Goal: Task Accomplishment & Management: Understand process/instructions

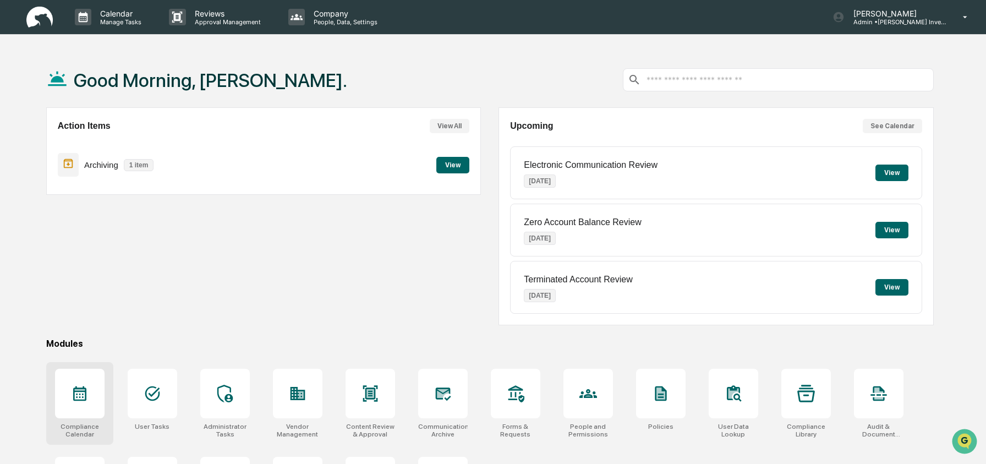
click at [67, 392] on div at bounding box center [80, 394] width 50 height 50
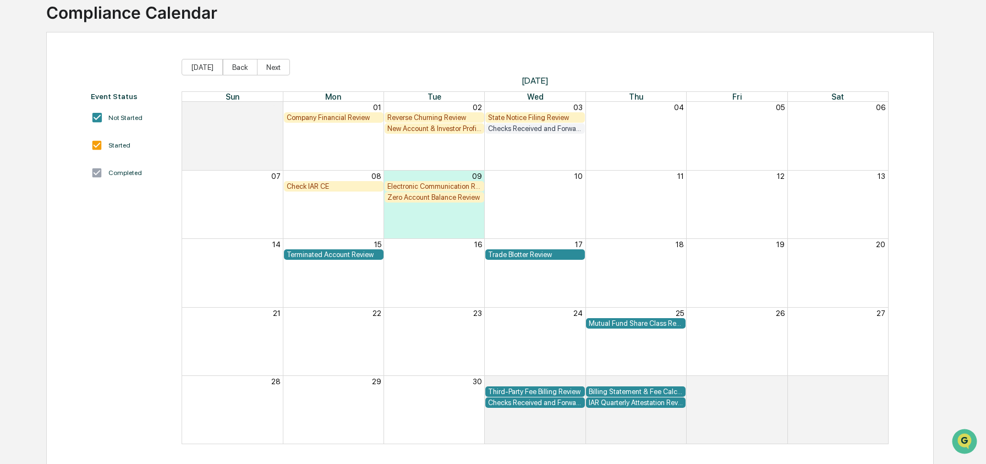
scroll to position [83, 0]
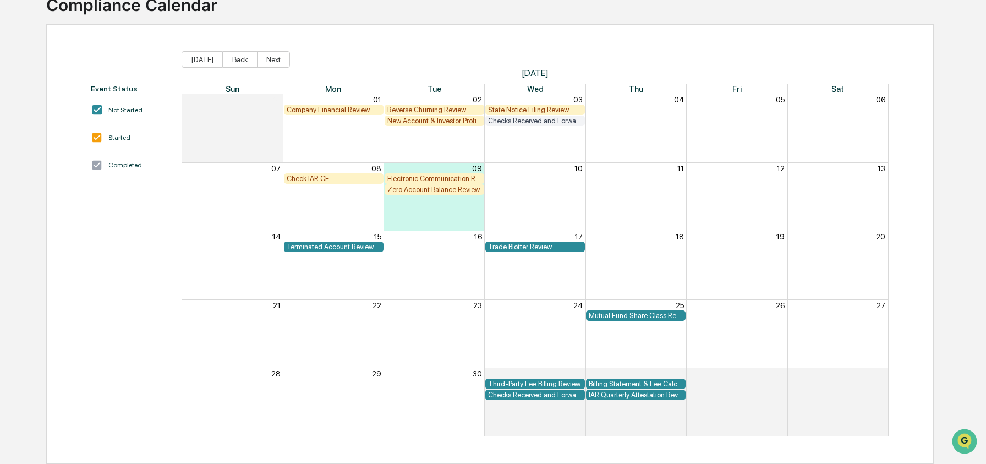
click at [428, 107] on div "Reverse Churning Review" at bounding box center [434, 110] width 94 height 8
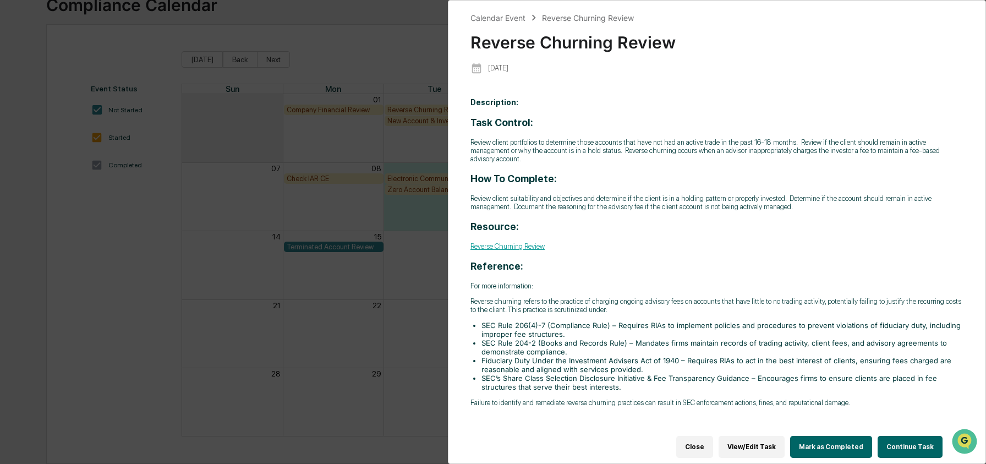
click at [909, 436] on button "Continue Task" at bounding box center [910, 447] width 65 height 22
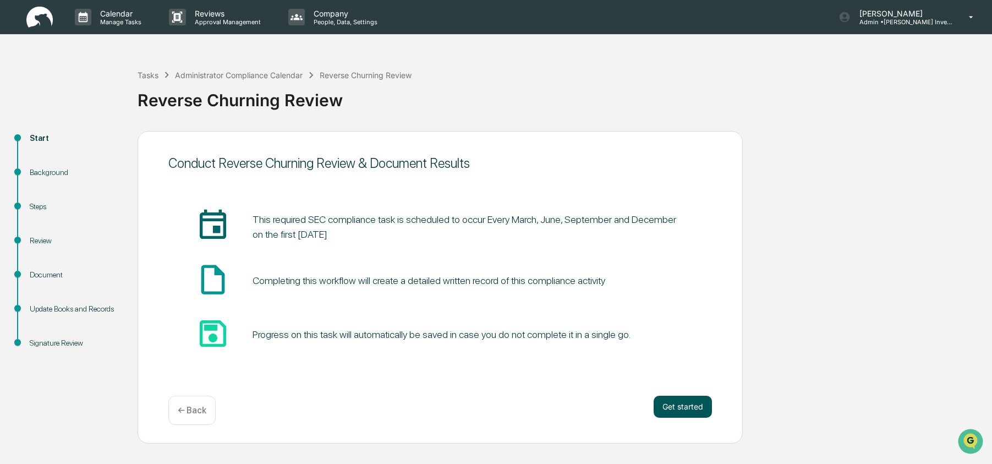
click at [681, 406] on button "Get started" at bounding box center [683, 407] width 58 height 22
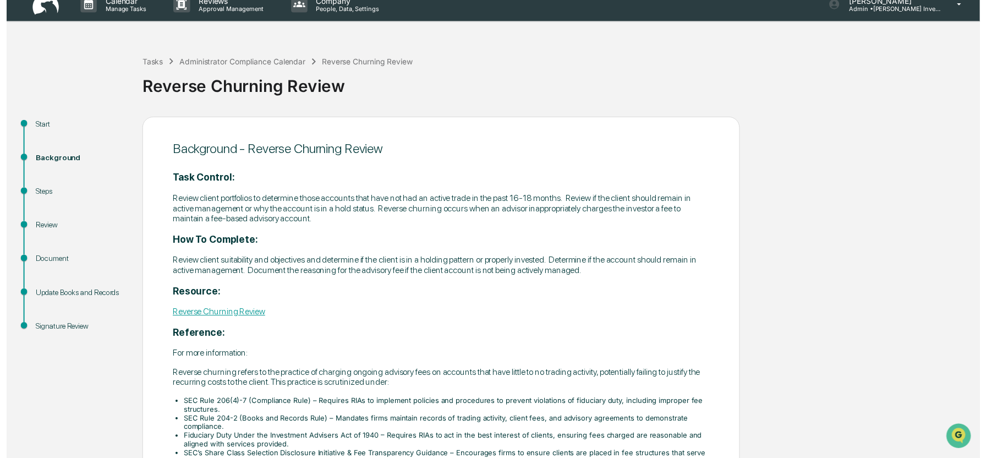
scroll to position [100, 0]
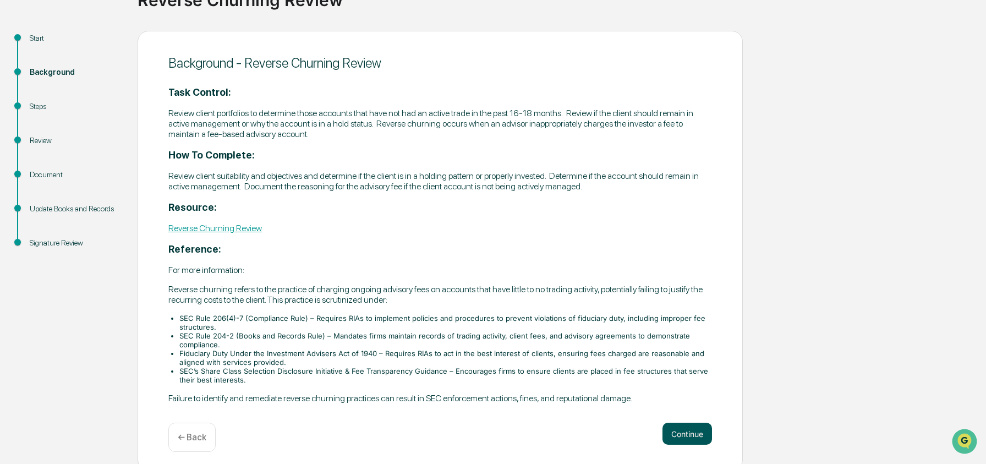
click at [700, 433] on button "Continue" at bounding box center [688, 434] width 50 height 22
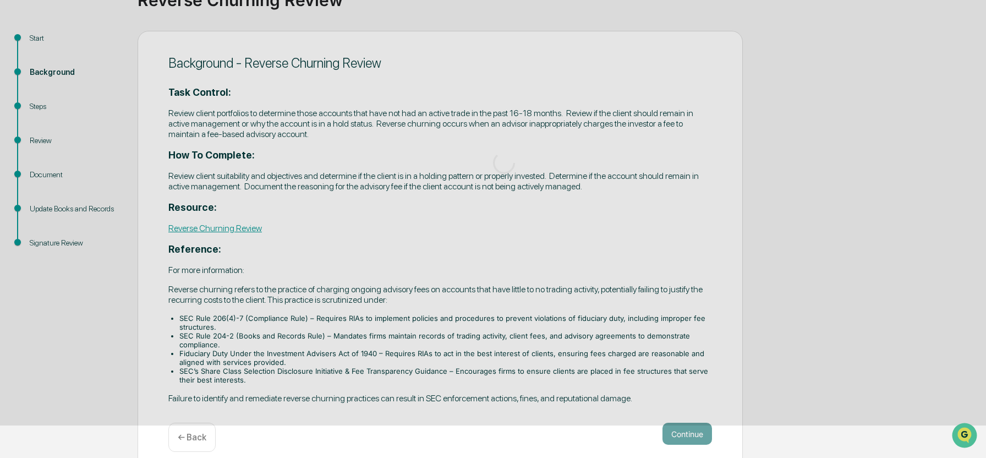
scroll to position [69, 0]
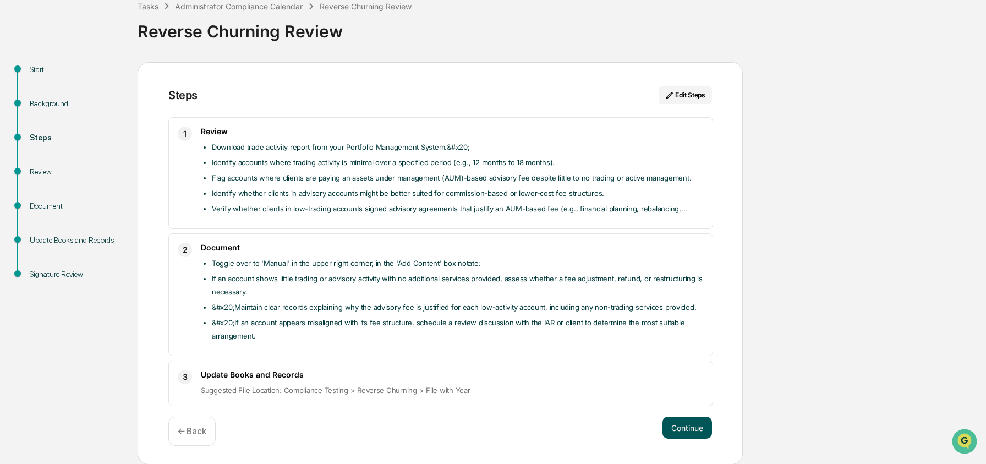
click at [700, 433] on button "Continue" at bounding box center [688, 428] width 50 height 22
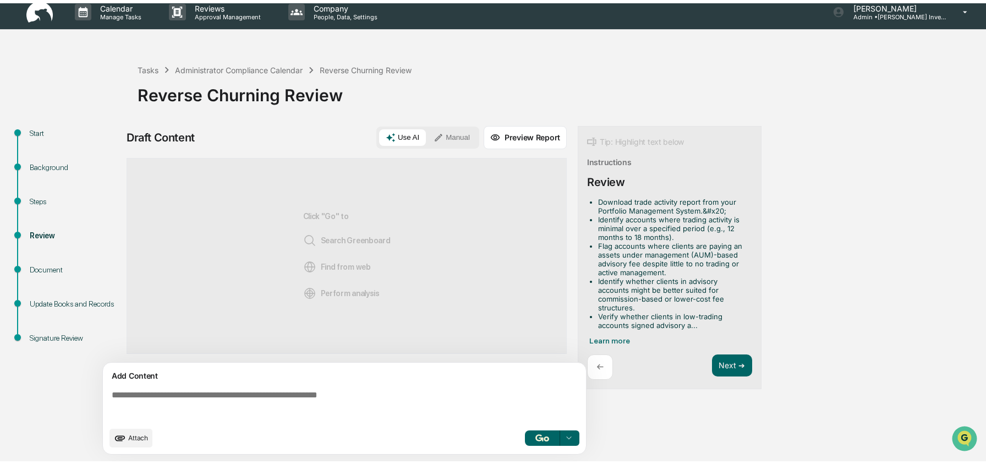
scroll to position [8, 0]
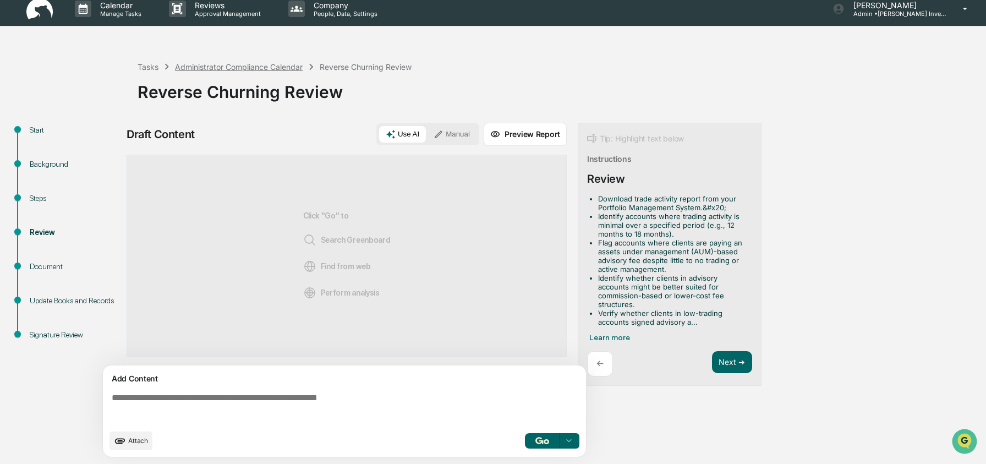
click at [223, 67] on div "Administrator Compliance Calendar" at bounding box center [239, 66] width 128 height 9
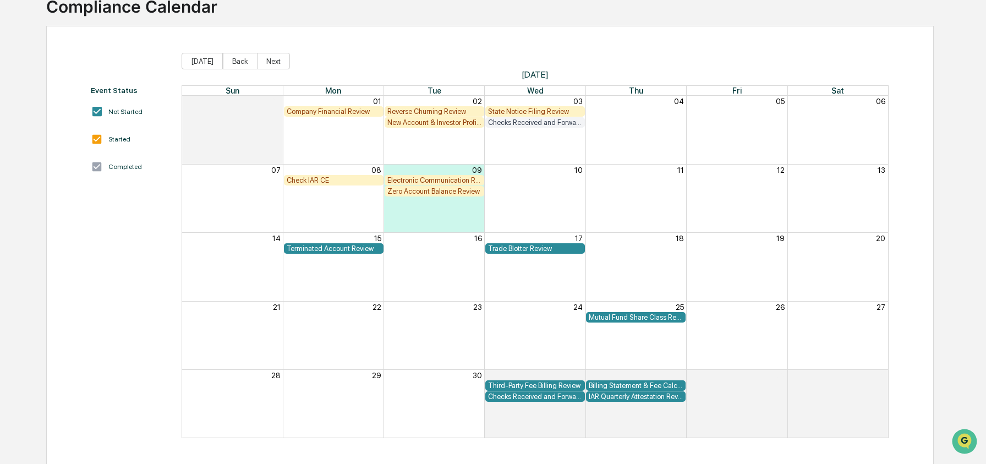
scroll to position [83, 0]
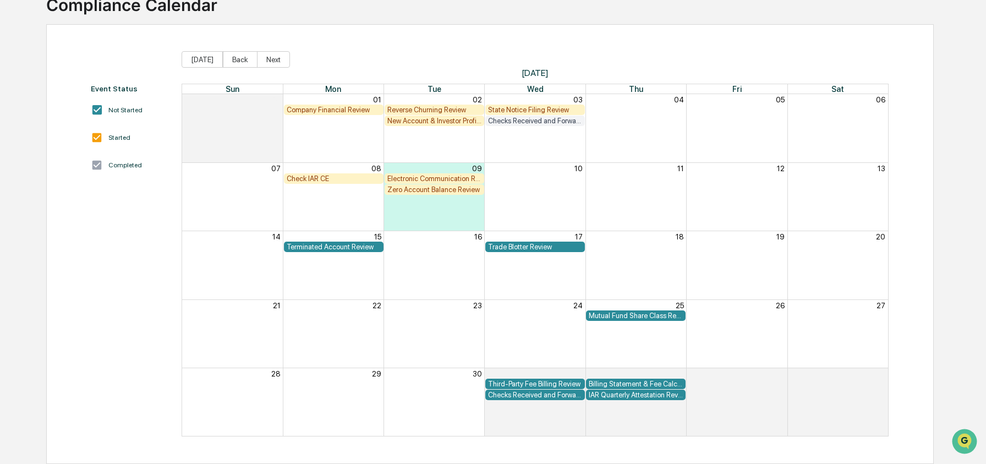
click at [327, 108] on div "Company Financial Review" at bounding box center [334, 110] width 94 height 8
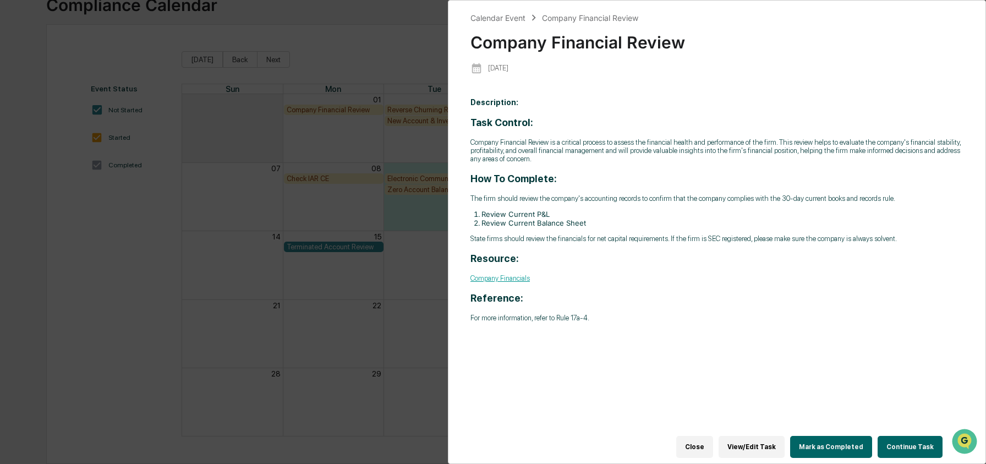
click at [922, 438] on button "Continue Task" at bounding box center [910, 447] width 65 height 22
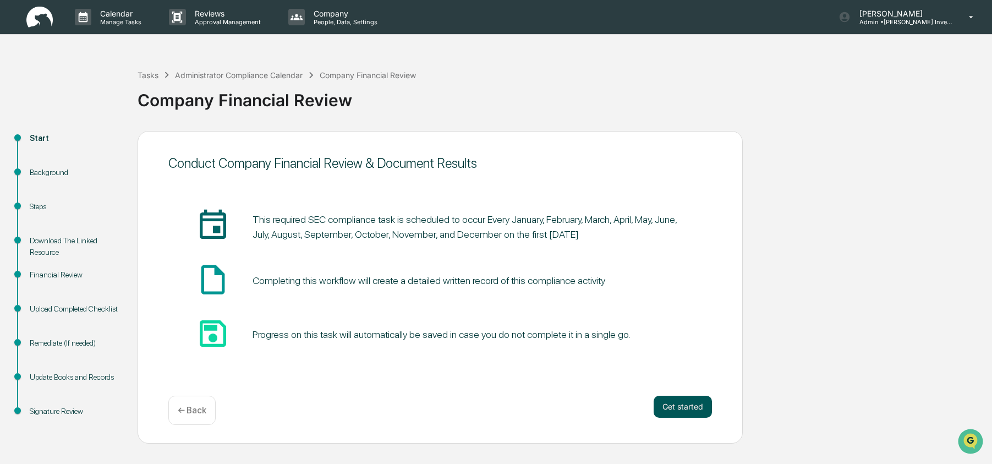
click at [665, 405] on button "Get started" at bounding box center [683, 407] width 58 height 22
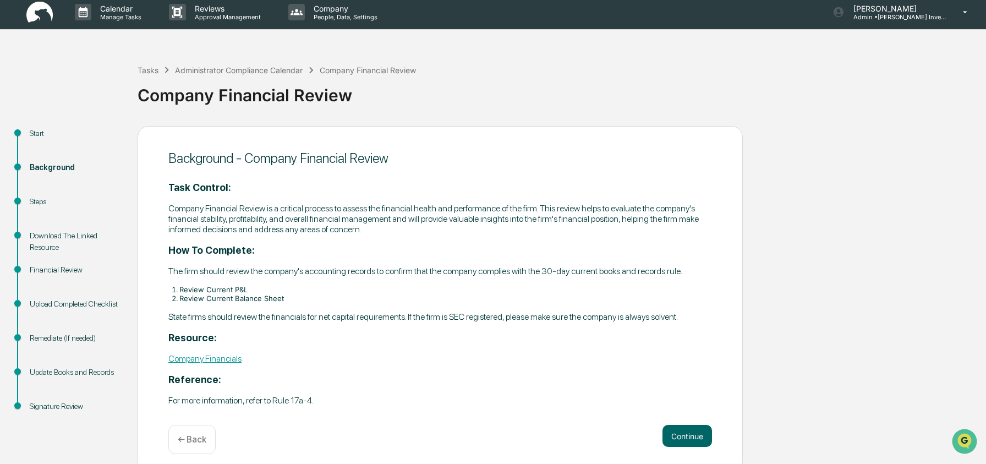
scroll to position [29, 0]
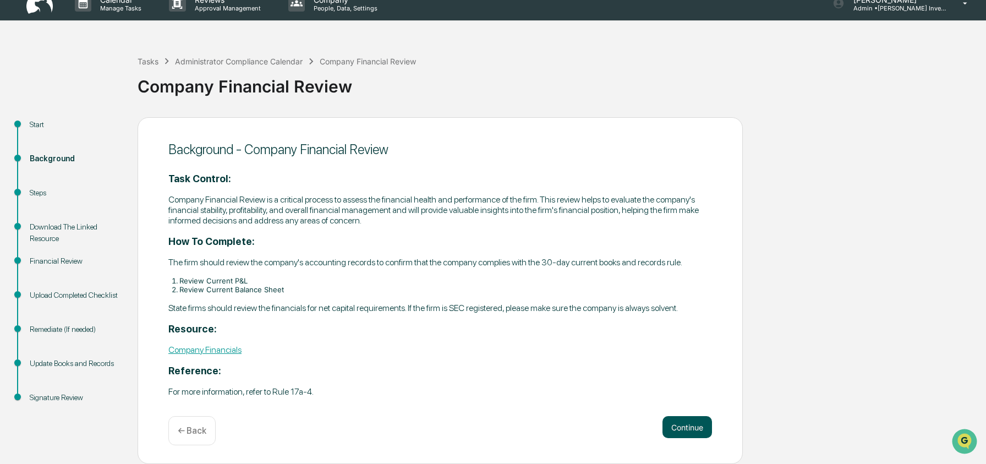
click at [672, 422] on button "Continue" at bounding box center [688, 427] width 50 height 22
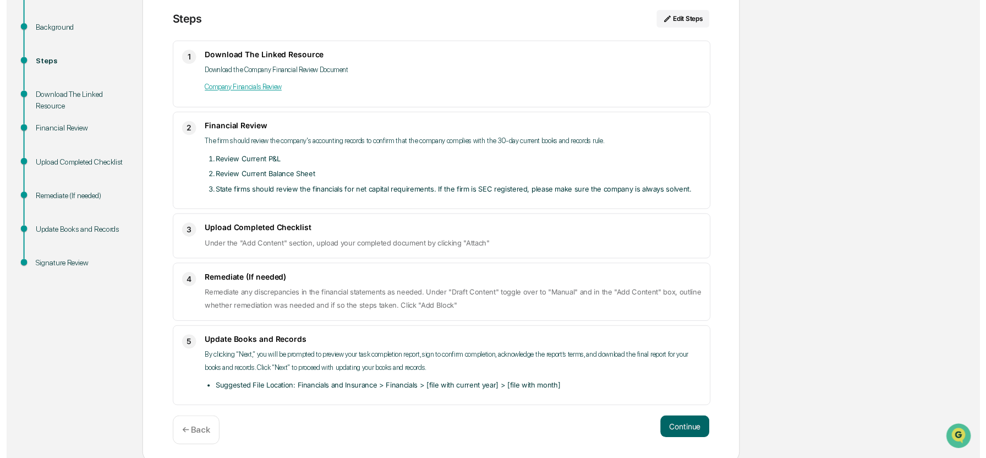
scroll to position [149, 0]
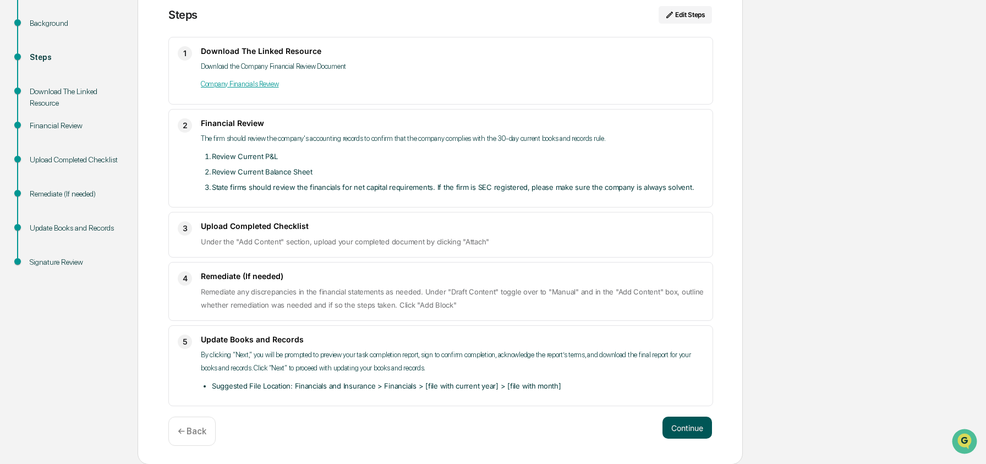
click at [690, 433] on button "Continue" at bounding box center [688, 428] width 50 height 22
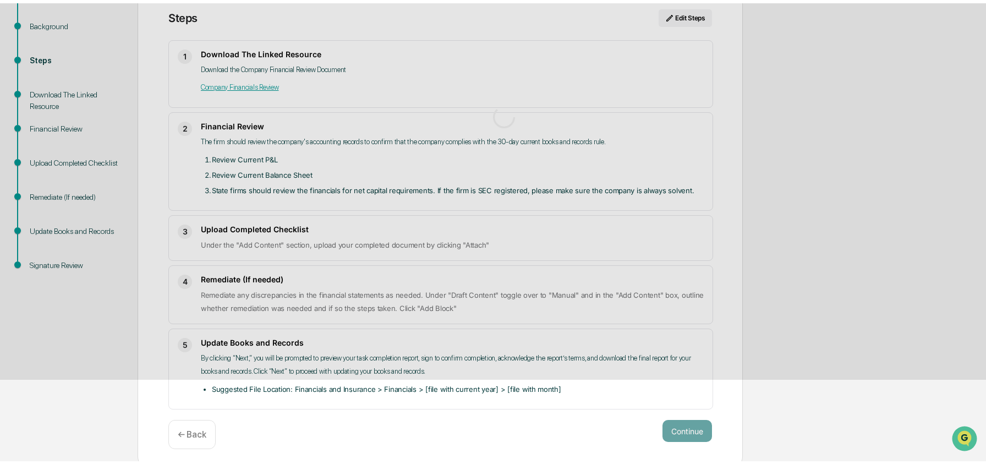
scroll to position [8, 0]
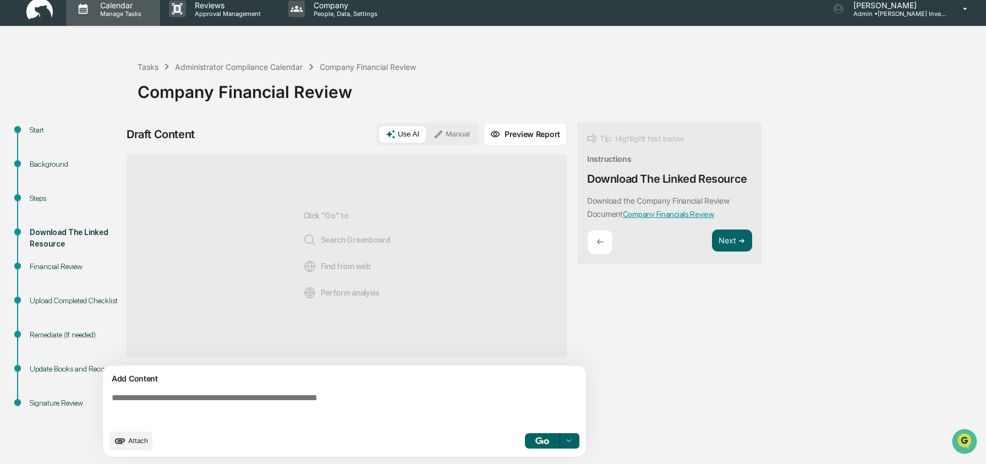
click at [82, 6] on icon at bounding box center [83, 9] width 9 height 10
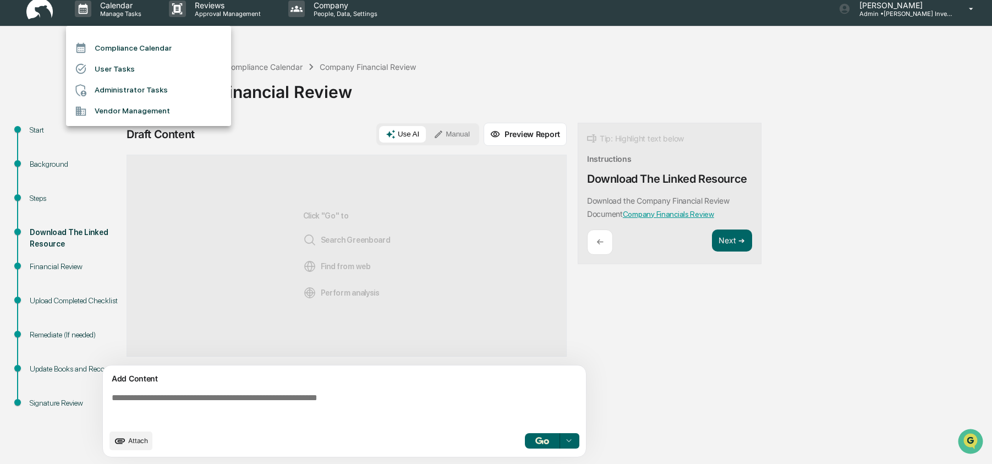
click at [103, 46] on li "Compliance Calendar" at bounding box center [148, 47] width 165 height 21
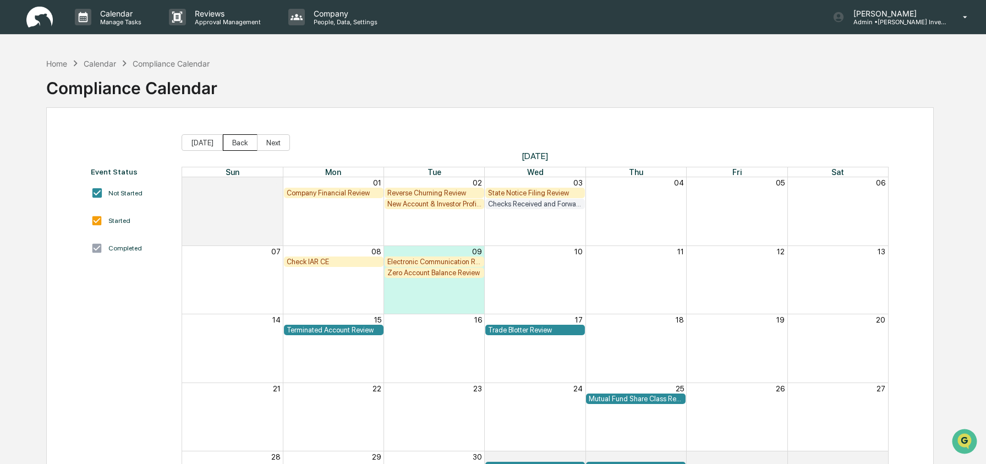
click at [232, 143] on button "Back" at bounding box center [240, 142] width 35 height 17
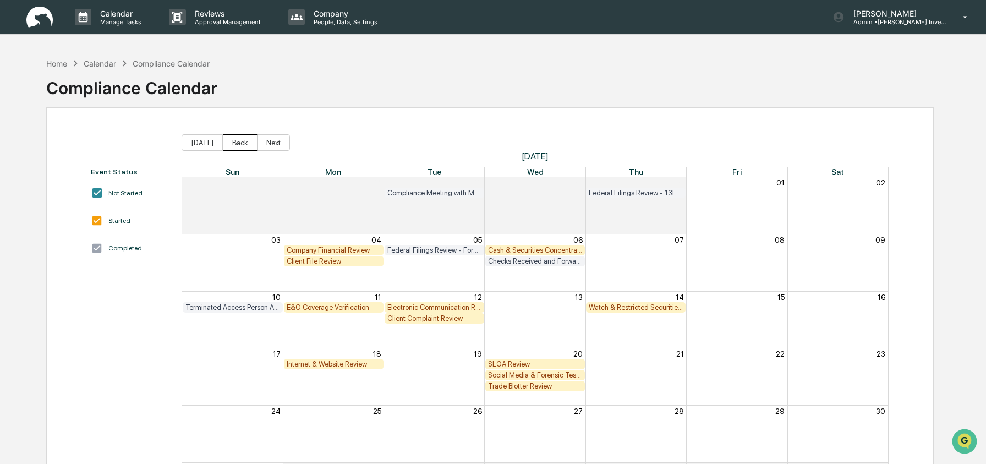
click at [232, 143] on button "Back" at bounding box center [240, 142] width 35 height 17
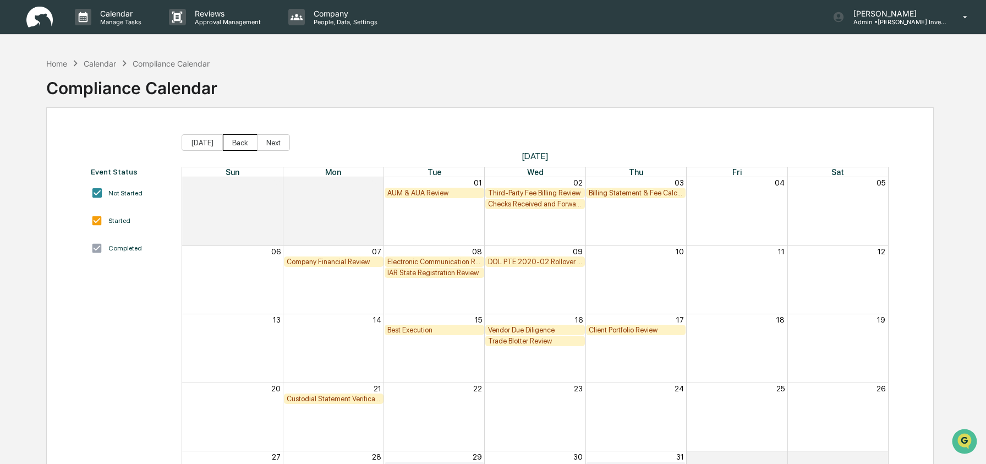
click at [232, 143] on button "Back" at bounding box center [240, 142] width 35 height 17
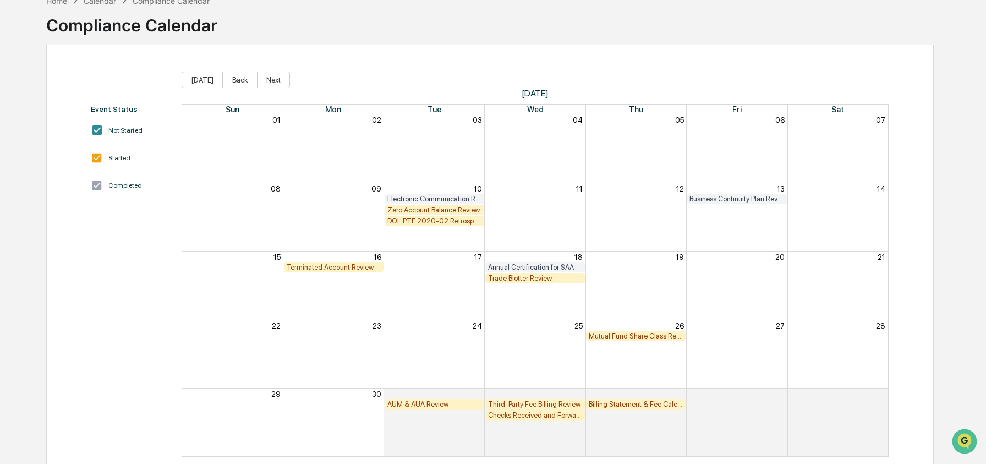
scroll to position [83, 0]
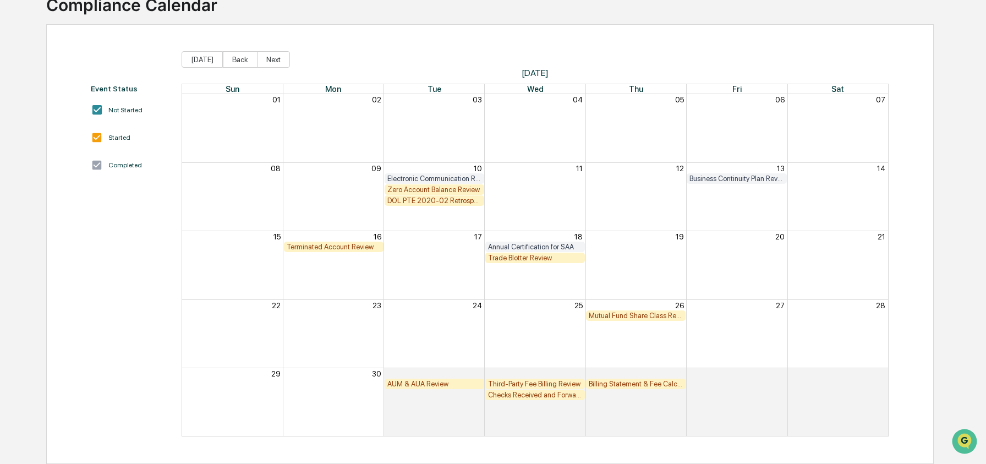
click at [437, 190] on div "Zero Account Balance Review" at bounding box center [434, 189] width 94 height 8
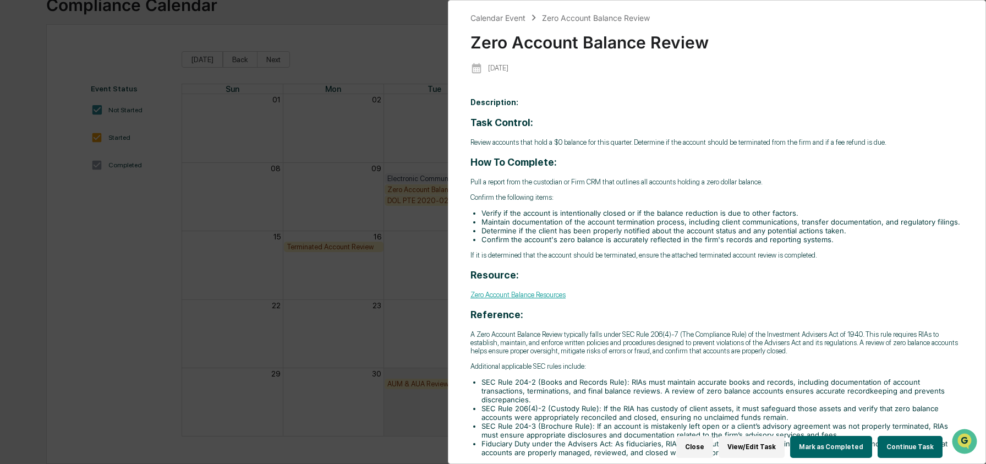
click at [911, 438] on button "Continue Task" at bounding box center [910, 447] width 65 height 22
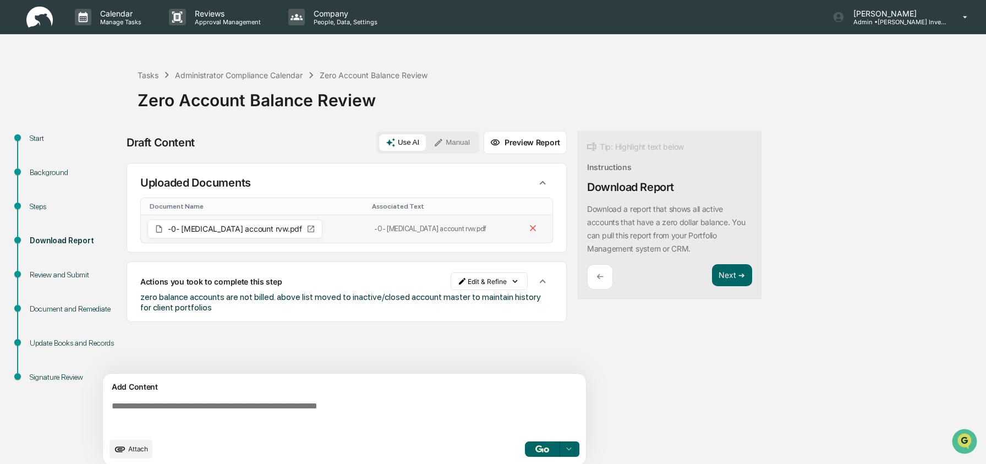
click at [187, 234] on div "-0- [MEDICAL_DATA] account rvw.pdf" at bounding box center [234, 229] width 175 height 19
click at [192, 231] on span "-0- [MEDICAL_DATA] account rvw.pdf" at bounding box center [235, 229] width 134 height 8
click at [200, 227] on span "-0- [MEDICAL_DATA] account rvw.pdf" at bounding box center [235, 229] width 134 height 8
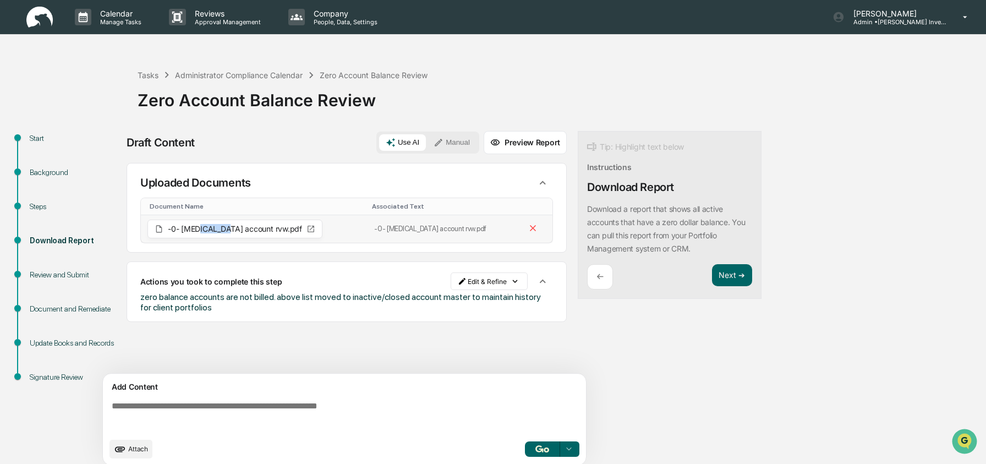
click at [307, 227] on icon at bounding box center [311, 229] width 9 height 9
click at [308, 230] on icon at bounding box center [311, 229] width 7 height 7
click at [263, 174] on div "Uploaded Documents" at bounding box center [346, 182] width 413 height 21
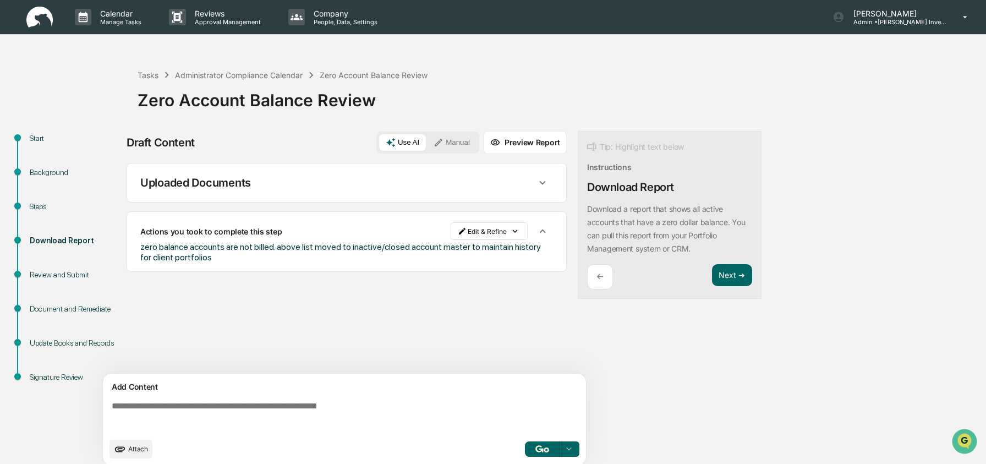
click at [262, 189] on div "Uploaded Documents" at bounding box center [346, 182] width 413 height 21
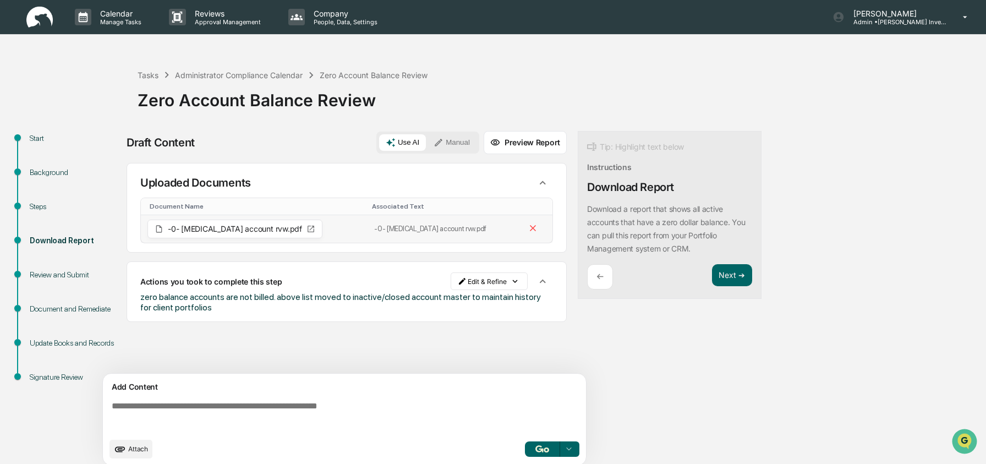
click at [308, 232] on icon at bounding box center [311, 229] width 7 height 7
click at [307, 229] on icon at bounding box center [311, 229] width 9 height 9
click at [194, 229] on span "-0- [MEDICAL_DATA] account rvw.pdf" at bounding box center [235, 229] width 134 height 8
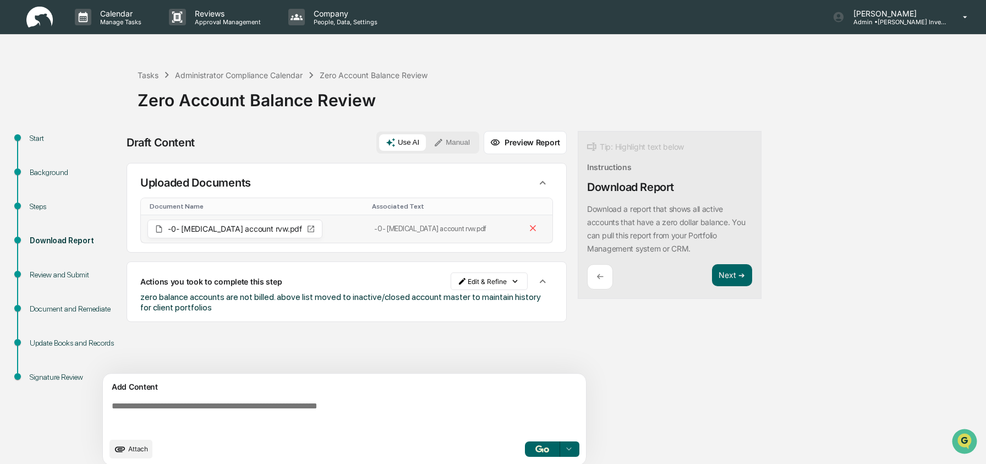
click at [239, 231] on span "-0- [MEDICAL_DATA] account rvw.pdf" at bounding box center [235, 229] width 134 height 8
click at [241, 230] on span "-0- [MEDICAL_DATA] account rvw.pdf" at bounding box center [235, 229] width 134 height 8
click at [308, 230] on icon at bounding box center [311, 229] width 7 height 7
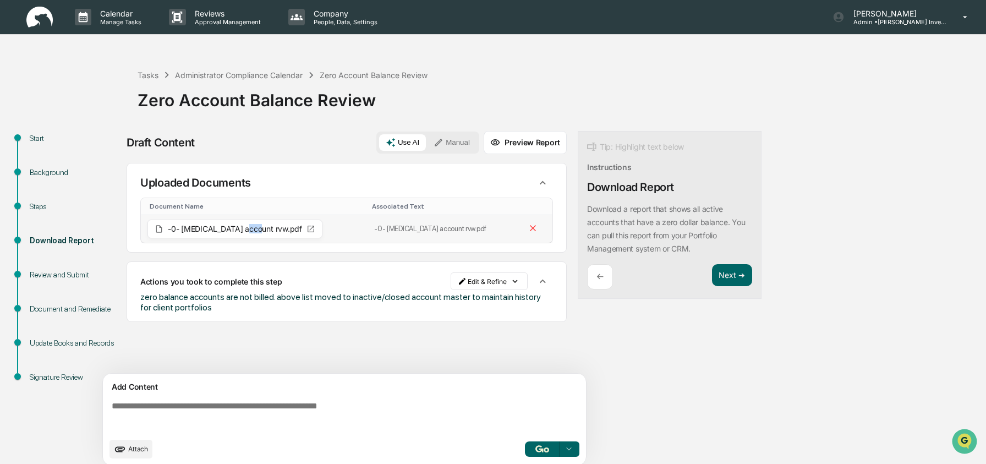
click at [308, 230] on icon at bounding box center [311, 229] width 7 height 7
click at [338, 227] on td "-0- bal account rvw.pdf" at bounding box center [254, 229] width 227 height 28
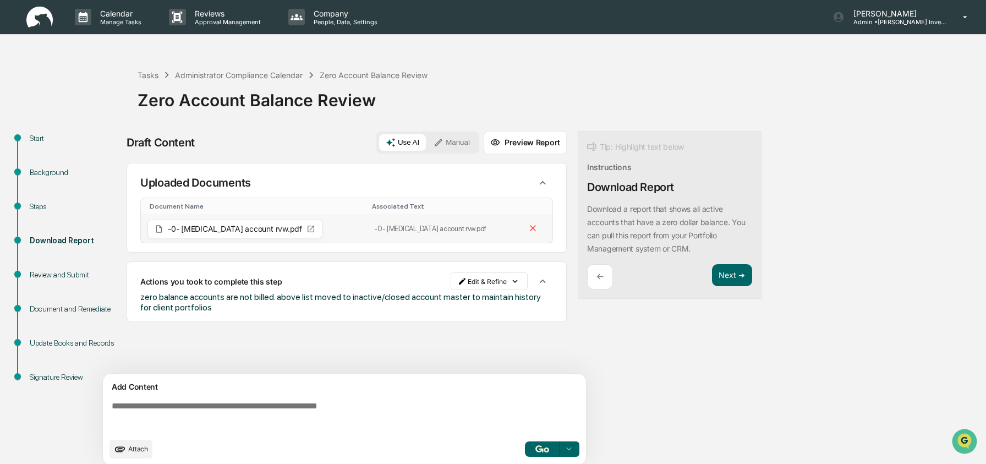
click at [422, 234] on td "-0- bal account rvw.pdf" at bounding box center [443, 229] width 151 height 28
click at [307, 228] on icon at bounding box center [311, 229] width 9 height 9
click at [187, 228] on span "-0- bal account rvw.pdf" at bounding box center [235, 229] width 134 height 8
click at [162, 227] on icon at bounding box center [159, 229] width 9 height 9
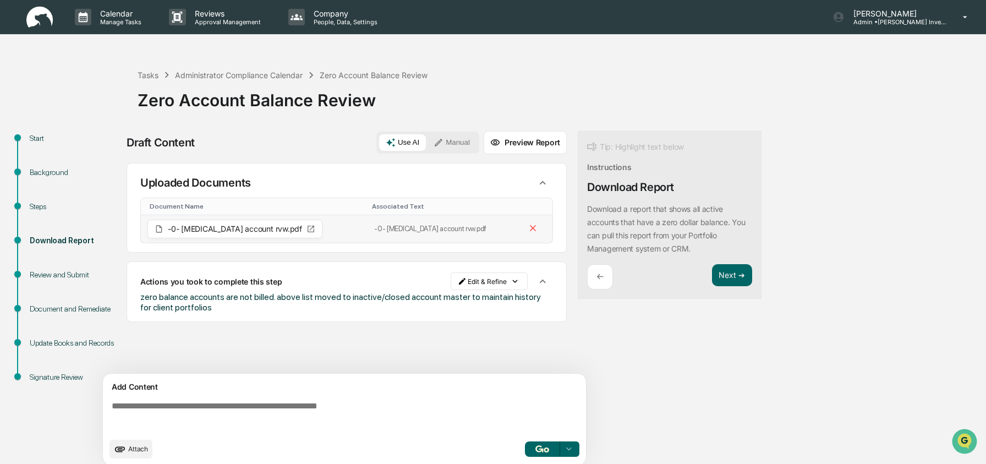
click at [162, 227] on icon at bounding box center [159, 229] width 9 height 9
click at [308, 226] on icon at bounding box center [311, 229] width 7 height 7
click at [307, 228] on icon at bounding box center [311, 229] width 9 height 9
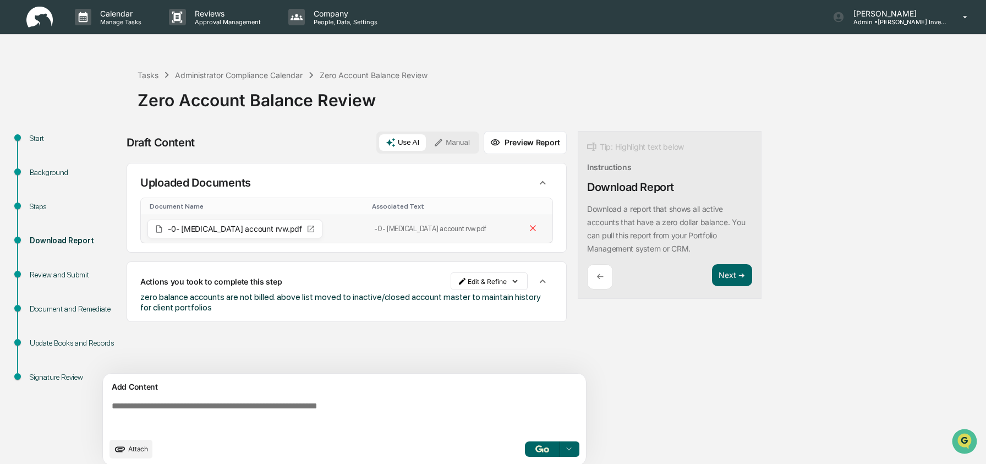
click at [307, 228] on icon at bounding box center [311, 229] width 9 height 9
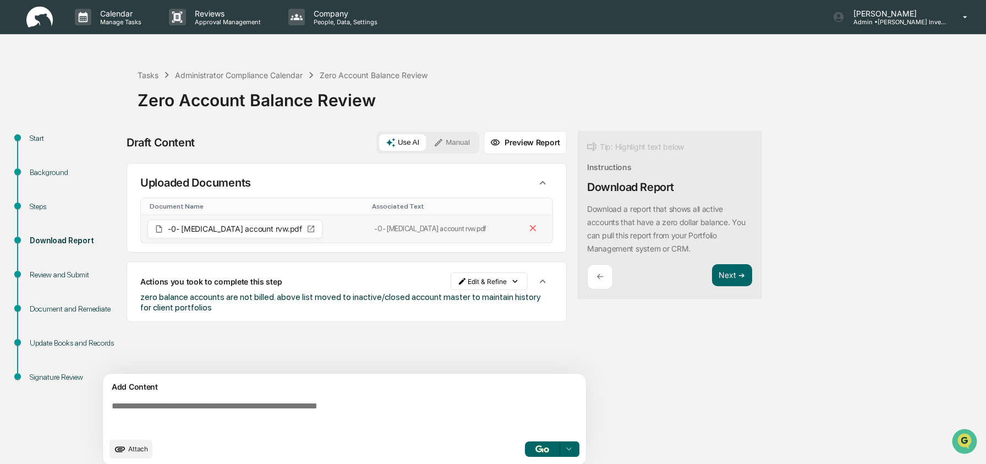
click at [307, 228] on icon at bounding box center [311, 229] width 9 height 9
click at [307, 233] on icon at bounding box center [311, 229] width 9 height 9
click at [255, 231] on div "-0- bal account rvw.pdf" at bounding box center [234, 229] width 175 height 19
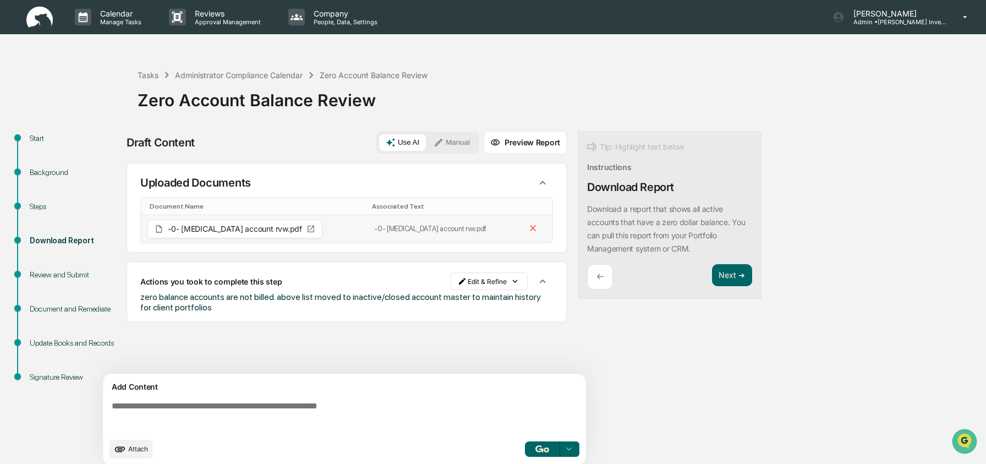
click at [307, 227] on icon at bounding box center [311, 229] width 9 height 9
click at [190, 228] on span "-0- bal account rvw.pdf" at bounding box center [235, 229] width 134 height 8
click at [307, 228] on icon at bounding box center [311, 229] width 9 height 9
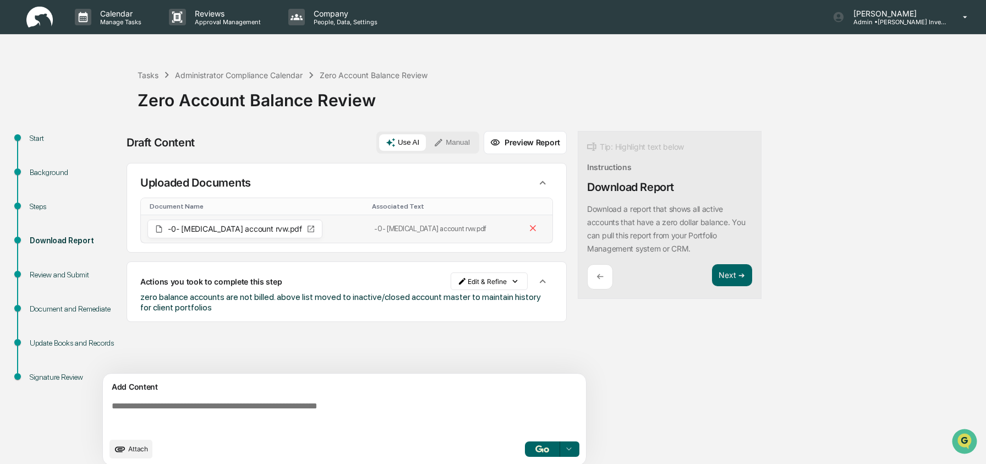
click at [307, 228] on icon at bounding box center [311, 229] width 9 height 9
click at [307, 232] on icon at bounding box center [311, 229] width 9 height 9
click at [307, 231] on icon at bounding box center [311, 229] width 9 height 9
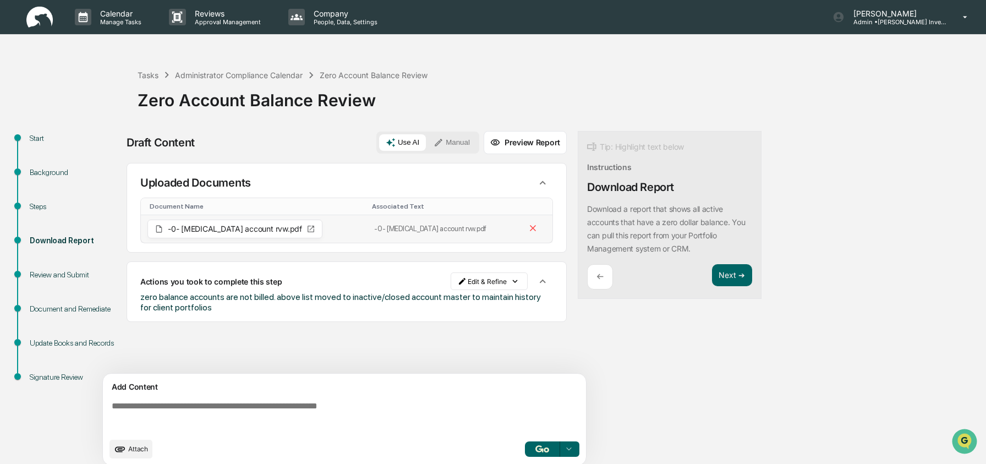
click at [242, 231] on span "-0- bal account rvw.pdf" at bounding box center [235, 229] width 134 height 8
click at [249, 229] on span "-0- bal account rvw.pdf" at bounding box center [235, 229] width 134 height 8
click at [254, 229] on div "-0- bal account rvw.pdf" at bounding box center [234, 229] width 175 height 19
click at [307, 230] on icon at bounding box center [311, 229] width 9 height 9
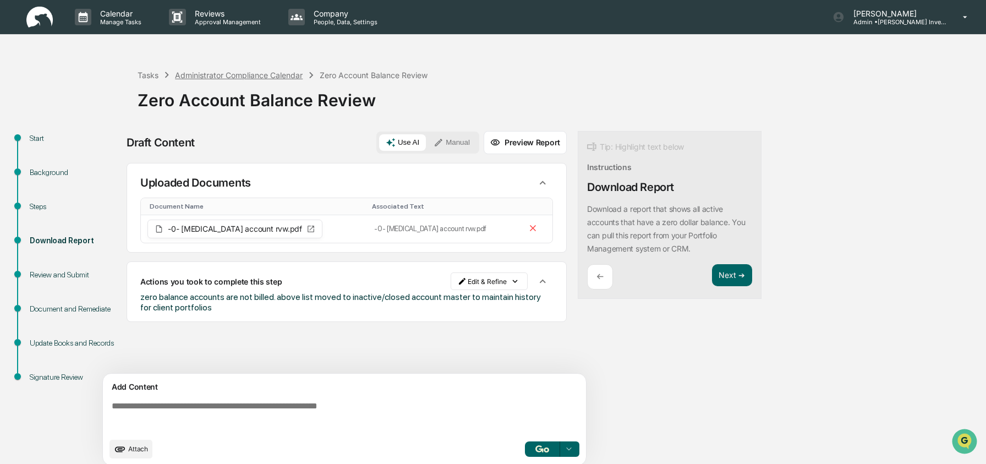
click at [262, 78] on div "Administrator Compliance Calendar" at bounding box center [239, 74] width 128 height 9
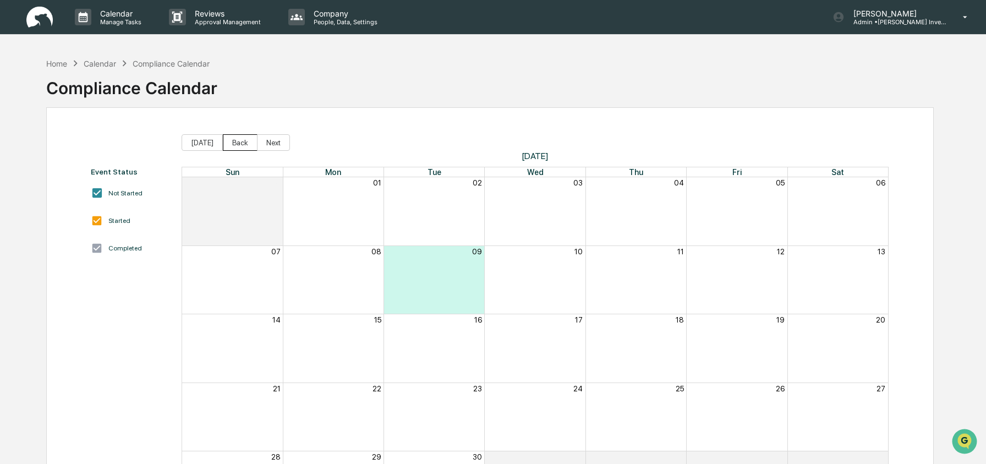
click at [243, 140] on button "Back" at bounding box center [240, 142] width 35 height 17
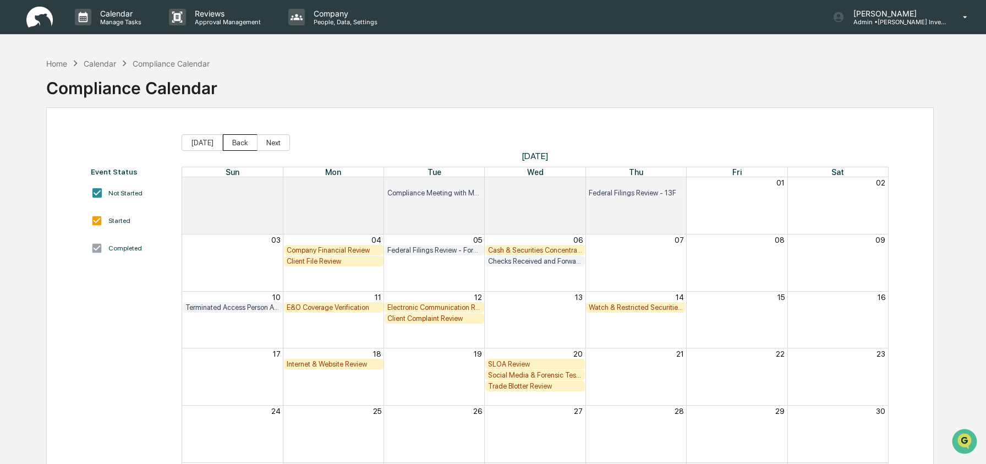
click at [243, 140] on button "Back" at bounding box center [240, 142] width 35 height 17
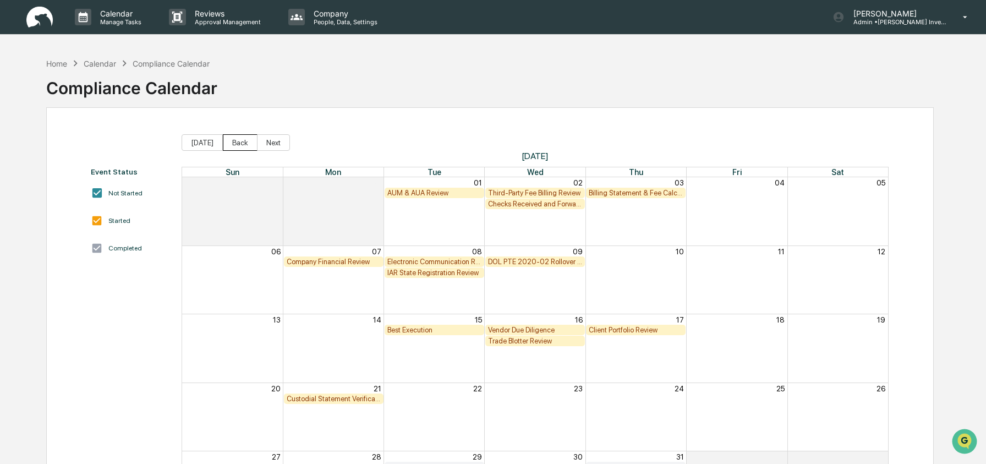
click at [243, 140] on button "Back" at bounding box center [240, 142] width 35 height 17
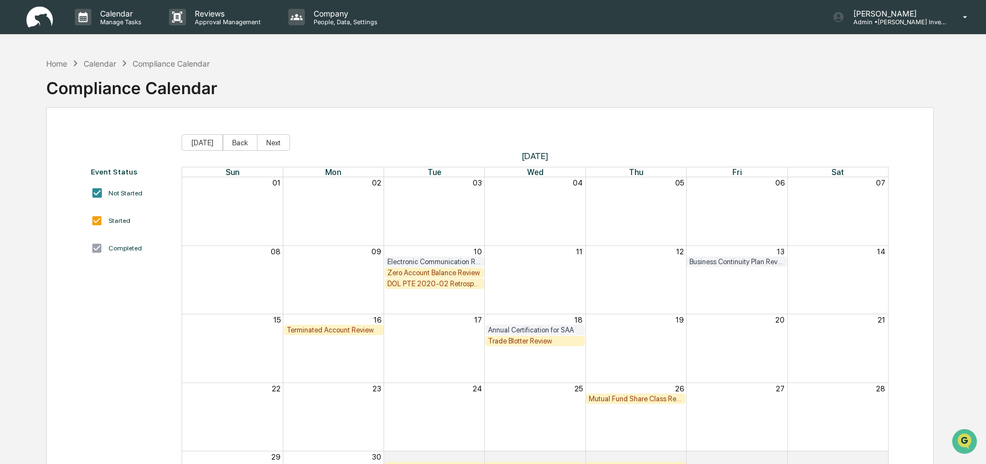
click at [452, 283] on div "DOL PTE 2020-02 Retrospective Review" at bounding box center [434, 284] width 94 height 8
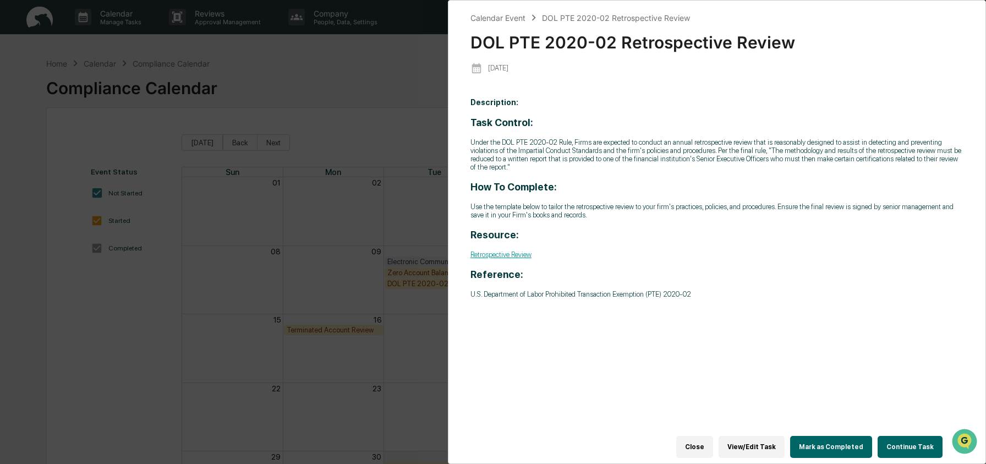
click at [895, 436] on button "Continue Task" at bounding box center [910, 447] width 65 height 22
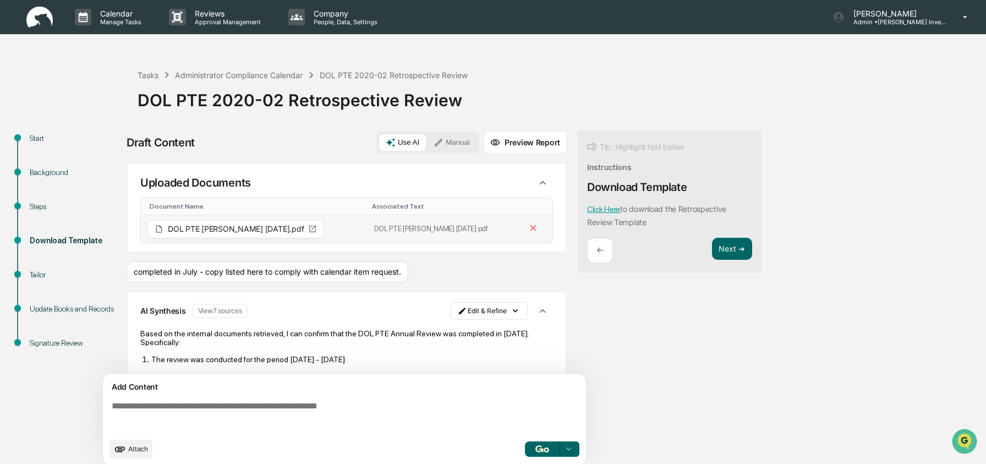
click at [205, 228] on span "DOL PTE Ann Rvw 7.1.25.pdf" at bounding box center [236, 229] width 136 height 8
click at [268, 229] on div "DOL PTE Ann Rvw 7.1.25.pdf" at bounding box center [235, 229] width 177 height 19
click at [282, 228] on div "DOL PTE Ann Rvw 7.1.25.pdf" at bounding box center [235, 229] width 177 height 19
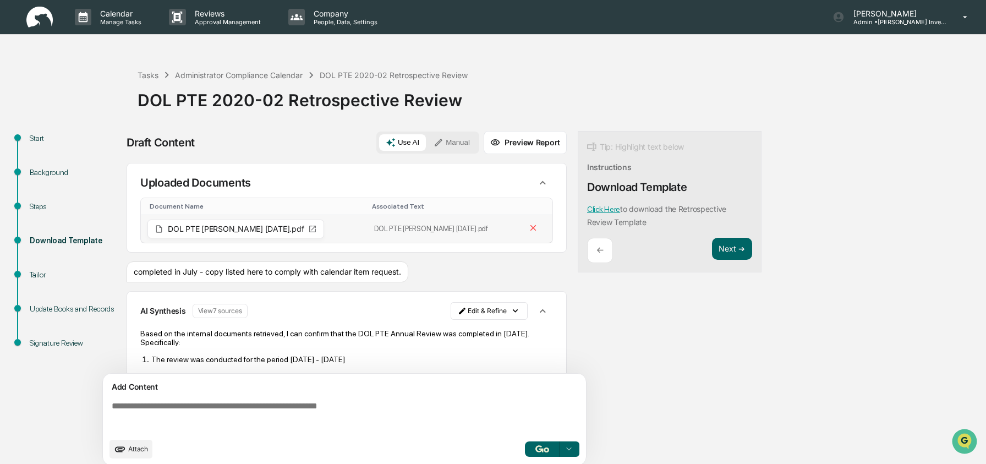
click at [308, 228] on icon at bounding box center [312, 229] width 9 height 9
click at [245, 226] on span "DOL PTE Ann Rvw 7.1.25.pdf" at bounding box center [236, 229] width 136 height 8
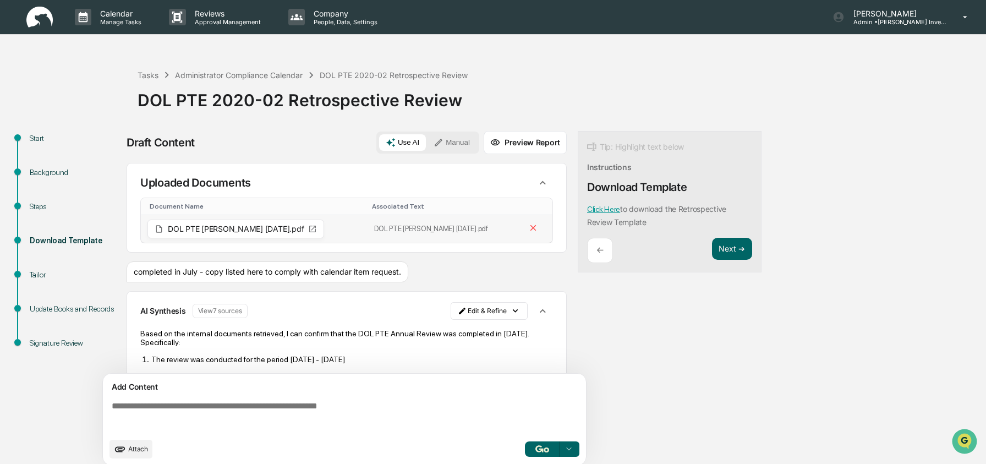
click at [262, 227] on span "DOL PTE Ann Rvw 7.1.25.pdf" at bounding box center [236, 229] width 136 height 8
click at [308, 228] on icon at bounding box center [312, 229] width 9 height 9
click at [256, 227] on span "DOL PTE Ann Rvw 7.1.25.pdf" at bounding box center [236, 229] width 136 height 8
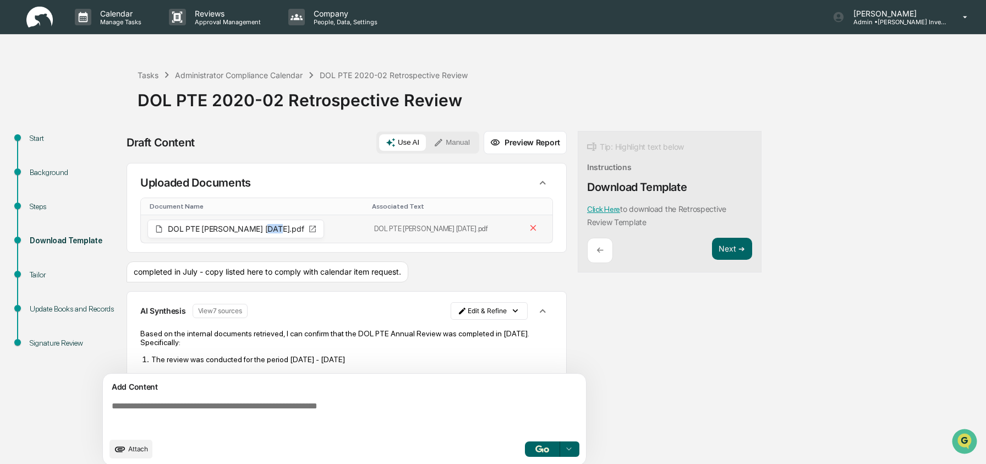
click at [256, 227] on span "DOL PTE Ann Rvw 7.1.25.pdf" at bounding box center [236, 229] width 136 height 8
click at [219, 227] on span "DOL PTE Ann Rvw 7.1.25.pdf" at bounding box center [236, 229] width 136 height 8
click at [249, 228] on span "DOL PTE Ann Rvw 7.1.25.pdf" at bounding box center [236, 229] width 136 height 8
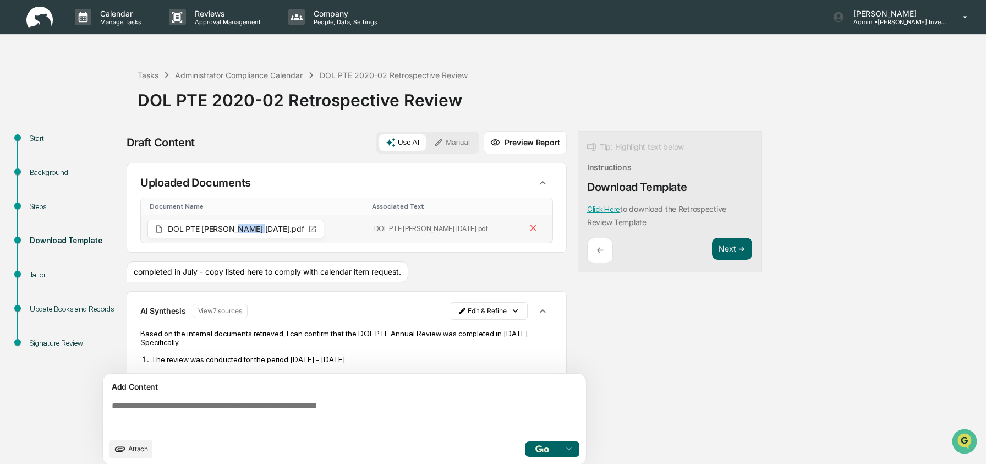
click at [249, 228] on span "DOL PTE Ann Rvw 7.1.25.pdf" at bounding box center [236, 229] width 136 height 8
click at [270, 228] on div "DOL PTE Ann Rvw 7.1.25.pdf" at bounding box center [235, 229] width 177 height 19
click at [227, 229] on span "DOL PTE Ann Rvw 7.1.25.pdf" at bounding box center [236, 229] width 136 height 8
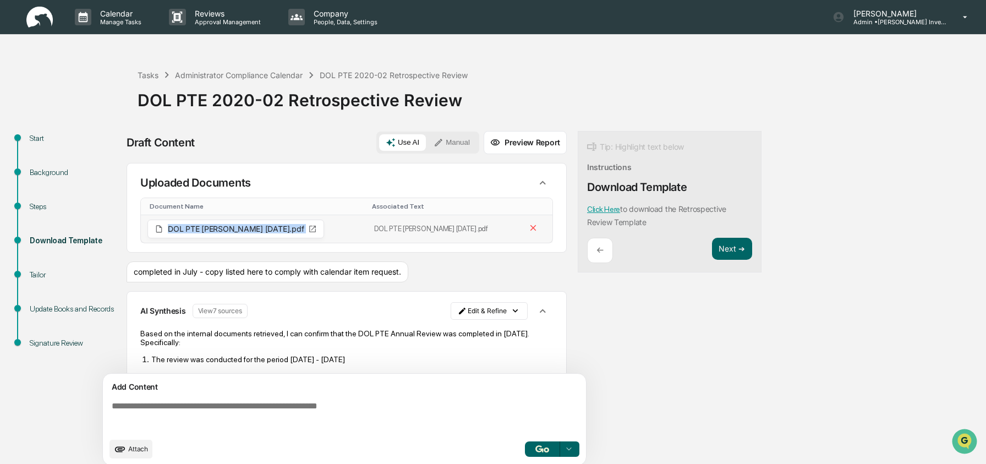
click at [308, 232] on icon at bounding box center [312, 229] width 9 height 9
click at [308, 231] on icon at bounding box center [312, 229] width 9 height 9
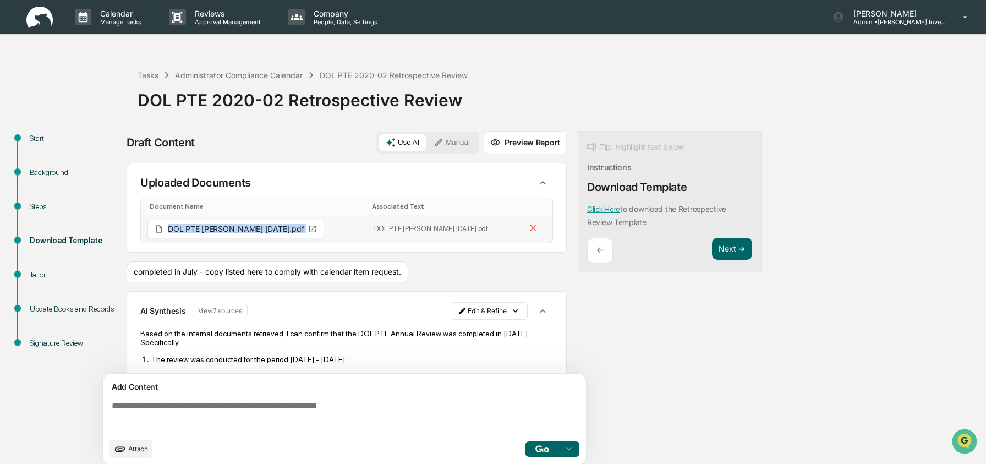
click at [308, 231] on icon at bounding box center [312, 229] width 9 height 9
click at [278, 198] on th "Document Name" at bounding box center [254, 206] width 227 height 17
click at [228, 229] on span "DOL PTE Ann Rvw 7.1.25.pdf" at bounding box center [236, 229] width 136 height 8
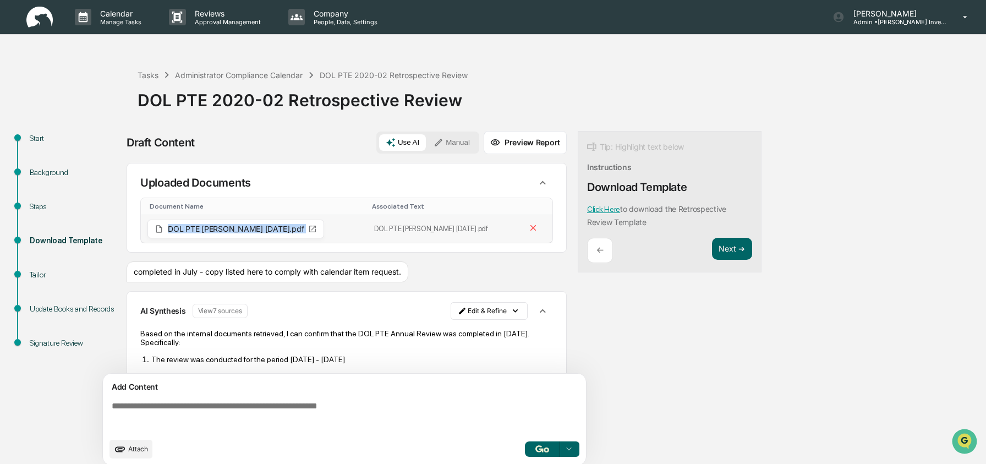
click at [228, 229] on span "DOL PTE Ann Rvw 7.1.25.pdf" at bounding box center [236, 229] width 136 height 8
click at [249, 136] on div "Draft Content Use AI Manual Preview Report" at bounding box center [347, 142] width 440 height 23
click at [967, 442] on icon "Open customer support" at bounding box center [965, 455] width 28 height 28
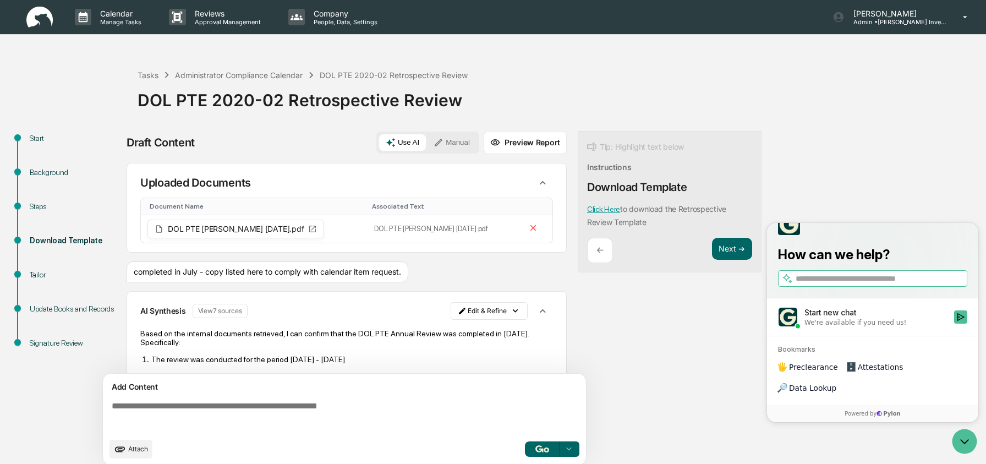
click at [873, 285] on input "search" at bounding box center [881, 279] width 170 height 12
click at [885, 258] on div "How can we help? FAQ's - Administrators Reset Password / MFA Completing an Annu…" at bounding box center [872, 250] width 211 height 96
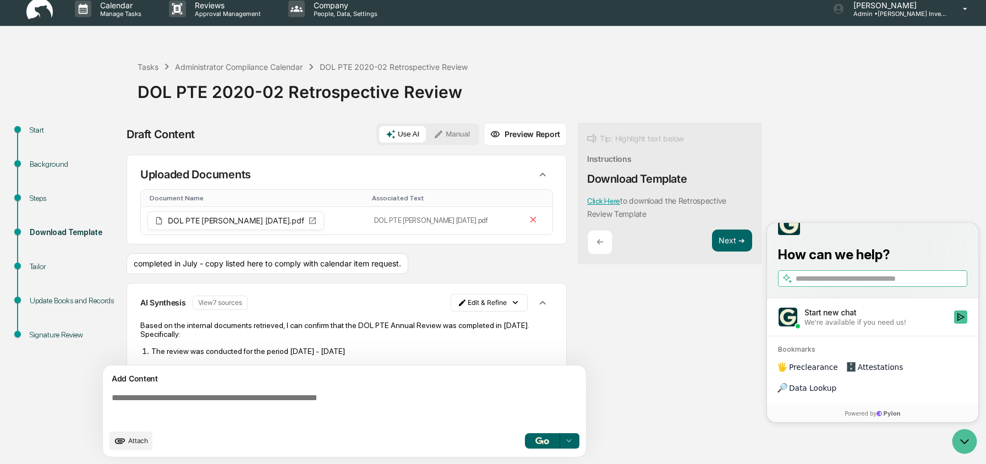
click at [705, 339] on div "Draft Content Use AI Manual Preview Report Sources Uploaded Documents Document …" at bounding box center [435, 293] width 616 height 341
click at [969, 436] on icon "Open customer support" at bounding box center [965, 442] width 28 height 28
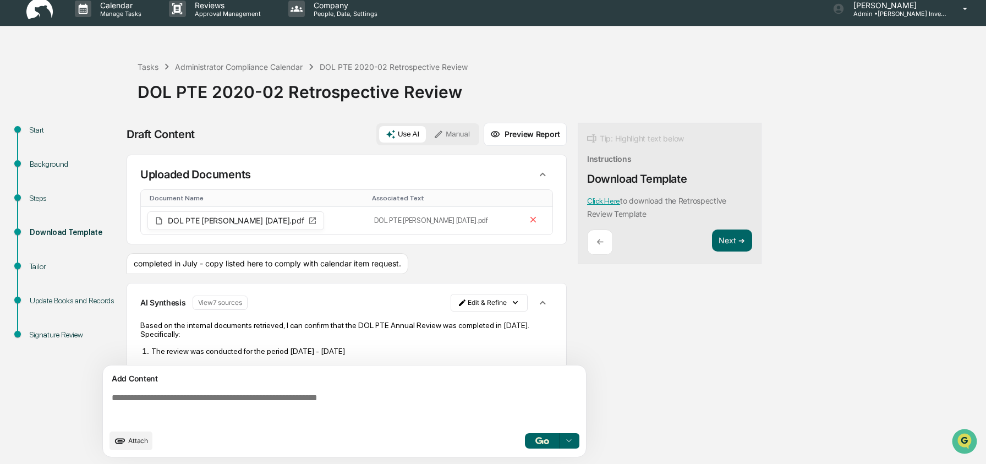
click at [728, 316] on div "Draft Content Use AI Manual Preview Report Sources Uploaded Documents Document …" at bounding box center [435, 293] width 616 height 341
click at [245, 217] on span "DOL PTE Ann Rvw 7.1.25.pdf" at bounding box center [236, 221] width 136 height 8
click at [308, 217] on icon at bounding box center [312, 220] width 9 height 9
click at [308, 221] on icon at bounding box center [312, 220] width 9 height 9
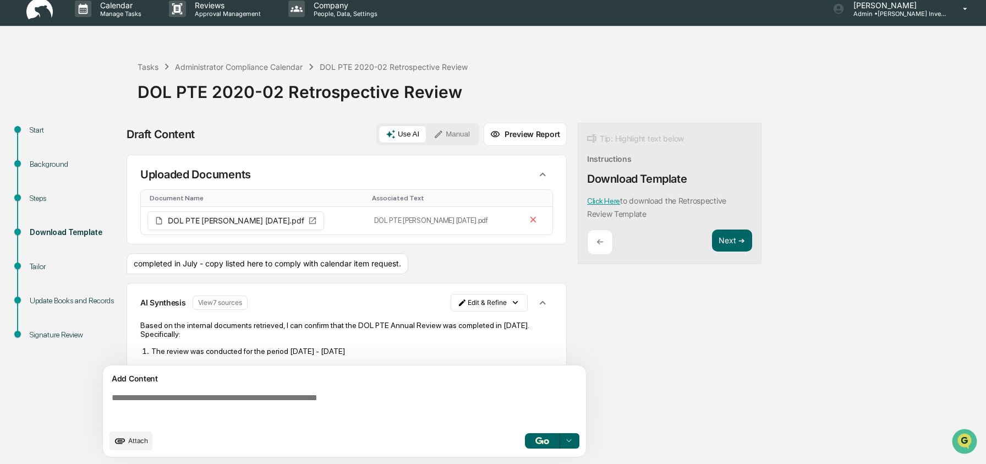
click at [696, 341] on div "Draft Content Use AI Manual Preview Report Sources Uploaded Documents Document …" at bounding box center [435, 293] width 616 height 341
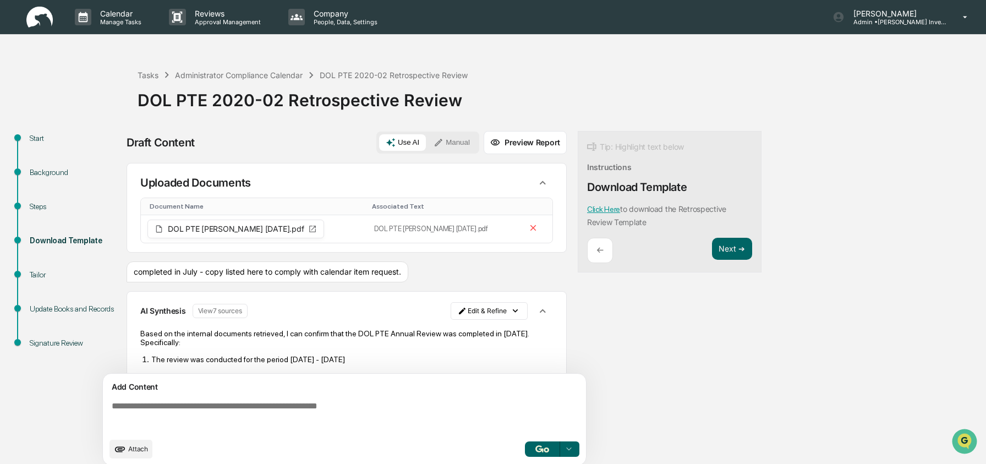
click at [317, 135] on div "Draft Content Use AI Manual Preview Report" at bounding box center [347, 142] width 440 height 23
click at [310, 139] on div "Draft Content Use AI Manual Preview Report" at bounding box center [347, 142] width 440 height 23
click at [32, 17] on img at bounding box center [39, 17] width 26 height 21
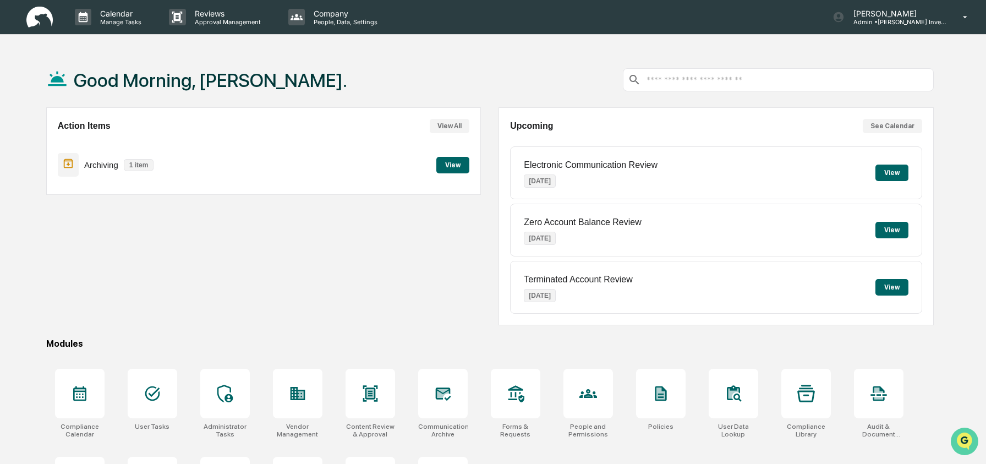
click at [964, 440] on img "Open customer support" at bounding box center [965, 441] width 28 height 22
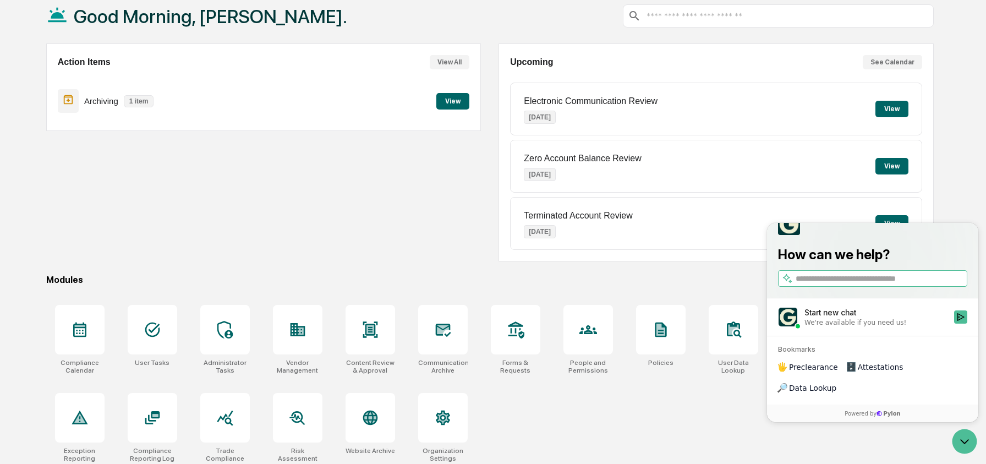
scroll to position [71, 0]
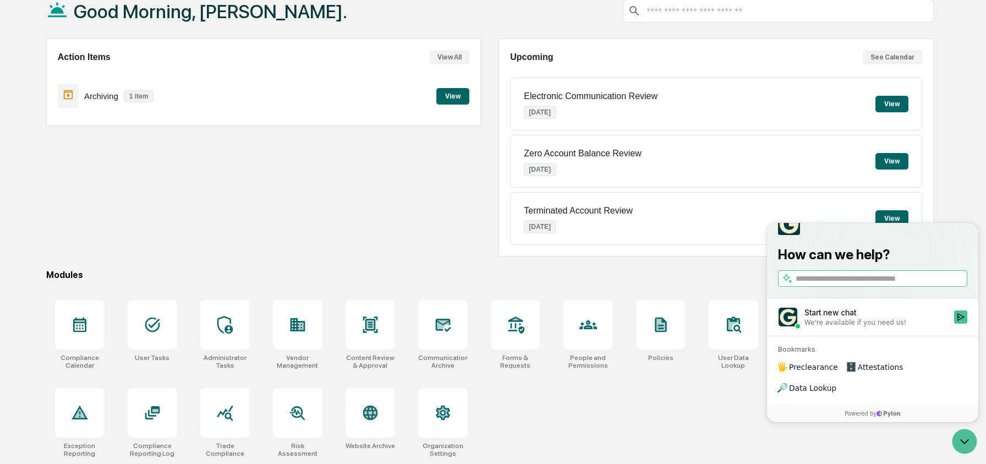
click at [583, 394] on div "Compliance Calendar User Tasks Administrator Tasks Vendor Management Content Re…" at bounding box center [490, 378] width 888 height 171
click at [961, 445] on icon "Open customer support" at bounding box center [965, 442] width 28 height 28
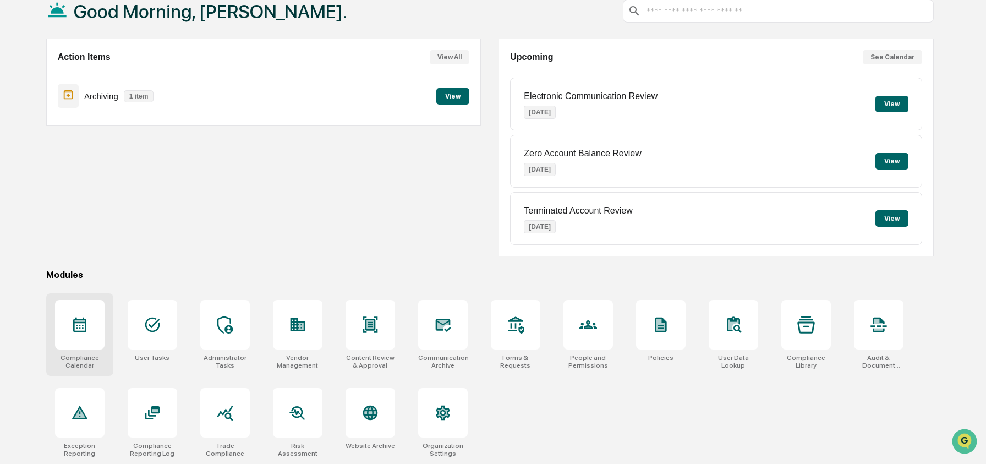
click at [84, 313] on div at bounding box center [80, 325] width 50 height 50
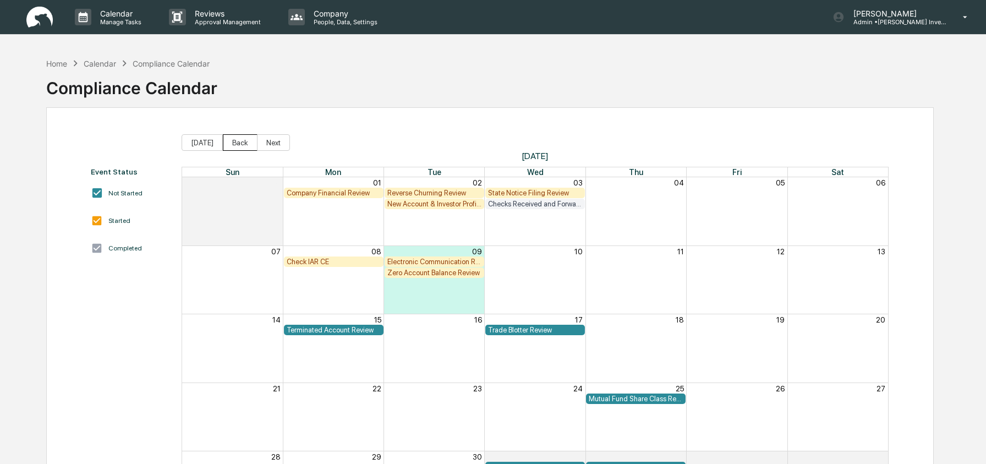
click at [242, 139] on button "Back" at bounding box center [240, 142] width 35 height 17
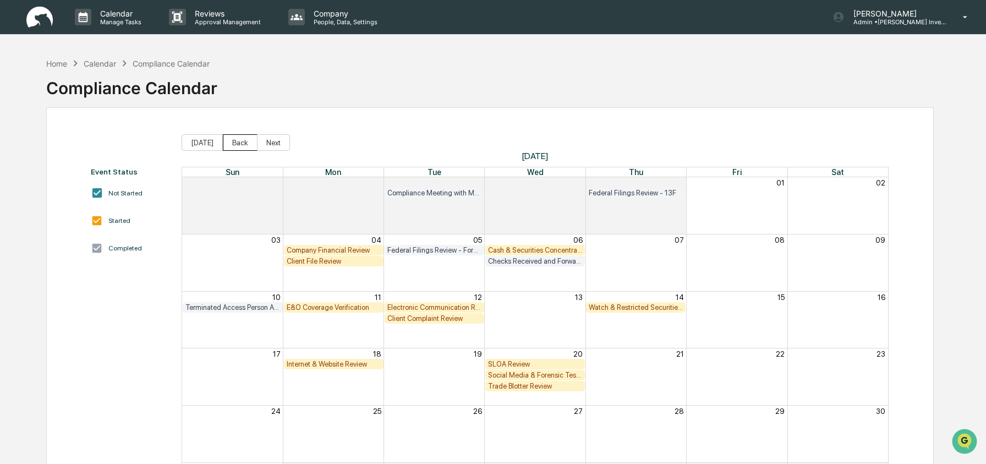
click at [242, 140] on button "Back" at bounding box center [240, 142] width 35 height 17
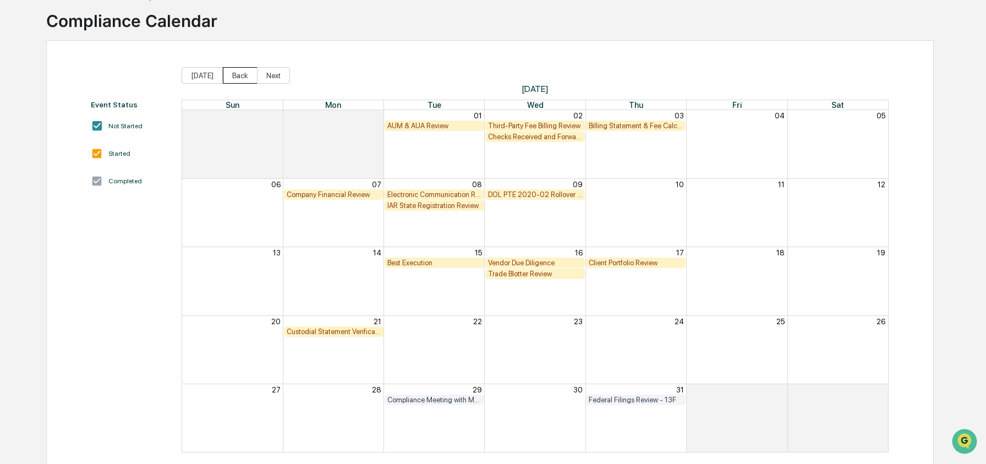
scroll to position [83, 0]
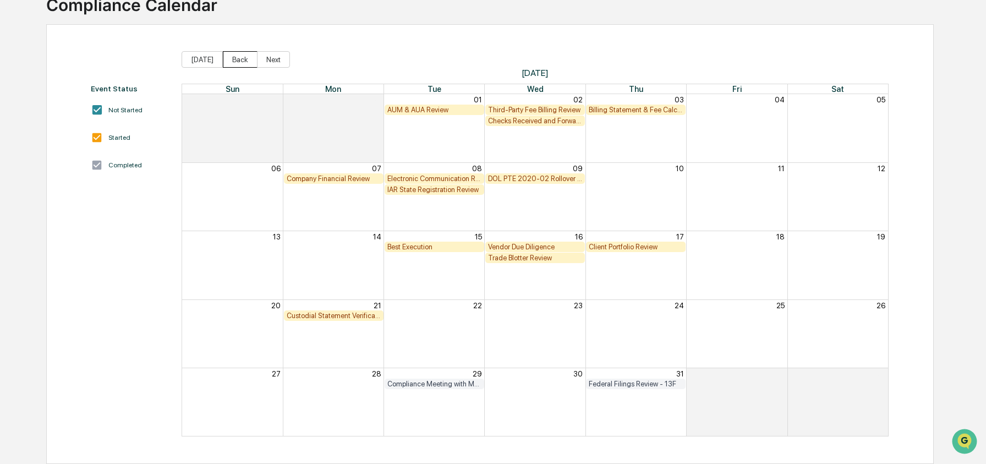
click at [232, 56] on button "Back" at bounding box center [240, 59] width 35 height 17
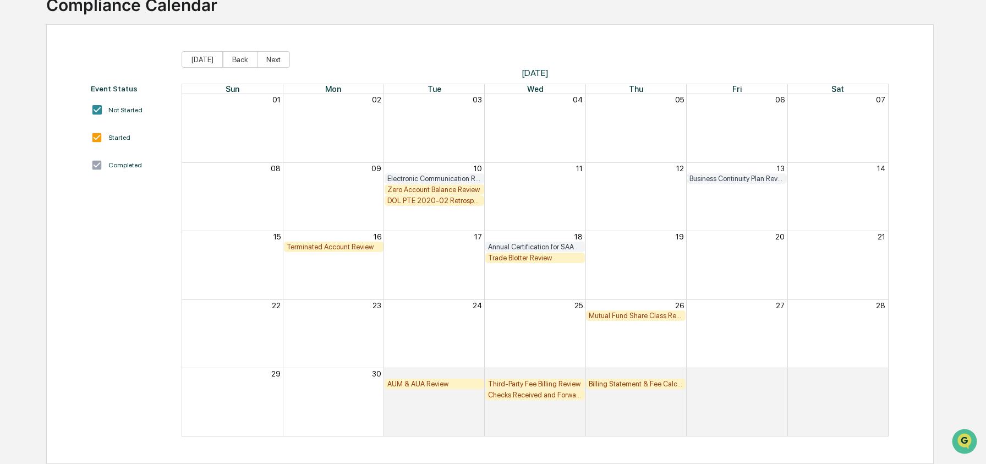
click at [413, 188] on div "Zero Account Balance Review" at bounding box center [434, 189] width 94 height 8
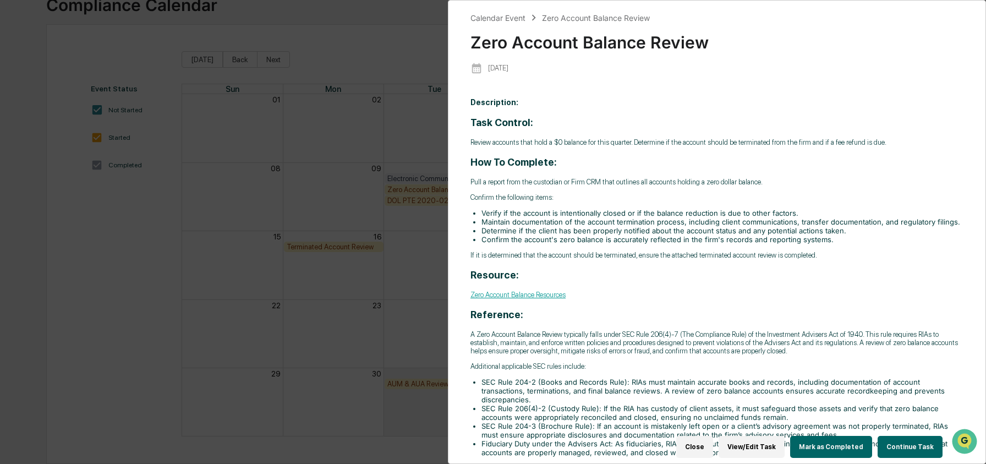
click at [921, 436] on button "Continue Task" at bounding box center [910, 447] width 65 height 22
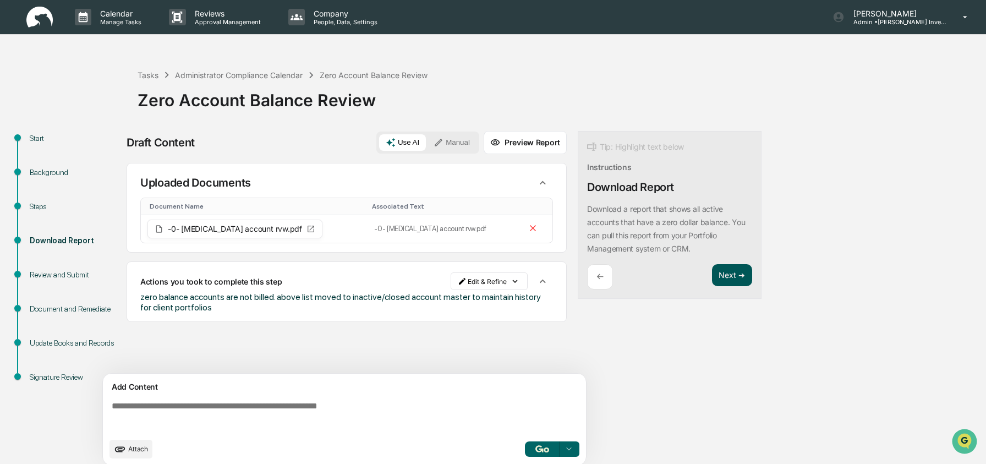
click at [750, 272] on button "Next ➔" at bounding box center [732, 275] width 40 height 23
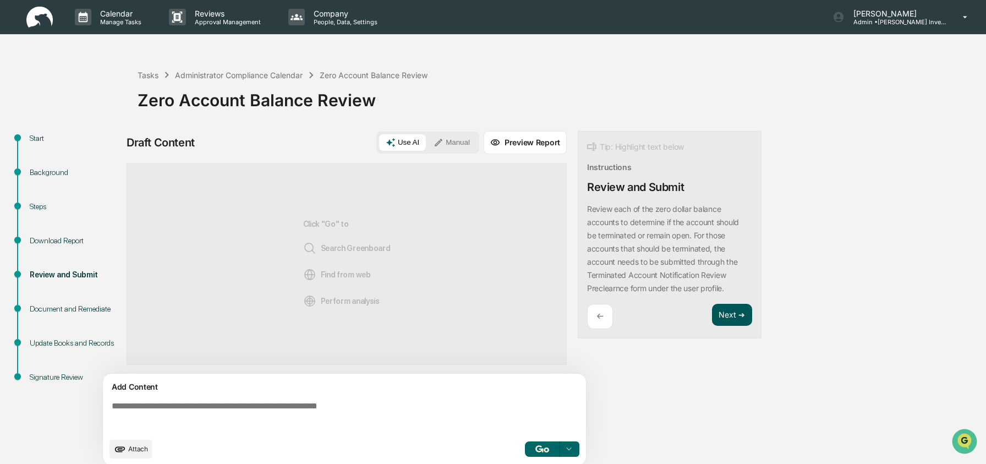
click at [737, 311] on button "Next ➔" at bounding box center [732, 315] width 40 height 23
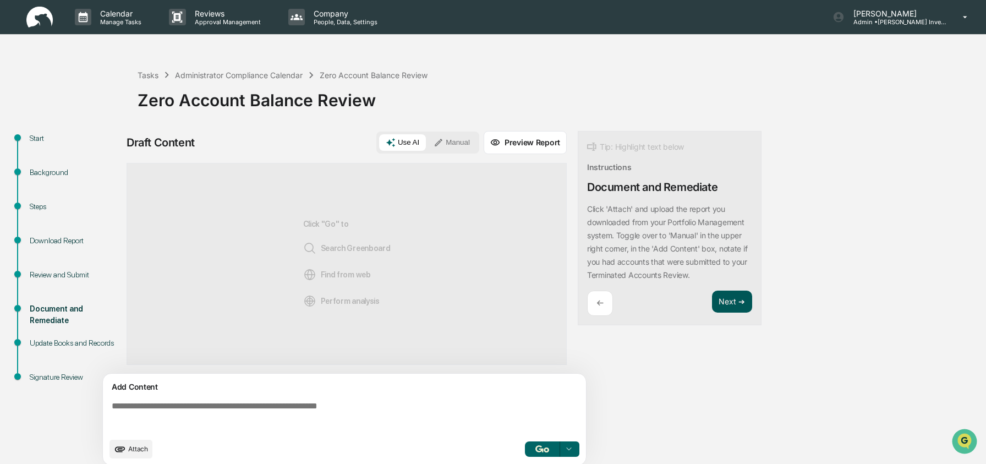
click at [734, 294] on button "Next ➔" at bounding box center [732, 302] width 40 height 23
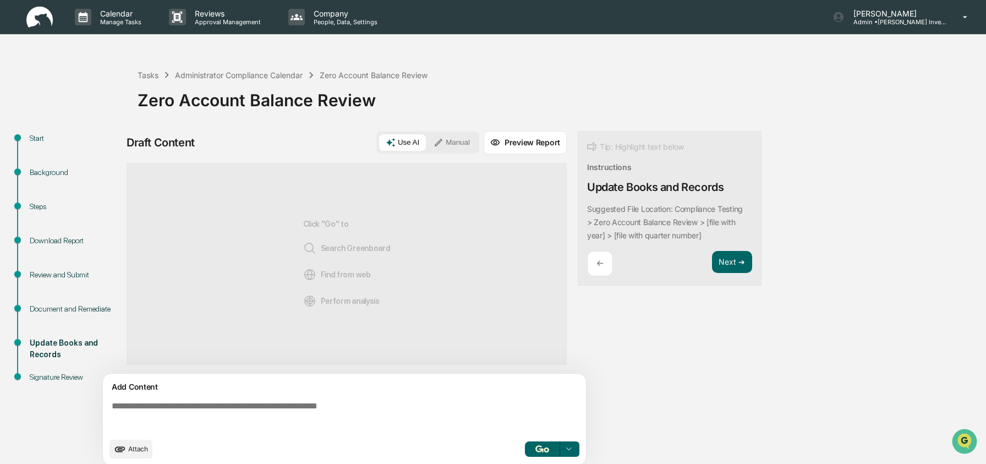
click at [734, 273] on div "Next ➔" at bounding box center [732, 264] width 40 height 26
click at [730, 260] on button "Next ➔" at bounding box center [732, 262] width 40 height 23
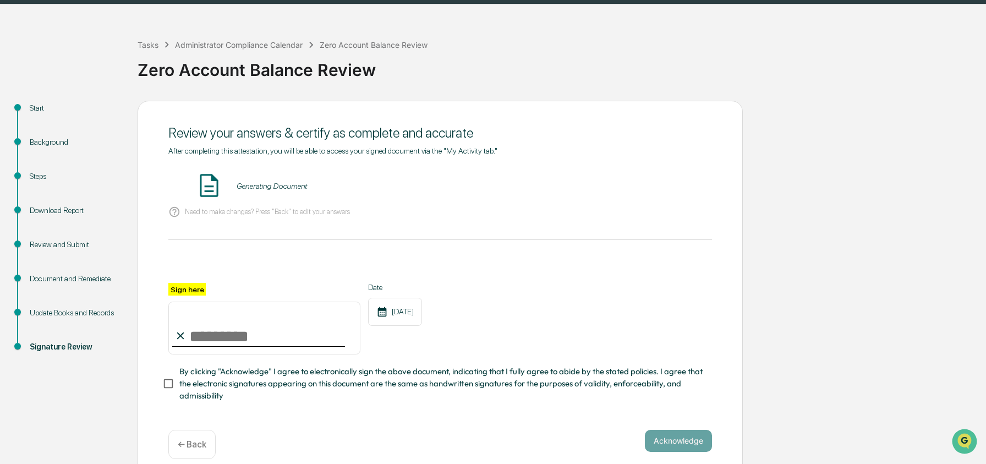
scroll to position [43, 0]
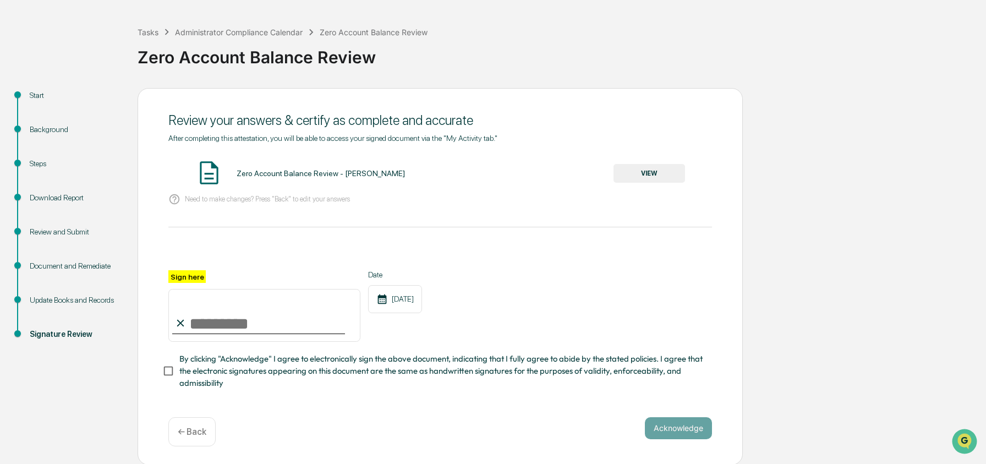
click at [56, 231] on div "Review and Submit" at bounding box center [75, 232] width 90 height 12
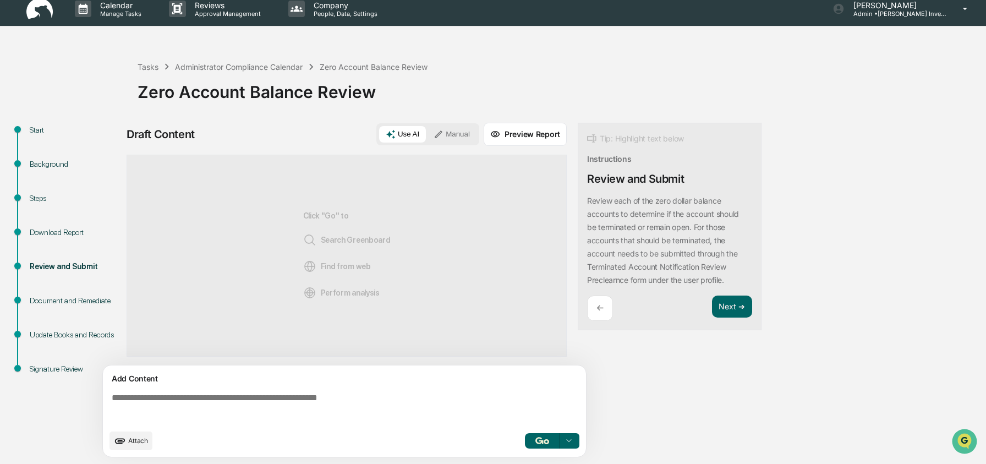
scroll to position [8, 0]
click at [59, 237] on div "Download Report" at bounding box center [75, 233] width 90 height 12
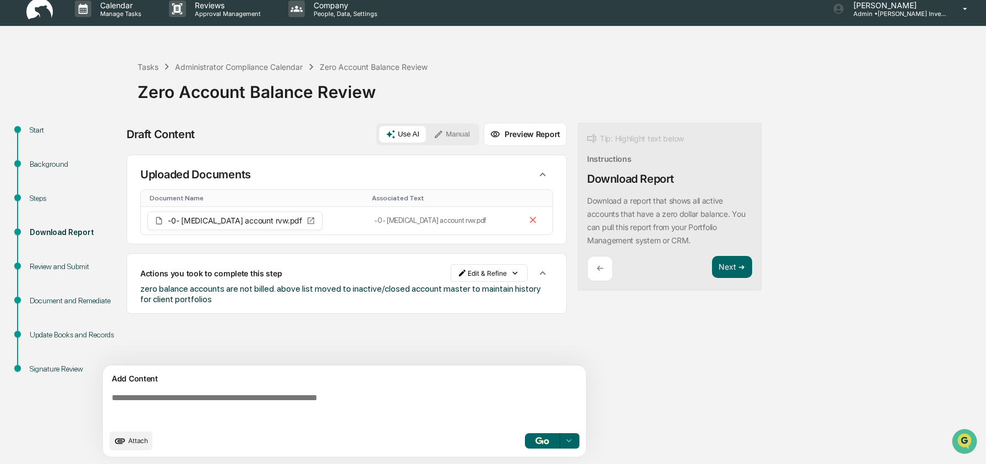
click at [58, 265] on div "Review and Submit" at bounding box center [75, 267] width 90 height 12
click at [53, 307] on div "Document and Remediate" at bounding box center [75, 301] width 90 height 12
click at [63, 265] on div "Review and Submit" at bounding box center [75, 267] width 90 height 12
click at [746, 259] on button "Next ➔" at bounding box center [732, 267] width 40 height 23
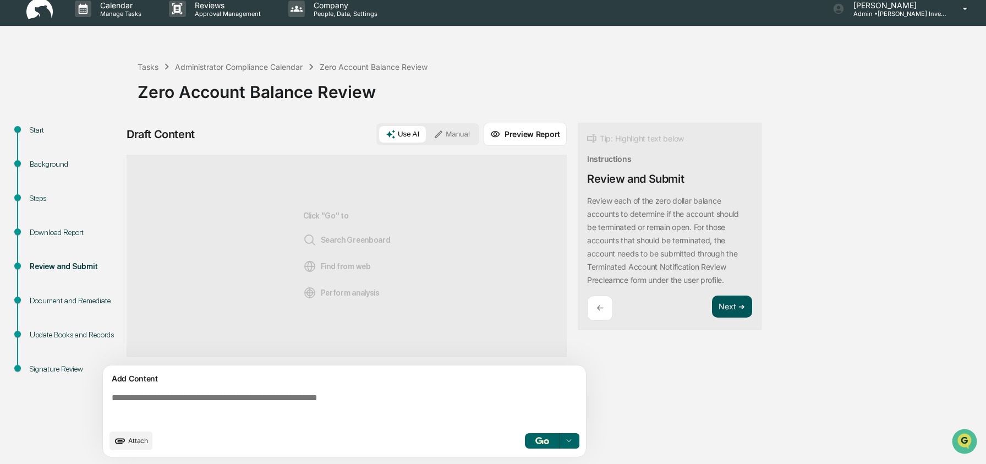
click at [741, 313] on button "Next ➔" at bounding box center [732, 307] width 40 height 23
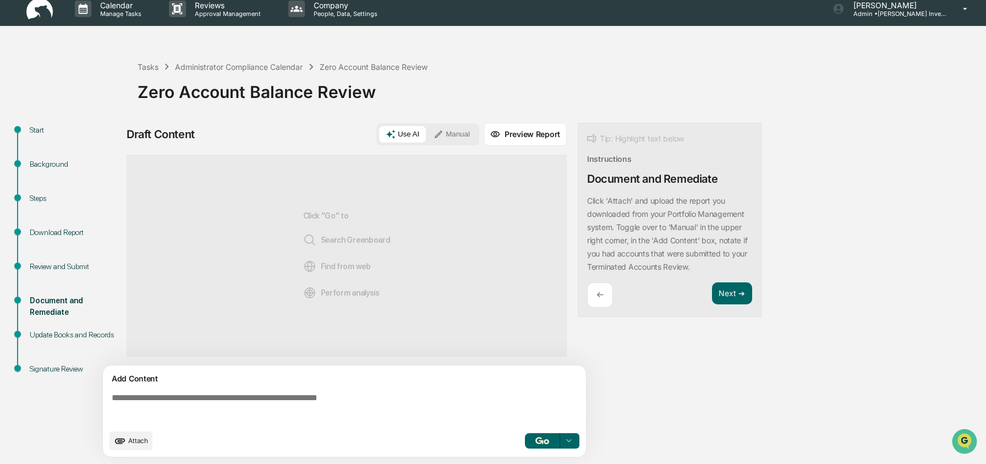
click at [80, 264] on div "Review and Submit" at bounding box center [75, 267] width 90 height 12
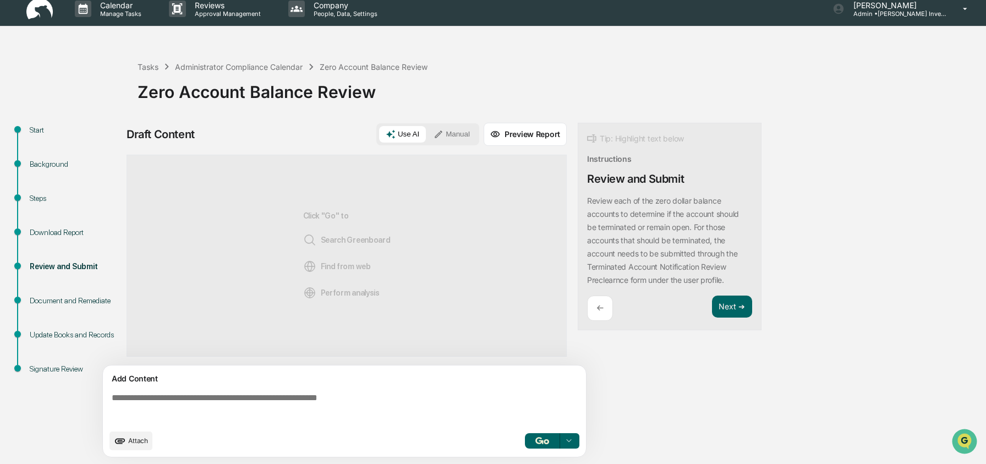
click at [80, 237] on div "Download Report" at bounding box center [75, 233] width 90 height 12
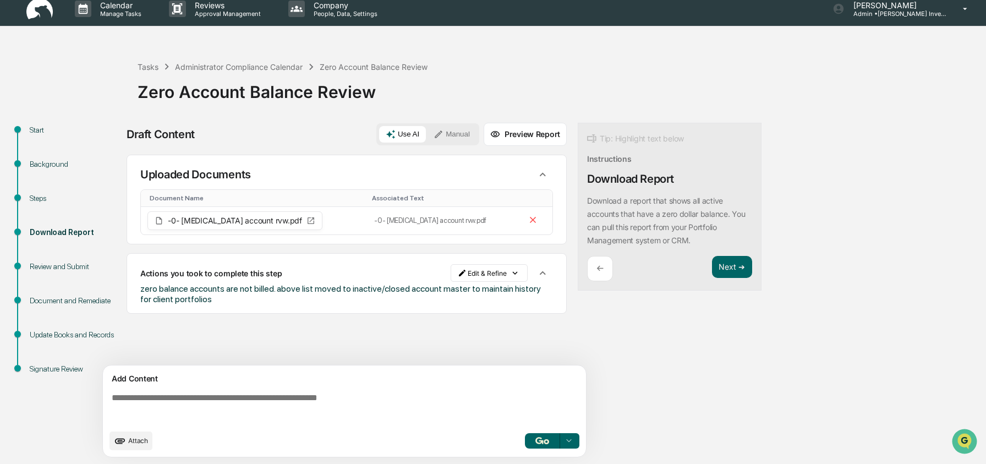
click at [66, 307] on div "Document and Remediate" at bounding box center [75, 301] width 90 height 12
click at [742, 263] on button "Next ➔" at bounding box center [732, 267] width 40 height 23
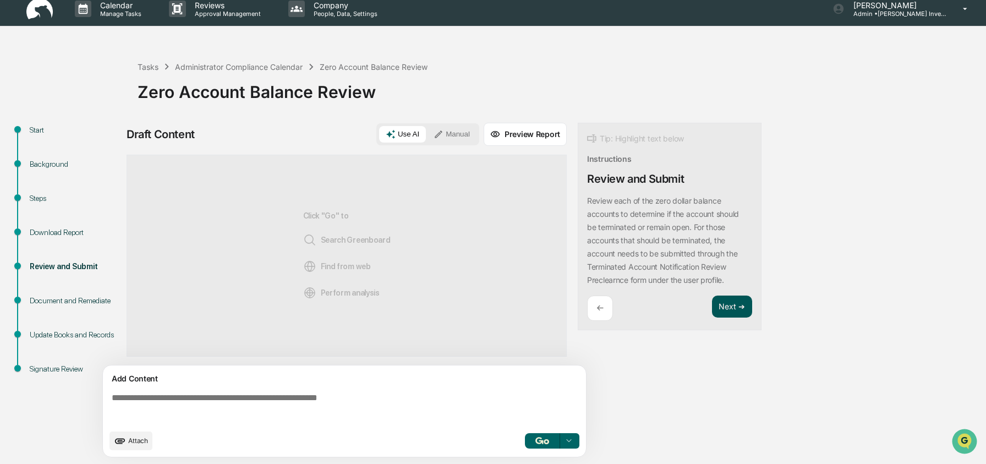
click at [744, 303] on button "Next ➔" at bounding box center [732, 307] width 40 height 23
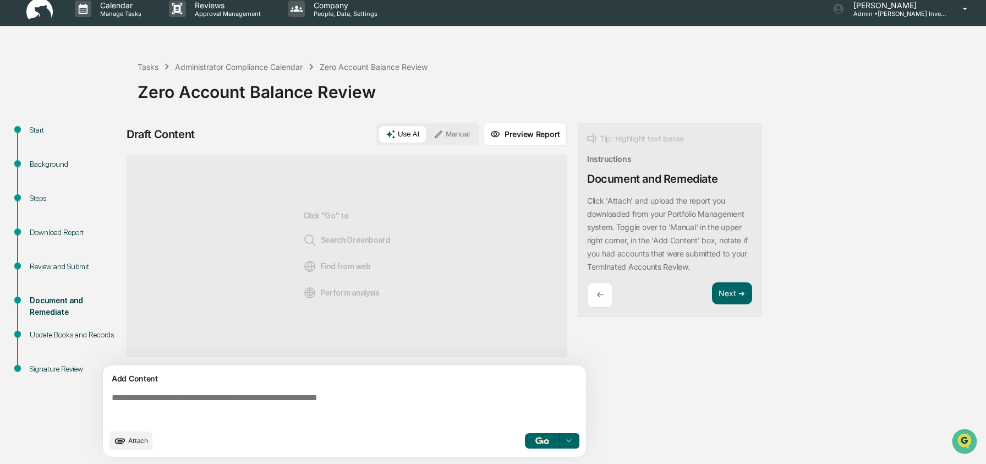
click at [594, 296] on div "←" at bounding box center [600, 295] width 26 height 26
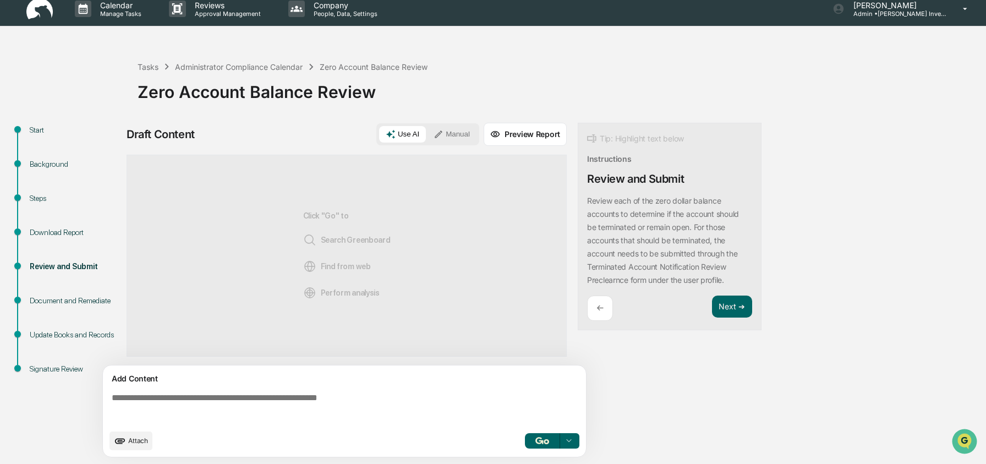
click at [599, 299] on div "←" at bounding box center [600, 309] width 26 height 26
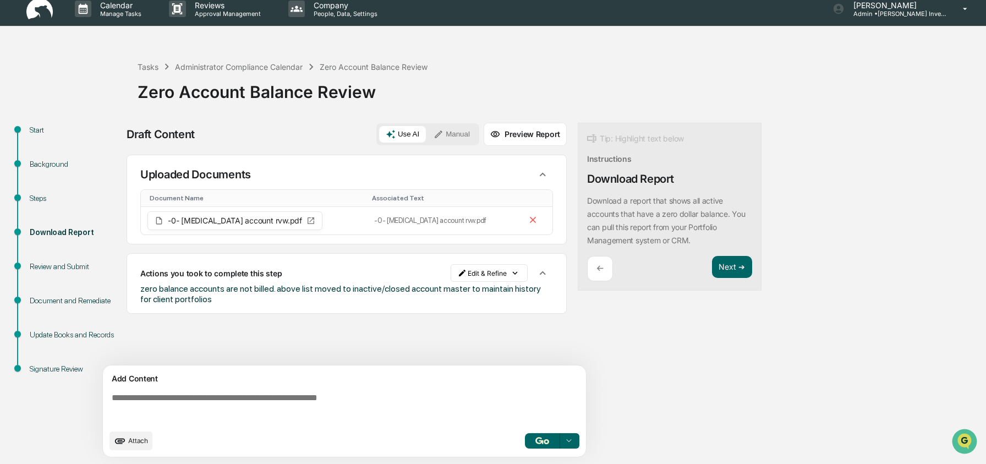
click at [606, 259] on div "←" at bounding box center [600, 269] width 26 height 26
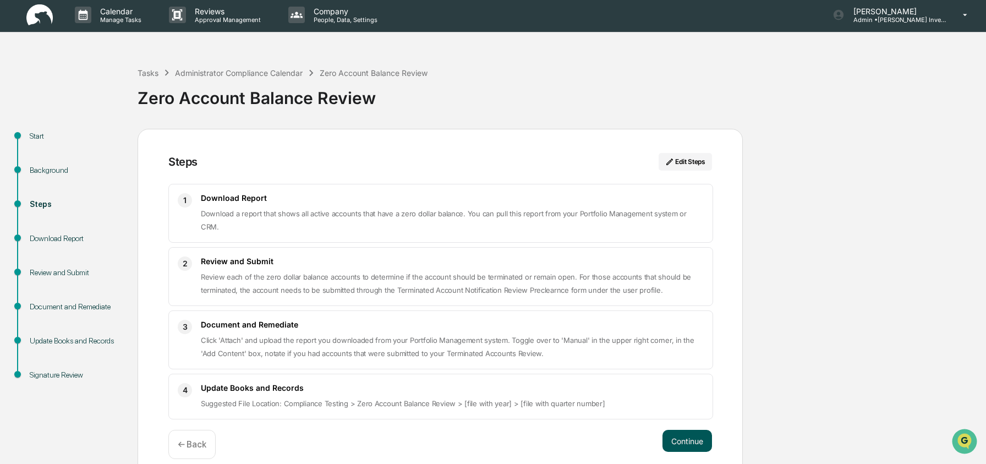
click at [707, 433] on button "Continue" at bounding box center [688, 441] width 50 height 22
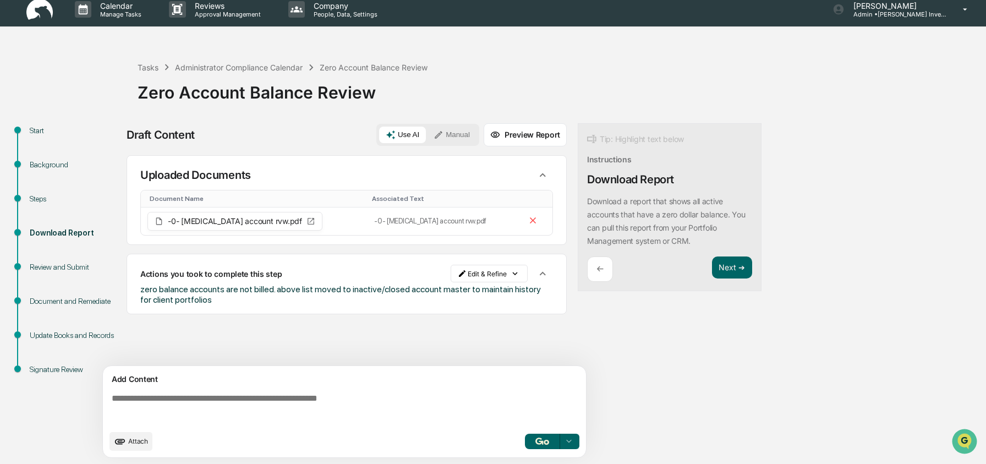
scroll to position [8, 0]
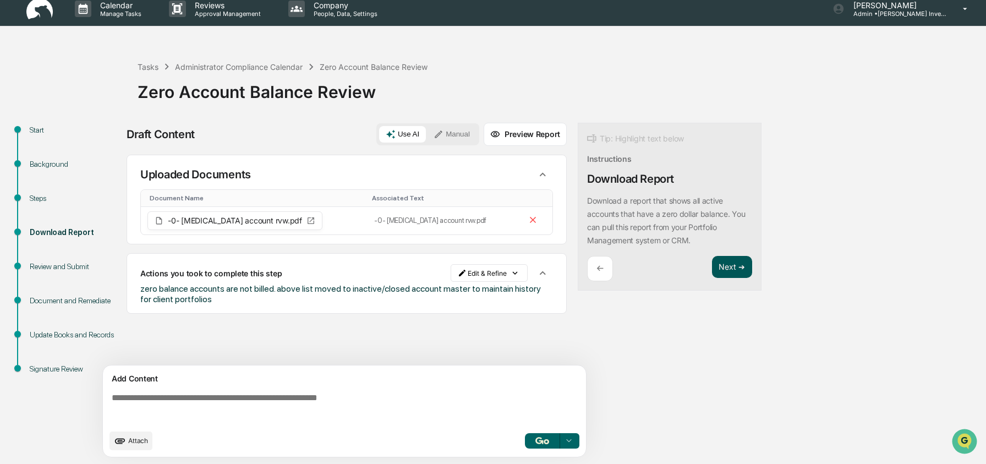
click at [721, 264] on button "Next ➔" at bounding box center [732, 267] width 40 height 23
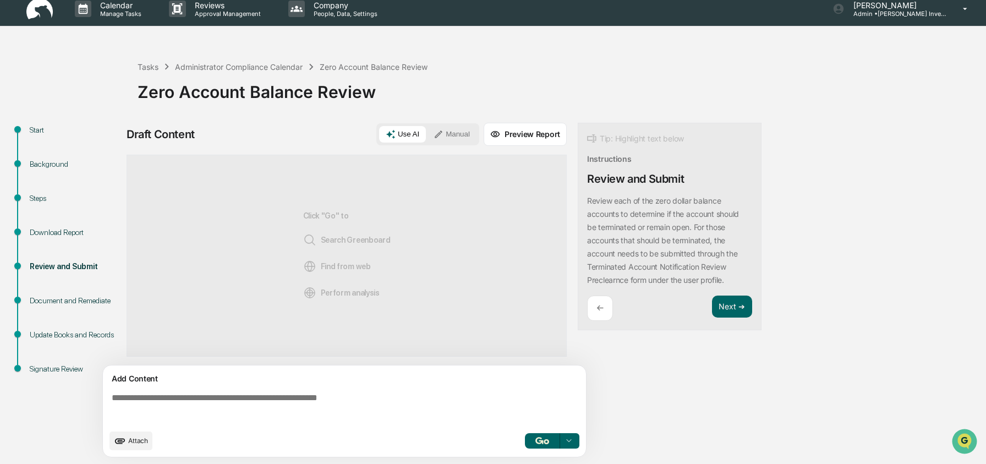
click at [244, 397] on textarea at bounding box center [346, 409] width 479 height 40
click at [745, 302] on button "Next ➔" at bounding box center [732, 307] width 40 height 23
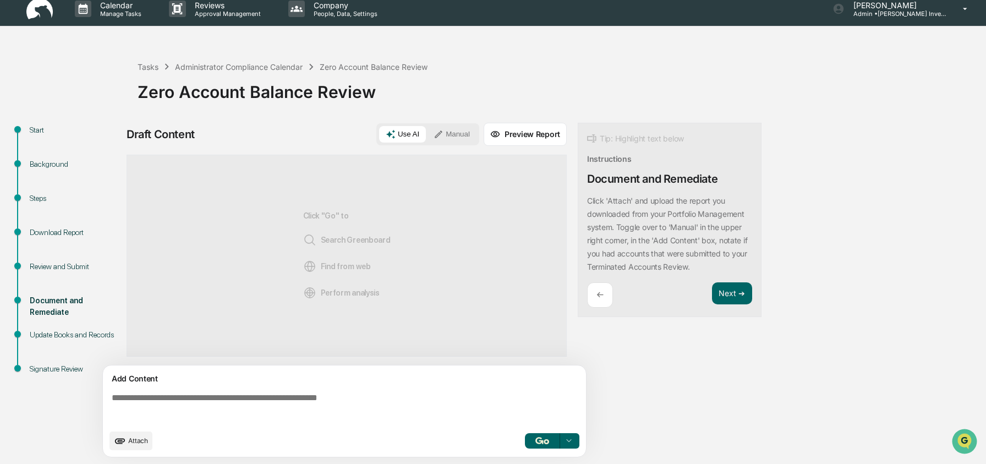
click at [177, 412] on textarea at bounding box center [346, 409] width 479 height 40
click at [611, 295] on div "←" at bounding box center [600, 295] width 26 height 26
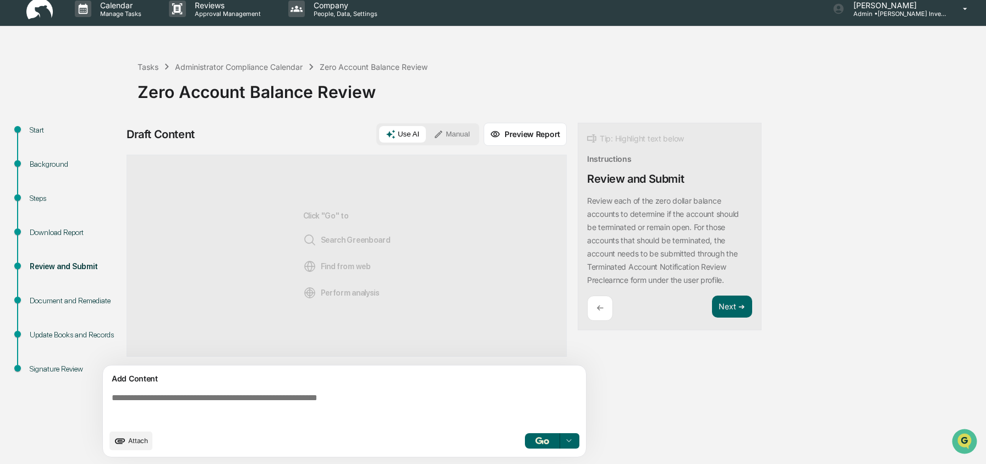
click at [611, 296] on div "←" at bounding box center [600, 309] width 26 height 26
click at [598, 314] on div "←" at bounding box center [600, 309] width 26 height 26
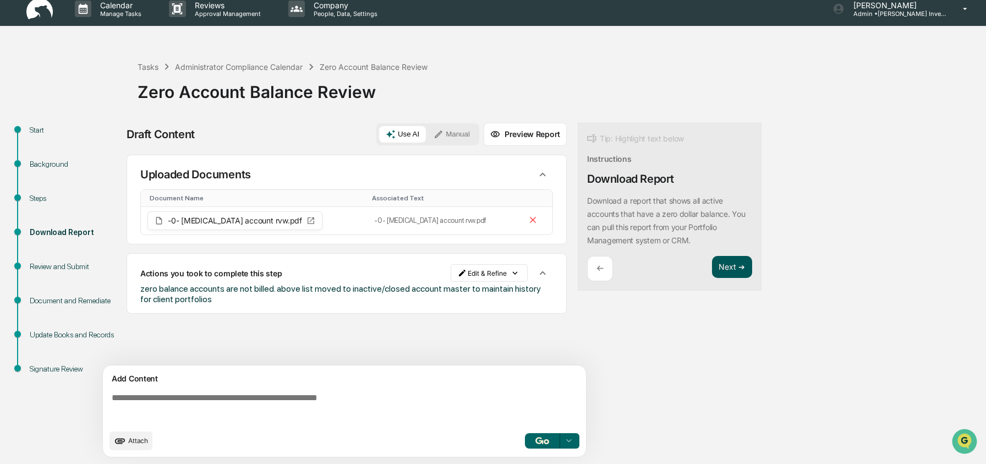
click at [734, 274] on button "Next ➔" at bounding box center [732, 267] width 40 height 23
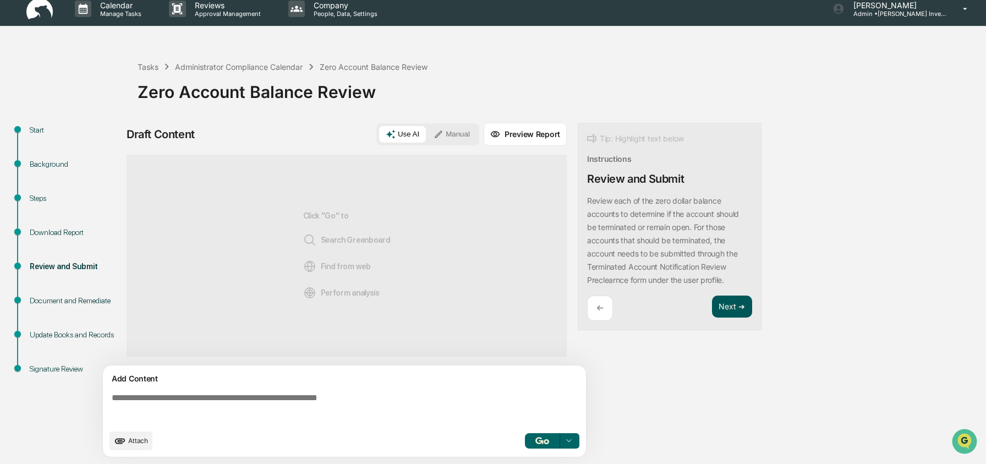
click at [734, 310] on button "Next ➔" at bounding box center [732, 307] width 40 height 23
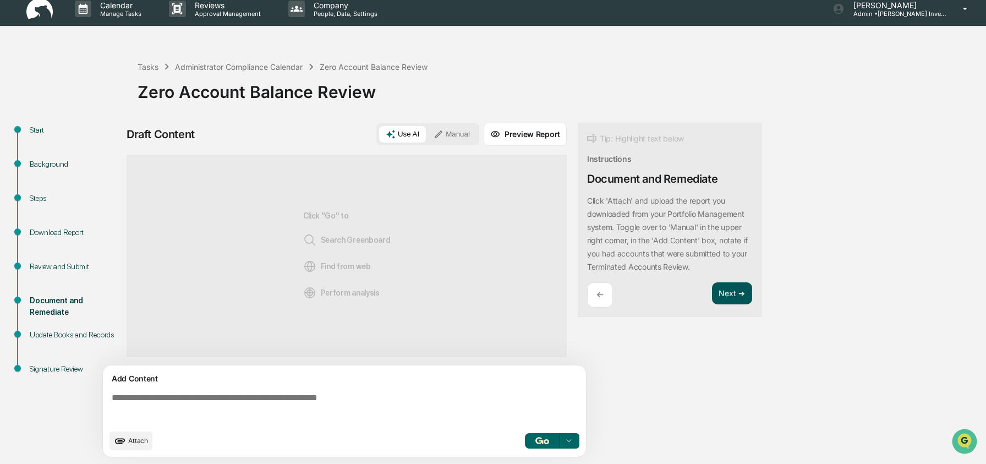
click at [742, 294] on button "Next ➔" at bounding box center [732, 293] width 40 height 23
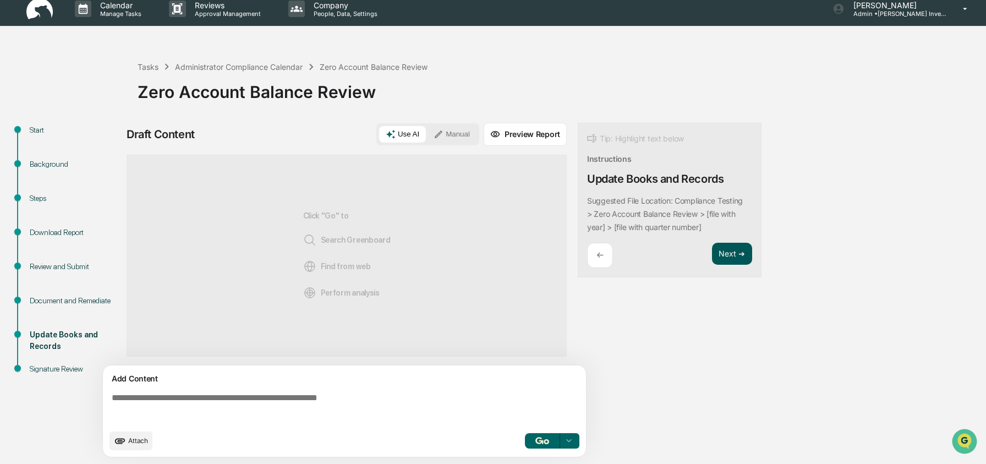
click at [734, 249] on button "Next ➔" at bounding box center [732, 254] width 40 height 23
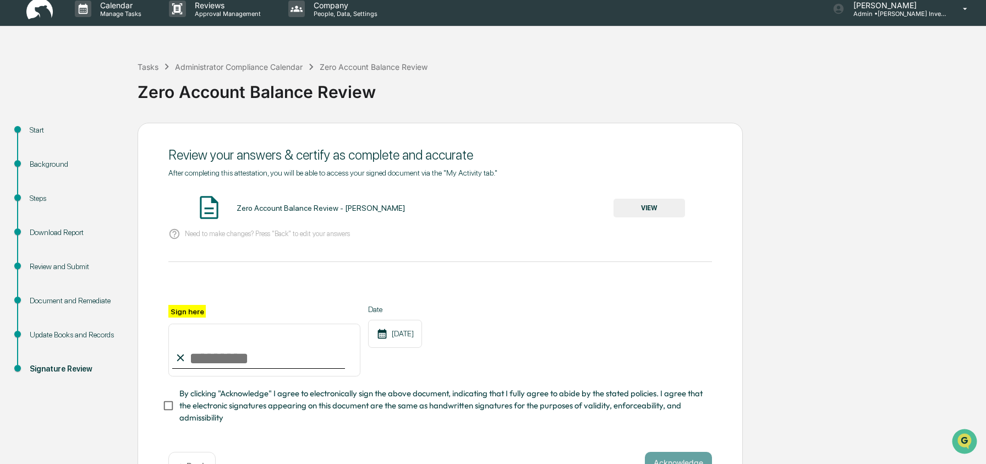
click at [289, 210] on div "Zero Account Balance Review - [PERSON_NAME]" at bounding box center [321, 208] width 168 height 9
click at [623, 204] on button "VIEW" at bounding box center [650, 208] width 72 height 19
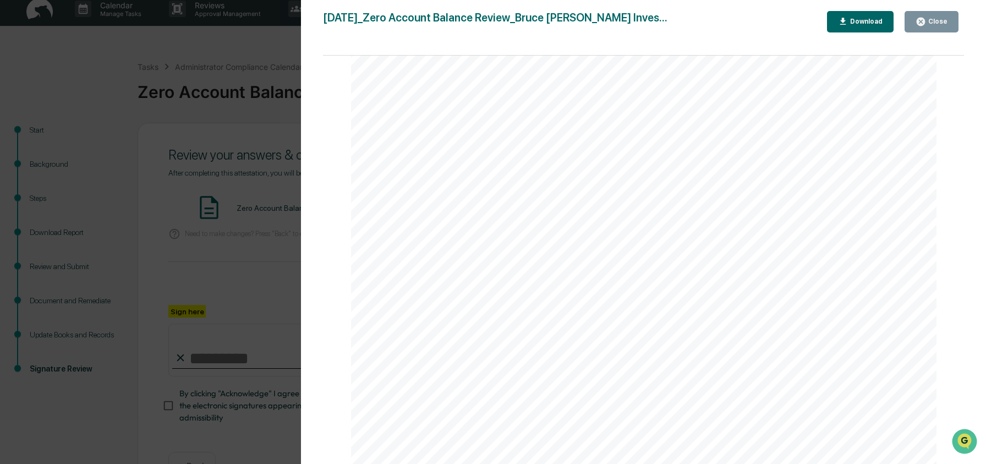
scroll to position [0, 0]
click at [945, 21] on div "Close" at bounding box center [936, 22] width 21 height 8
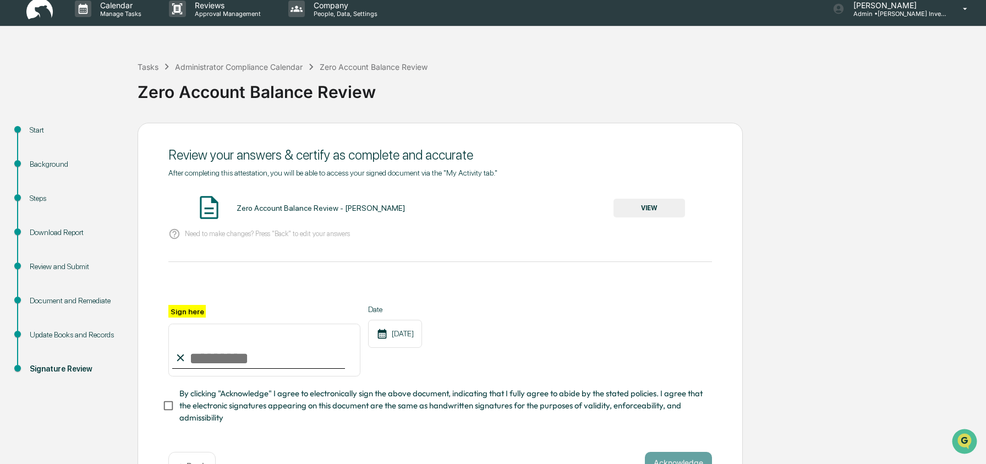
click at [43, 17] on img at bounding box center [39, 8] width 26 height 21
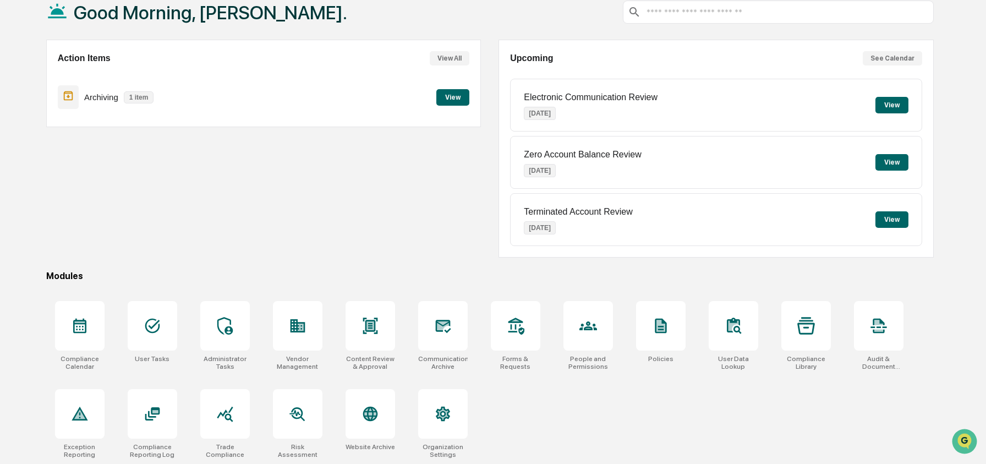
scroll to position [71, 0]
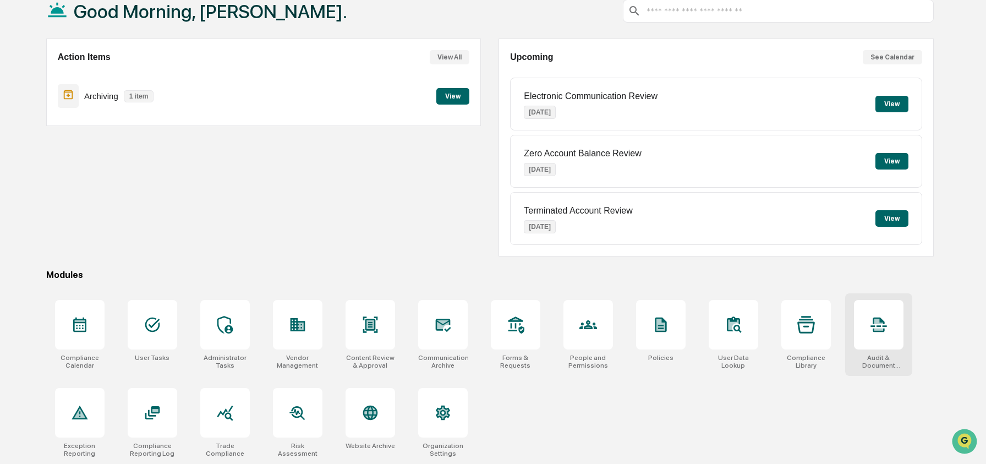
click at [865, 336] on div at bounding box center [879, 325] width 50 height 50
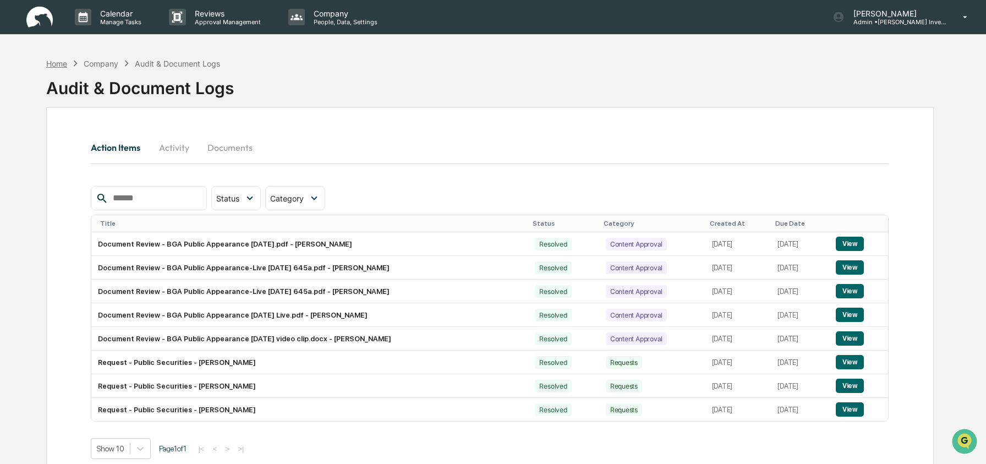
click at [51, 61] on div "Home" at bounding box center [56, 63] width 21 height 9
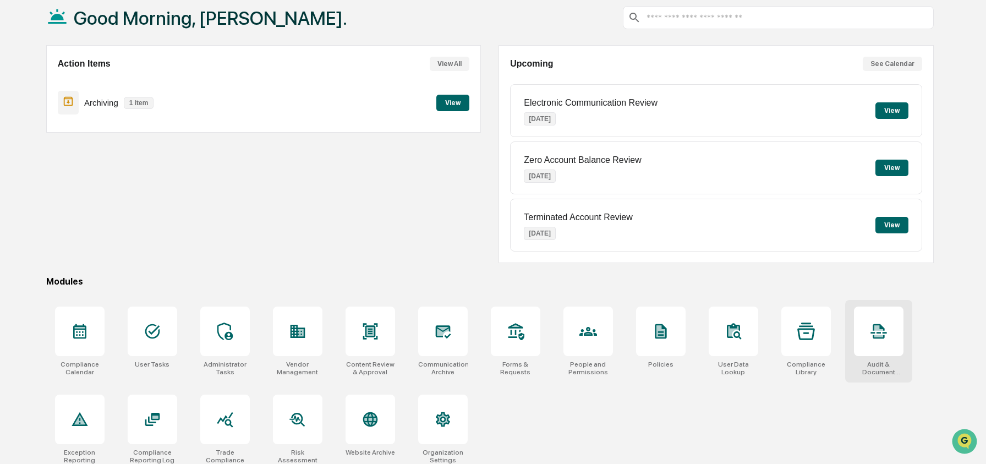
scroll to position [71, 0]
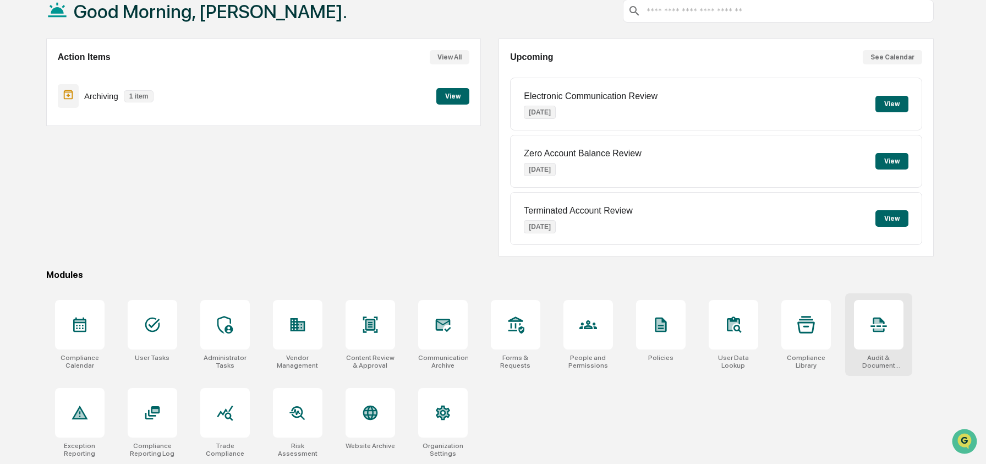
click at [875, 332] on div at bounding box center [879, 325] width 50 height 50
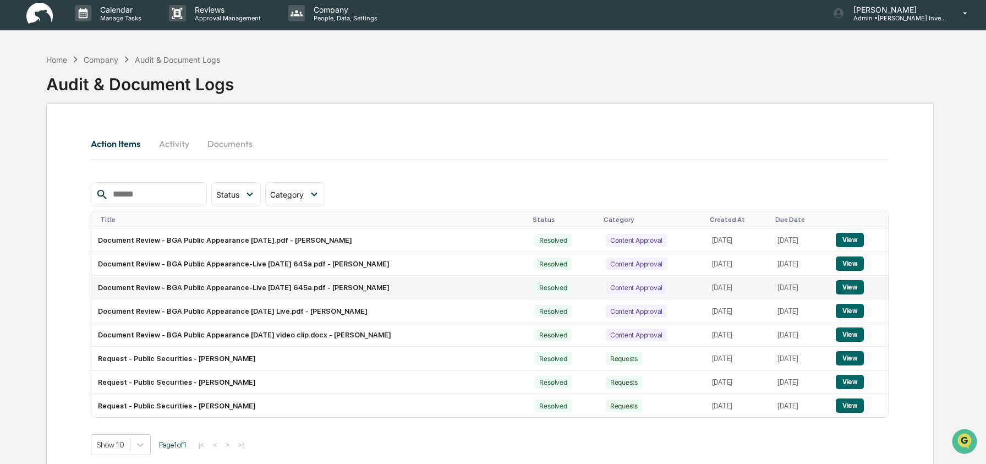
scroll to position [4, 0]
click at [227, 137] on button "Documents" at bounding box center [230, 143] width 63 height 26
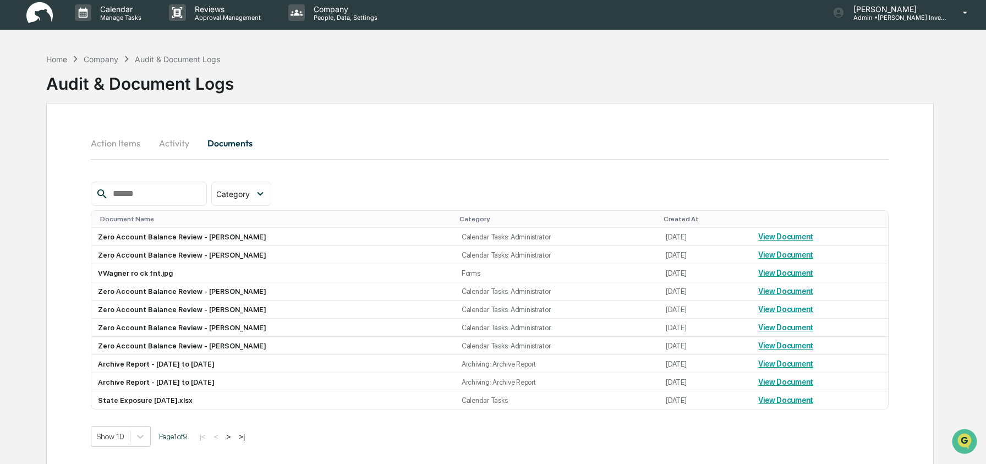
click at [114, 143] on button "Action Items" at bounding box center [120, 143] width 58 height 26
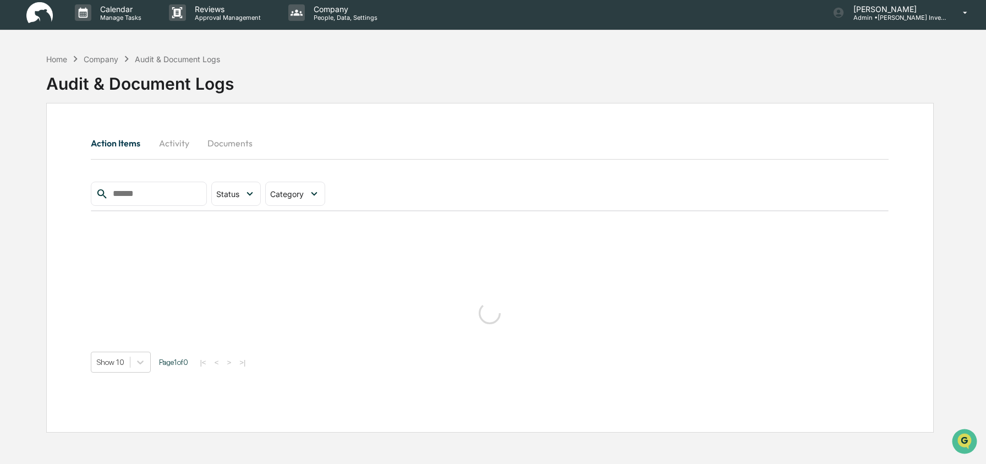
click at [245, 145] on button "Documents" at bounding box center [230, 143] width 63 height 26
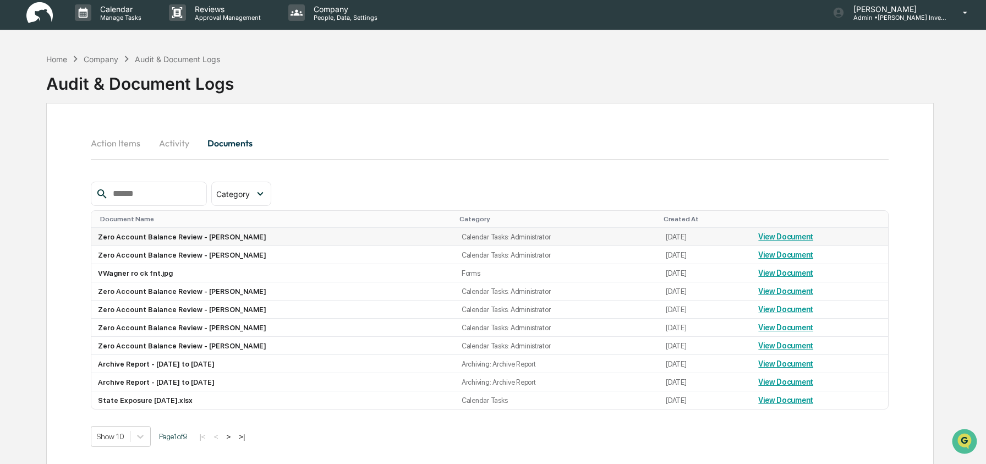
click at [790, 242] on td "View Document" at bounding box center [820, 237] width 136 height 18
click at [789, 237] on link "View Document" at bounding box center [785, 236] width 55 height 9
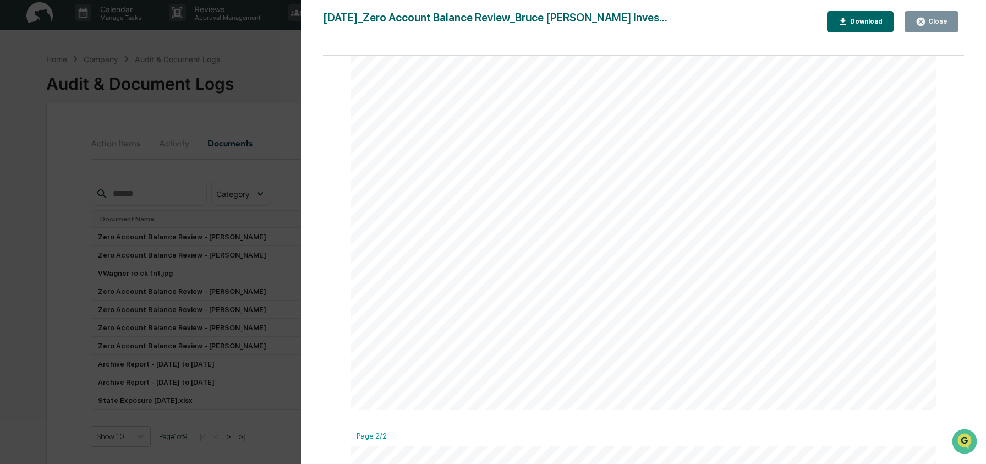
scroll to position [521, 0]
click at [932, 25] on div "Close" at bounding box center [936, 22] width 21 height 8
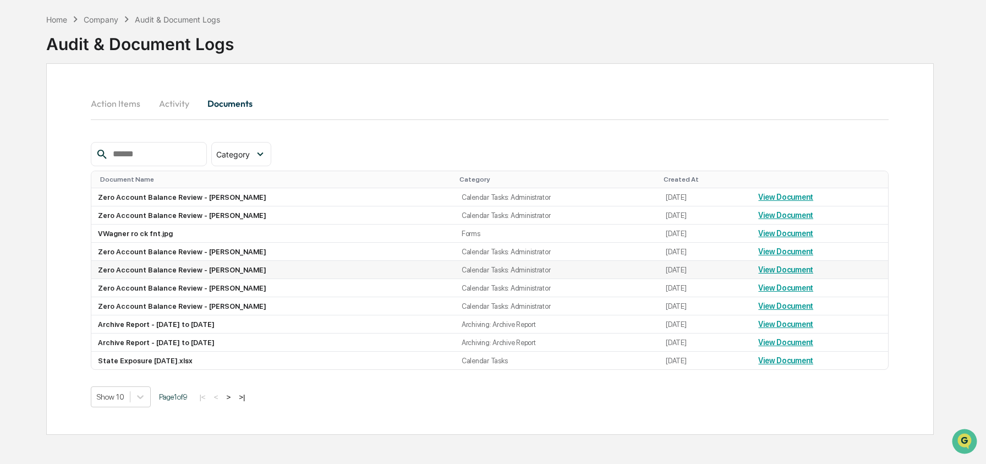
scroll to position [52, 0]
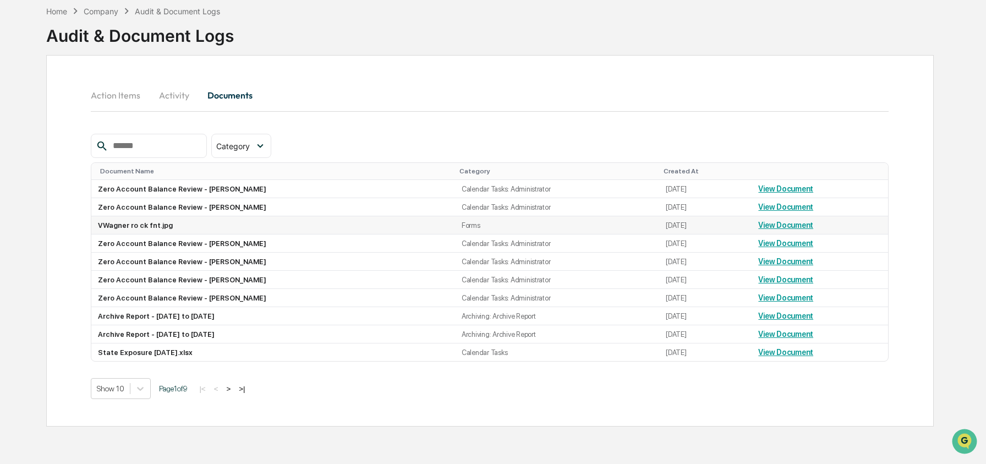
click at [795, 226] on link "View Document" at bounding box center [785, 225] width 55 height 9
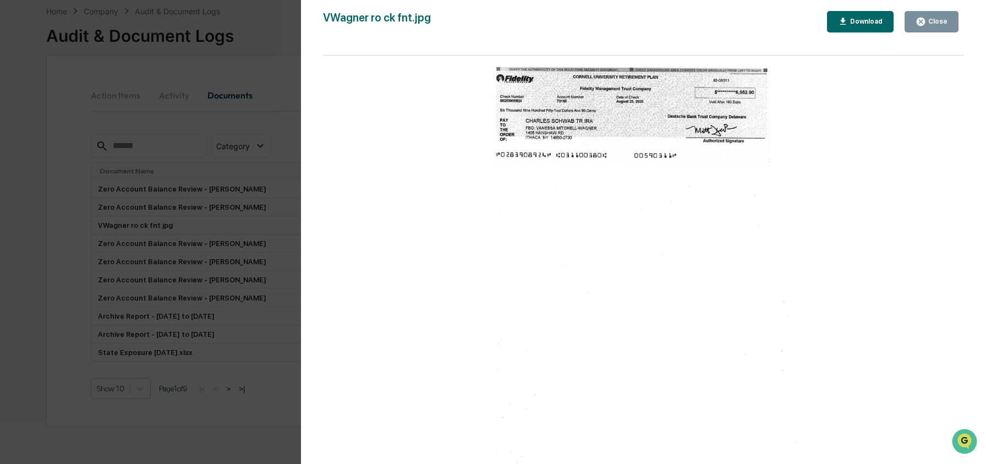
click at [934, 24] on div "Close" at bounding box center [936, 22] width 21 height 8
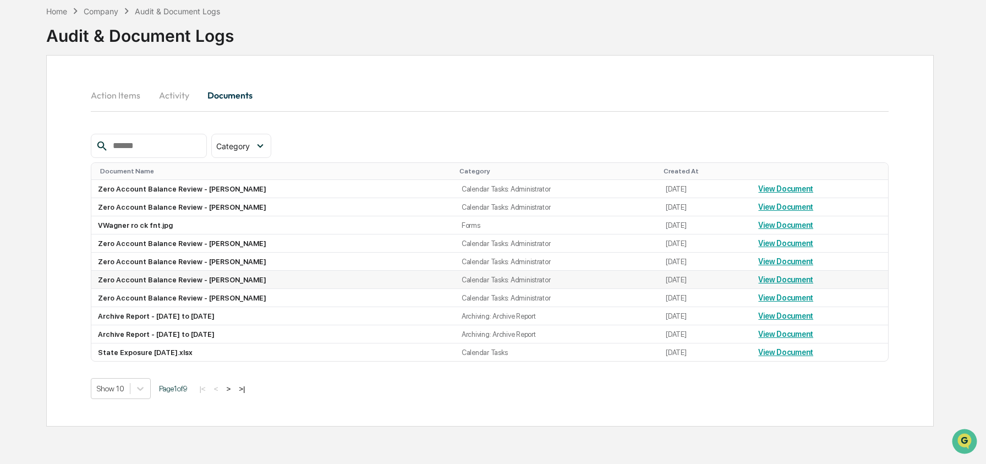
click at [793, 284] on link "View Document" at bounding box center [785, 279] width 55 height 9
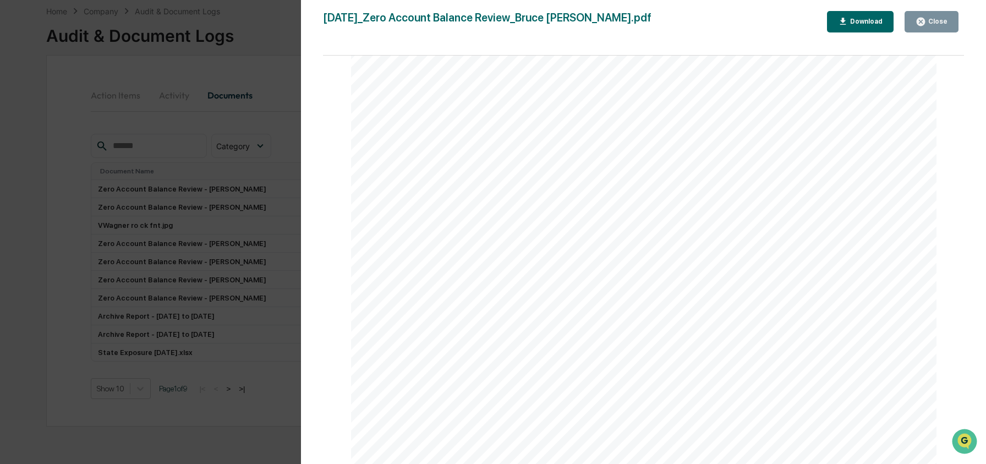
scroll to position [535, 0]
click at [921, 19] on icon "button" at bounding box center [921, 22] width 8 height 8
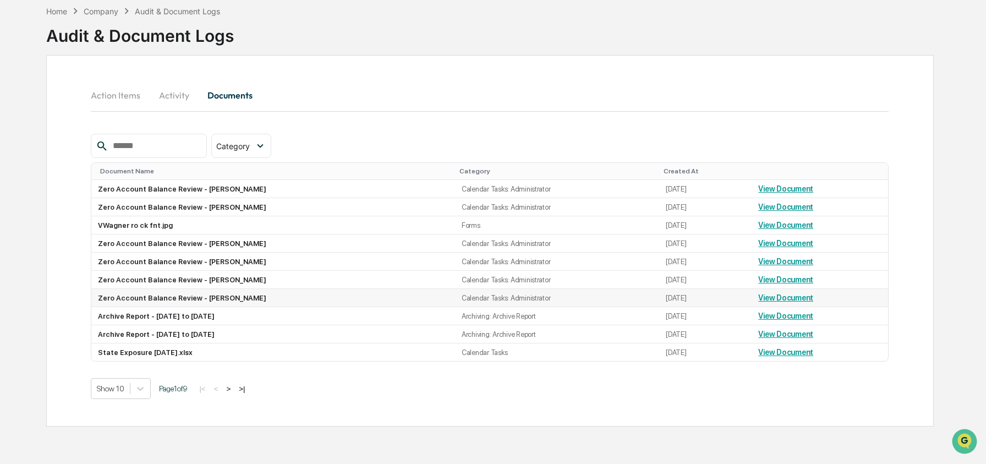
click at [769, 301] on link "View Document" at bounding box center [785, 297] width 55 height 9
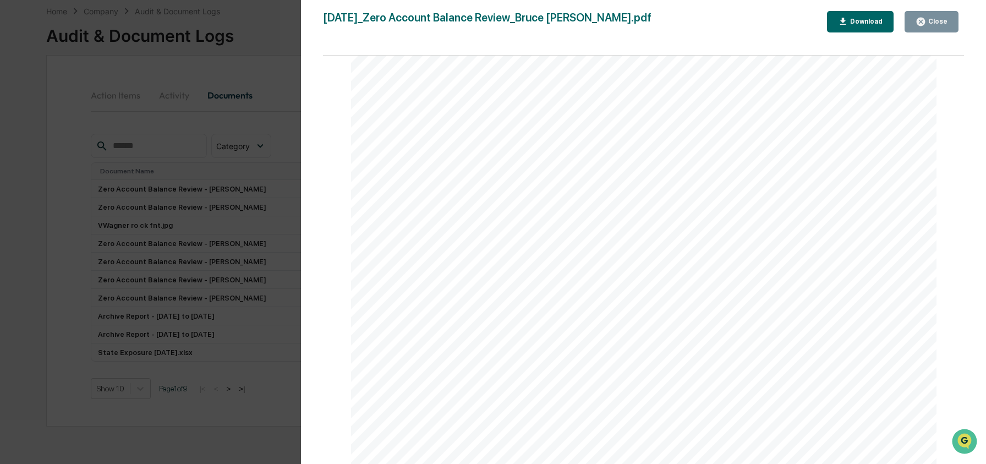
scroll to position [0, 0]
click at [919, 20] on icon "button" at bounding box center [921, 22] width 8 height 8
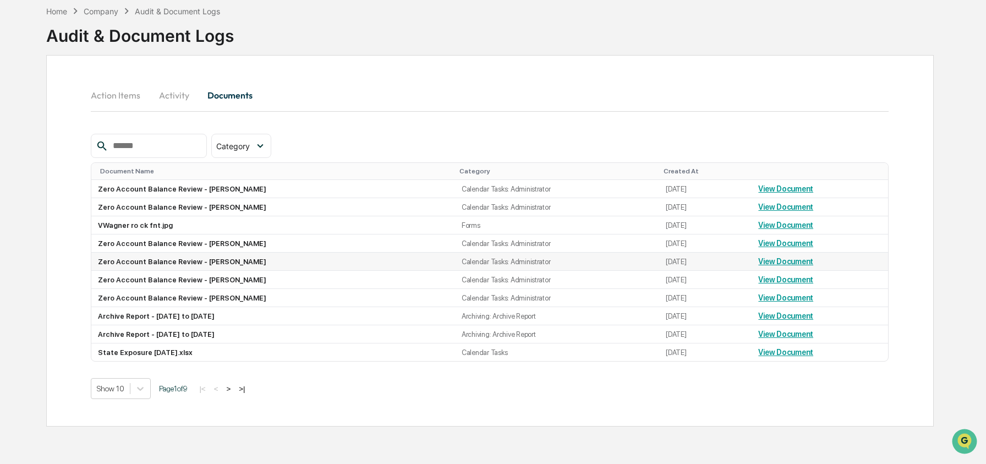
click at [811, 263] on link "View Document" at bounding box center [785, 261] width 55 height 9
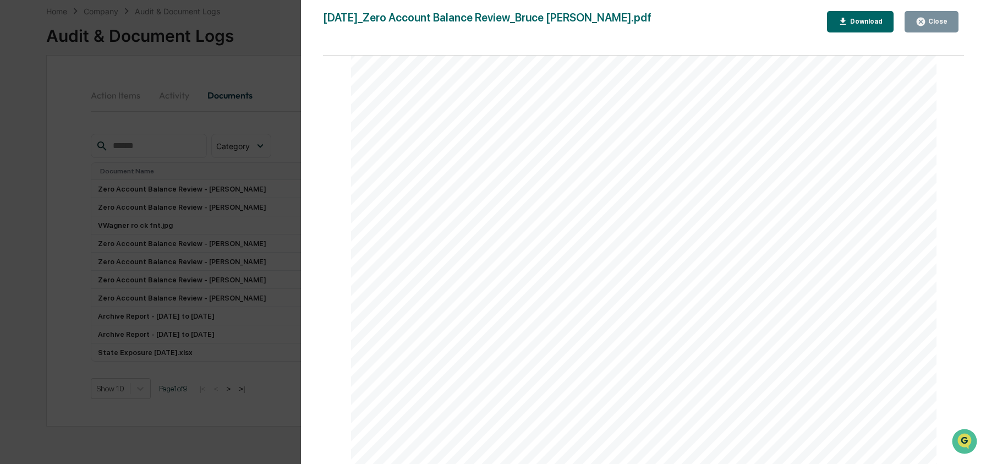
scroll to position [1026, 0]
click at [923, 19] on icon "button" at bounding box center [921, 22] width 8 height 8
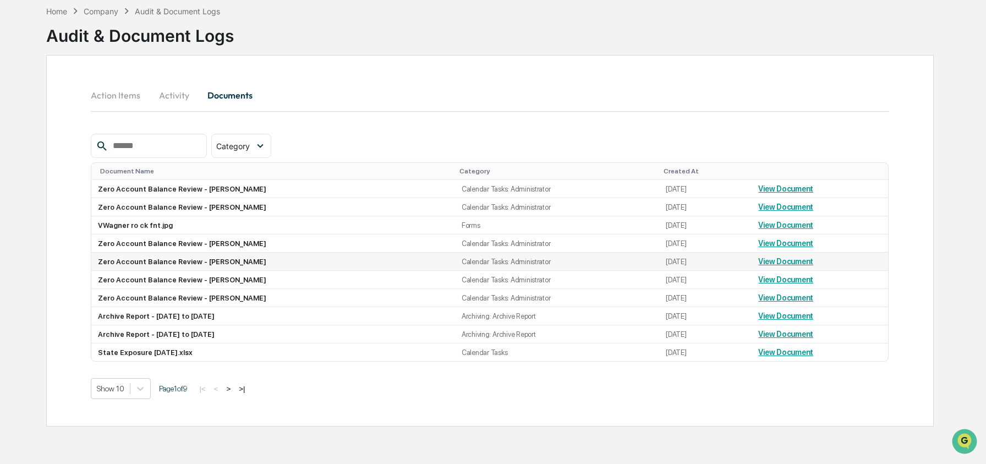
click at [800, 264] on link "View Document" at bounding box center [785, 261] width 55 height 9
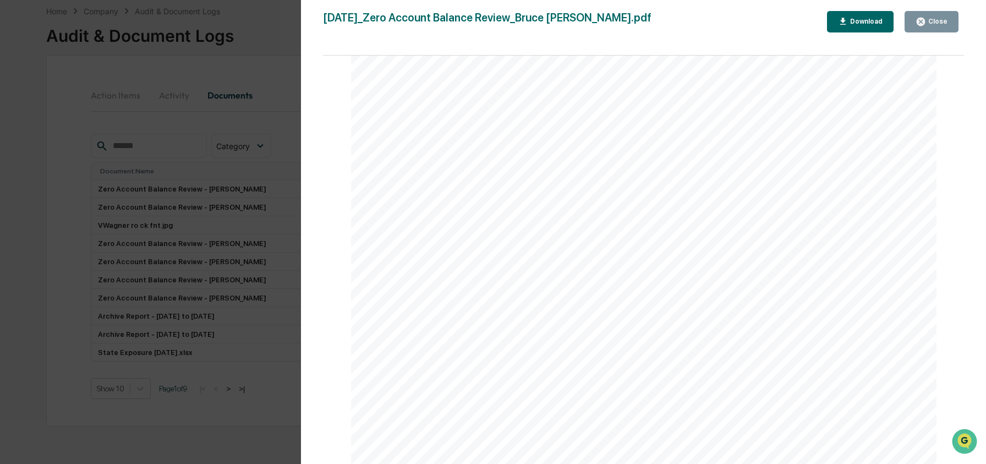
scroll to position [1310, 0]
click at [943, 17] on div "Close" at bounding box center [932, 22] width 32 height 10
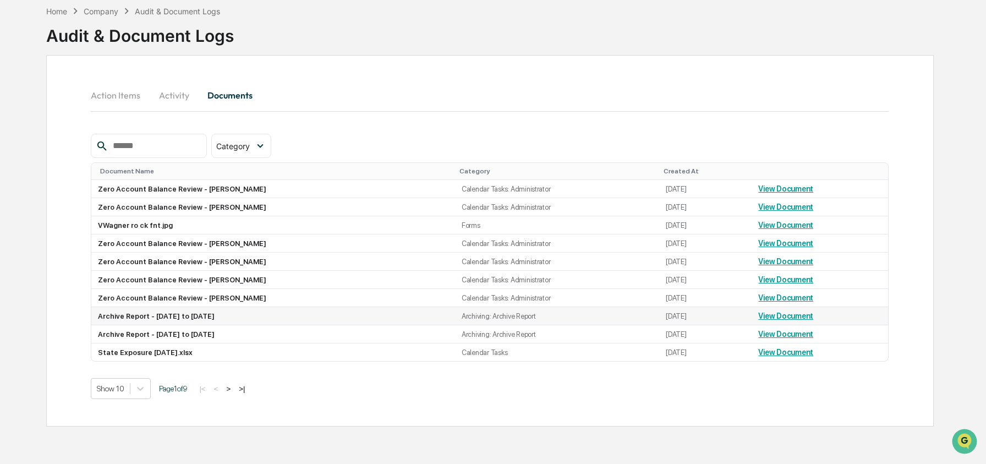
click at [782, 320] on link "View Document" at bounding box center [785, 315] width 55 height 9
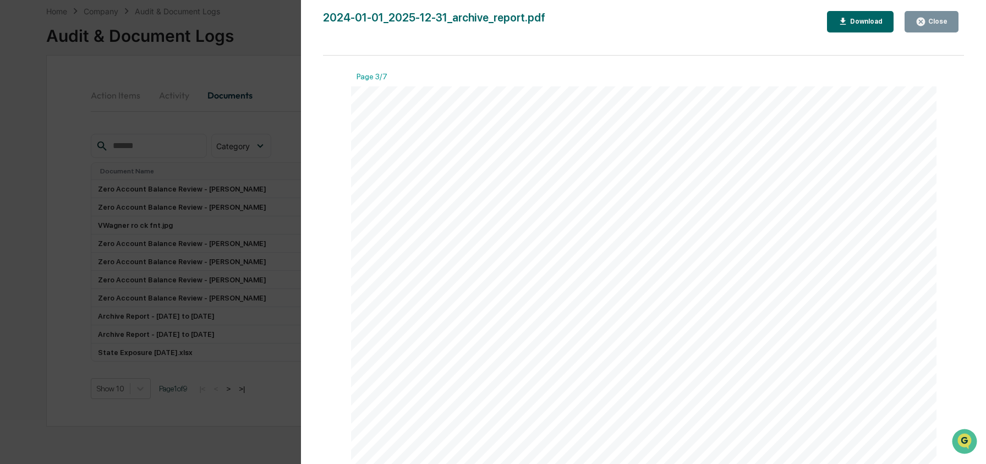
scroll to position [1728, 0]
click at [933, 30] on button "Close" at bounding box center [932, 21] width 54 height 21
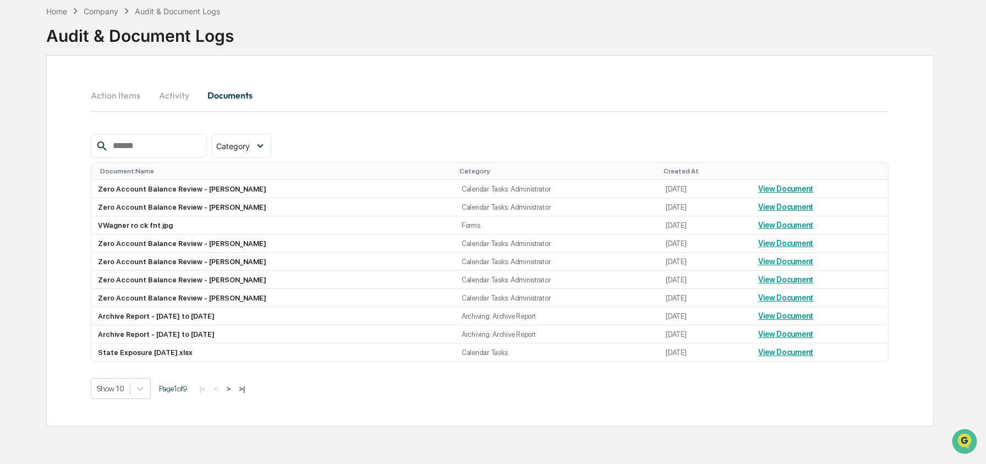
click at [234, 393] on button ">" at bounding box center [228, 388] width 11 height 9
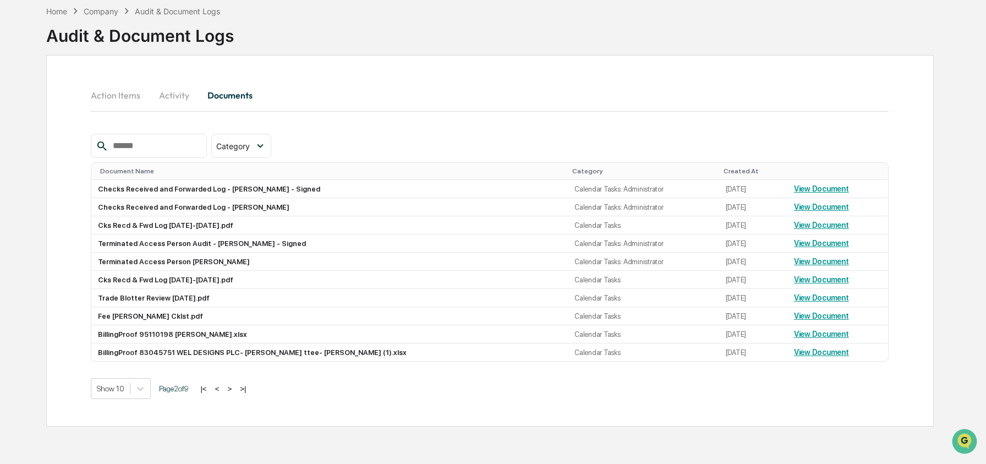
click at [223, 393] on button "<" at bounding box center [217, 388] width 11 height 9
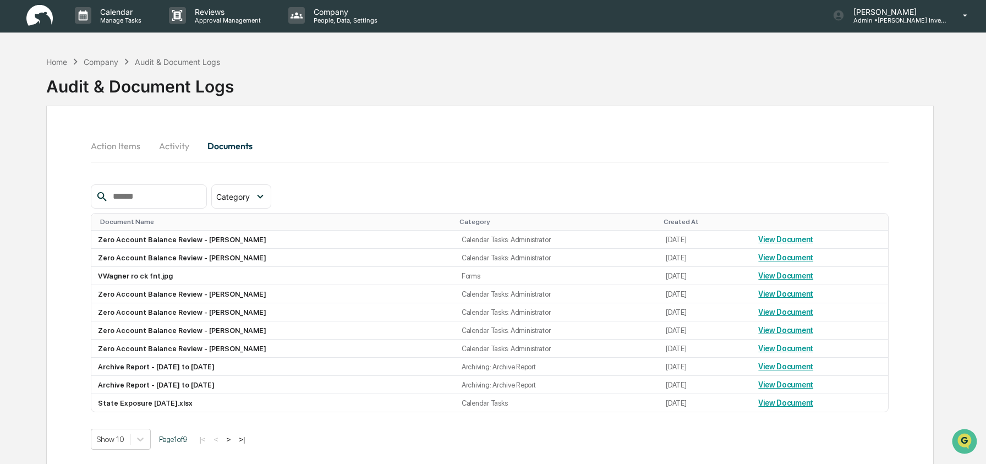
scroll to position [0, 0]
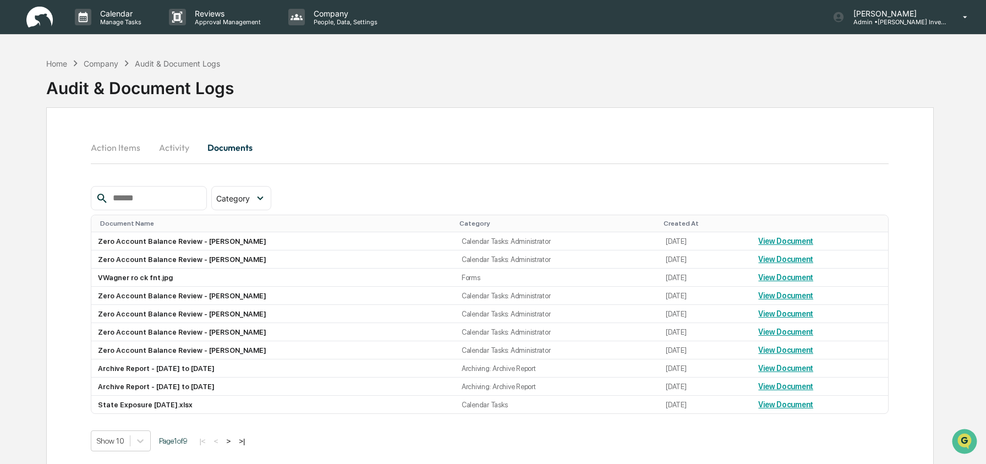
click at [173, 149] on button "Activity" at bounding box center [174, 147] width 50 height 26
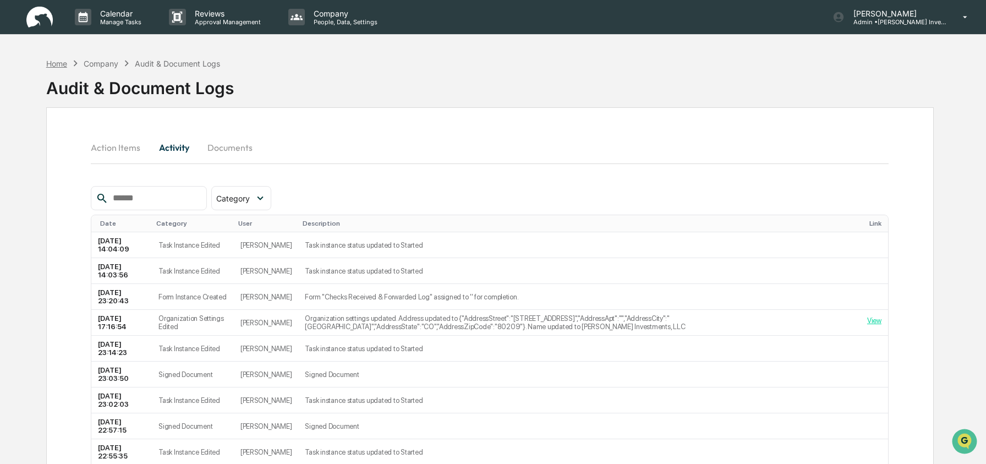
click at [61, 63] on div "Home" at bounding box center [56, 63] width 21 height 9
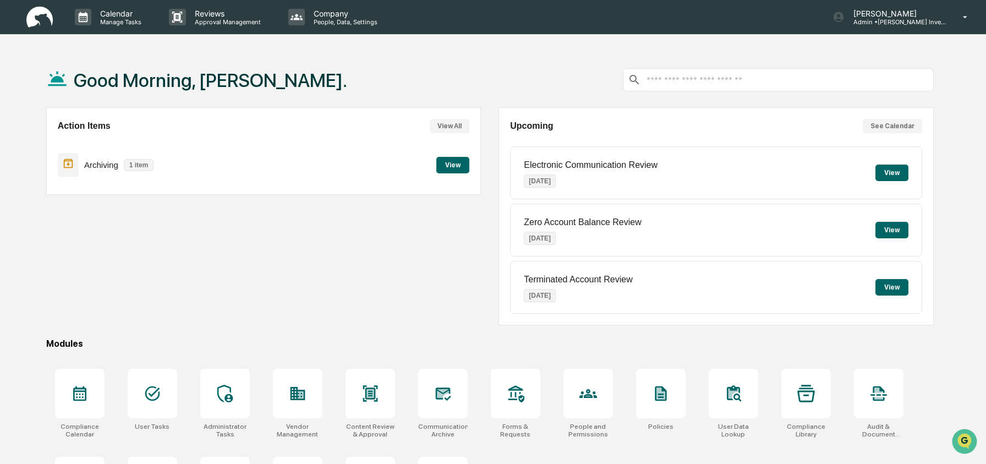
scroll to position [71, 0]
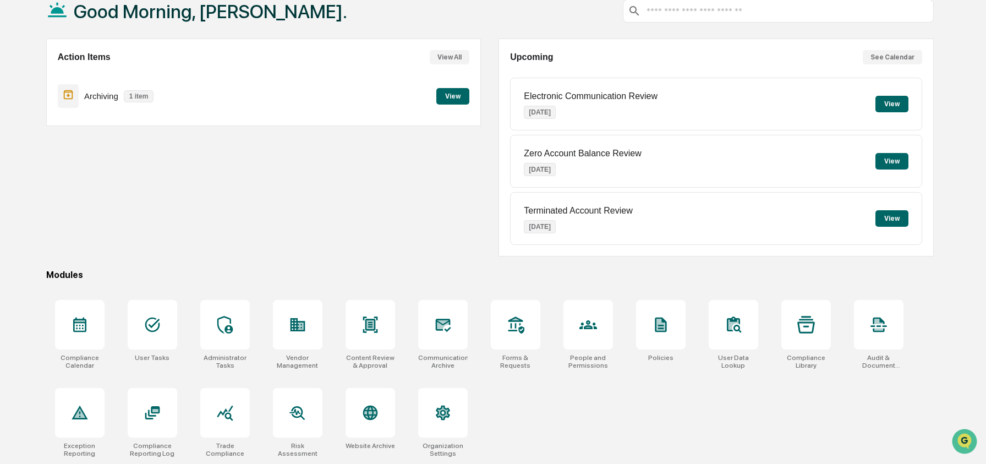
click at [244, 240] on div "Action Items View All Archiving 1 item View" at bounding box center [263, 148] width 435 height 218
click at [520, 423] on div "Compliance Calendar User Tasks Administrator Tasks Vendor Management Content Re…" at bounding box center [490, 378] width 888 height 171
click at [221, 234] on div "Action Items View All Archiving 1 item View" at bounding box center [263, 148] width 435 height 218
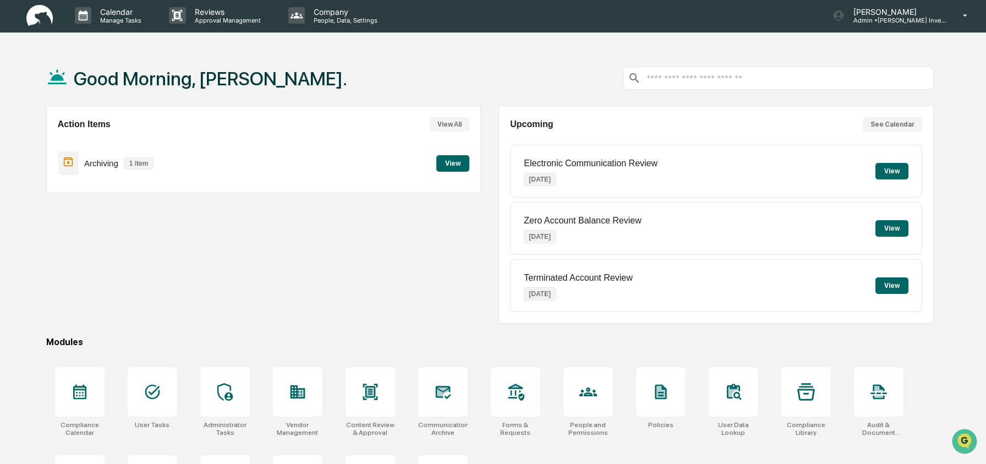
scroll to position [0, 0]
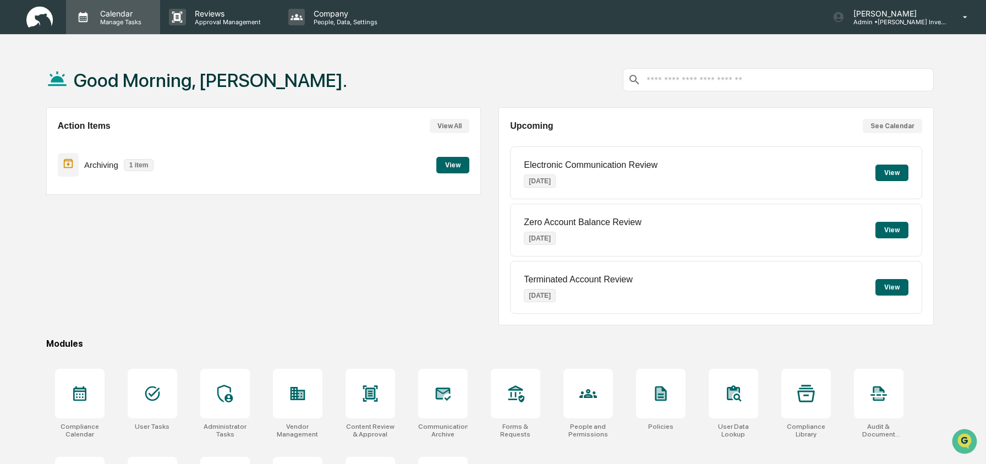
click at [101, 20] on p "Manage Tasks" at bounding box center [119, 22] width 56 height 8
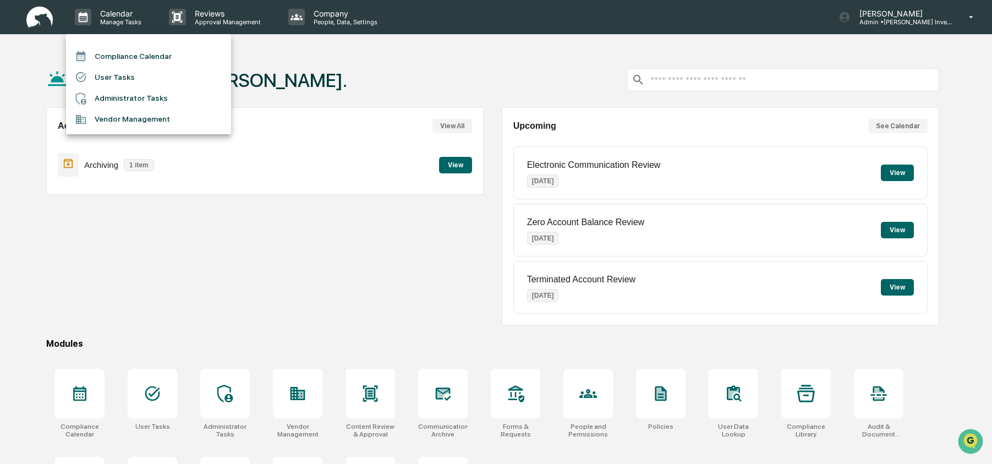
click at [136, 51] on li "Compliance Calendar" at bounding box center [148, 56] width 165 height 21
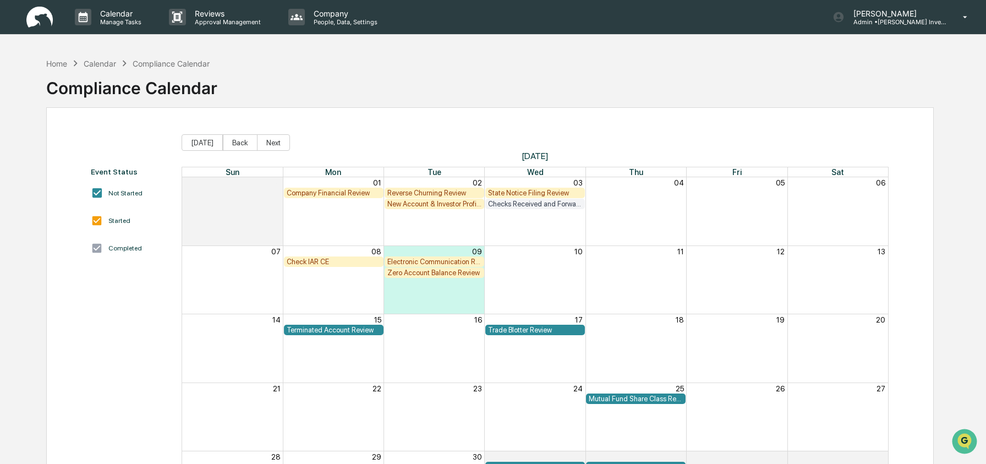
click at [325, 112] on div "Event Status Not Started Started Completed Today Back Next September 2025 Sun M…" at bounding box center [490, 327] width 888 height 440
click at [64, 64] on div "Home" at bounding box center [56, 63] width 21 height 9
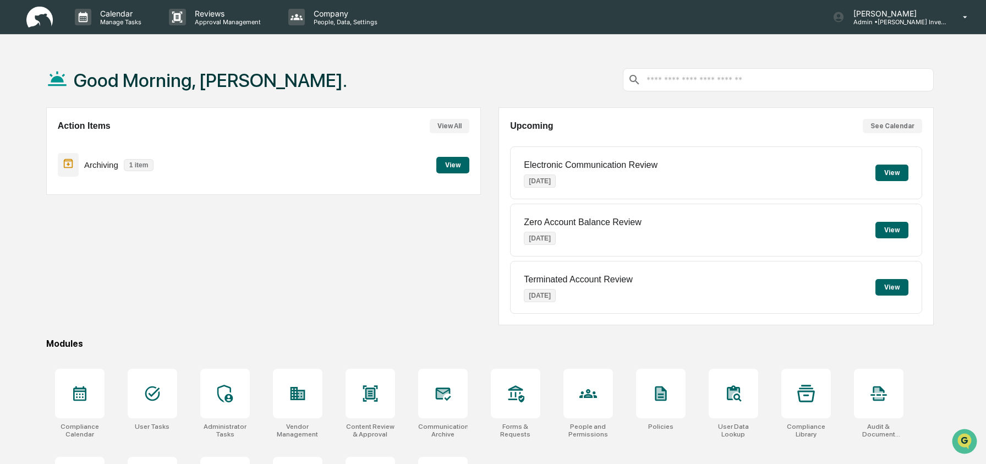
click at [378, 238] on div "Action Items View All Archiving 1 item View" at bounding box center [263, 216] width 435 height 218
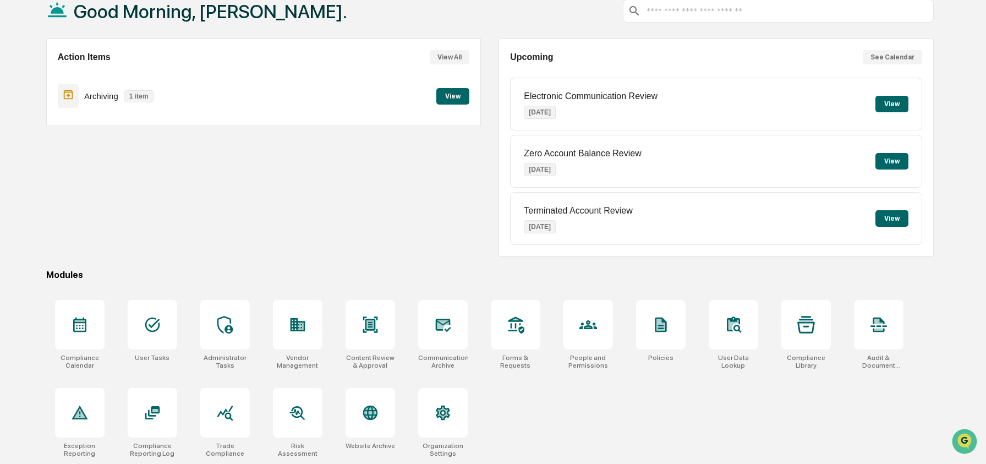
scroll to position [71, 0]
click at [429, 235] on div "Action Items View All Archiving 1 item View" at bounding box center [263, 148] width 435 height 218
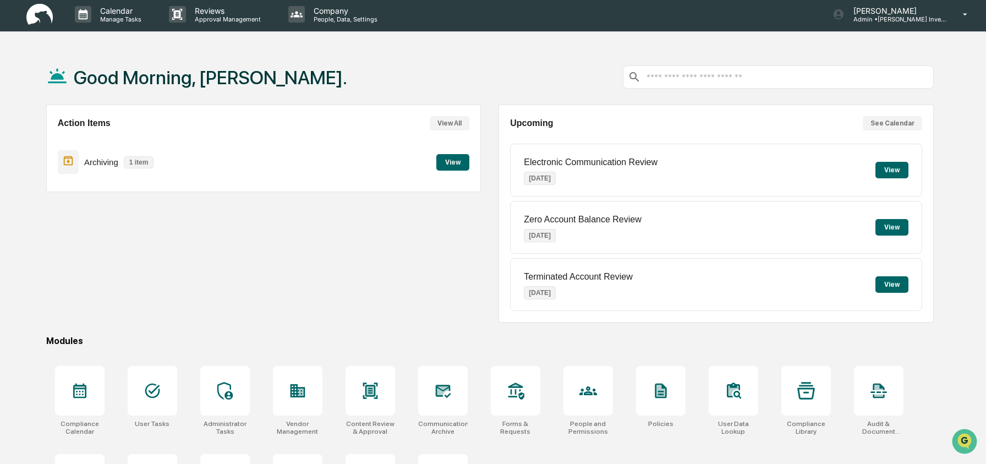
scroll to position [0, 0]
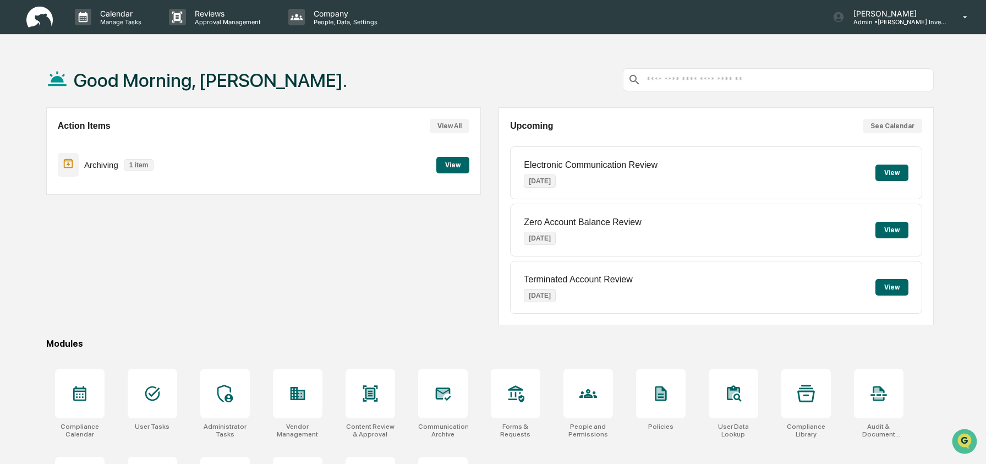
click at [321, 68] on div "Good Morning, [PERSON_NAME]." at bounding box center [490, 79] width 888 height 55
click at [124, 264] on div "Action Items View All Archiving 1 item View" at bounding box center [263, 216] width 435 height 218
click at [174, 51] on div "Calendar Manage Tasks Reviews Approval Management Company People, Data, Setting…" at bounding box center [493, 266] width 986 height 533
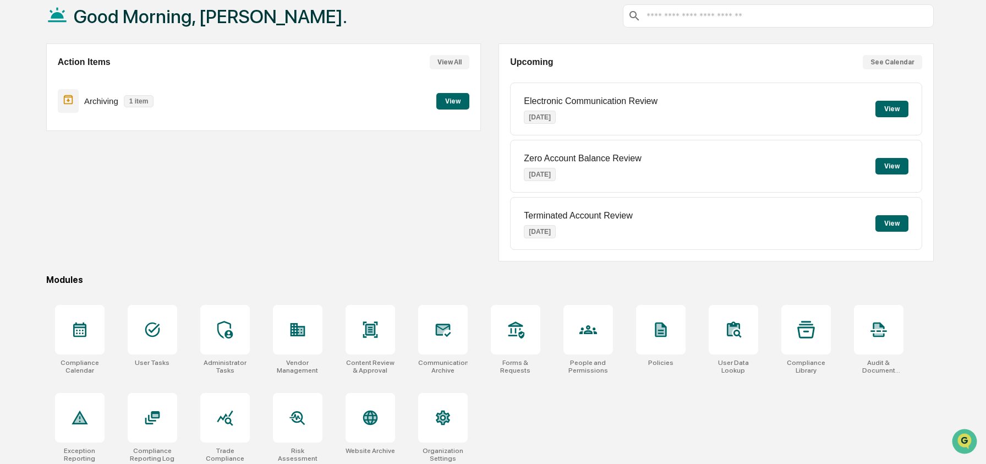
scroll to position [71, 0]
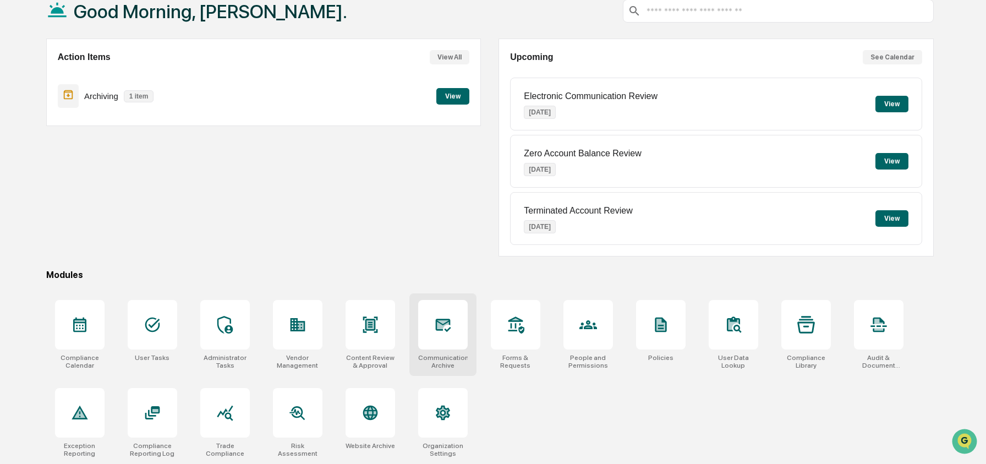
click at [435, 323] on icon at bounding box center [443, 325] width 18 height 18
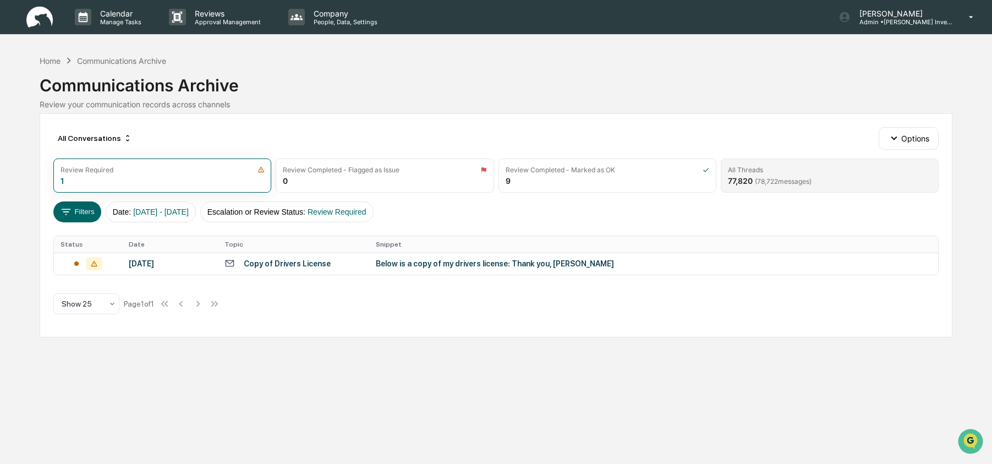
click at [769, 172] on div "All Threads" at bounding box center [830, 170] width 204 height 8
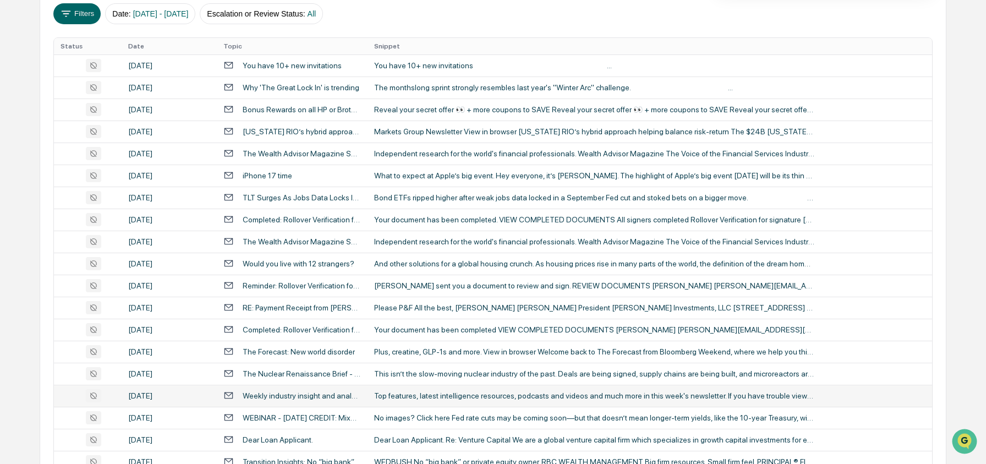
scroll to position [402, 0]
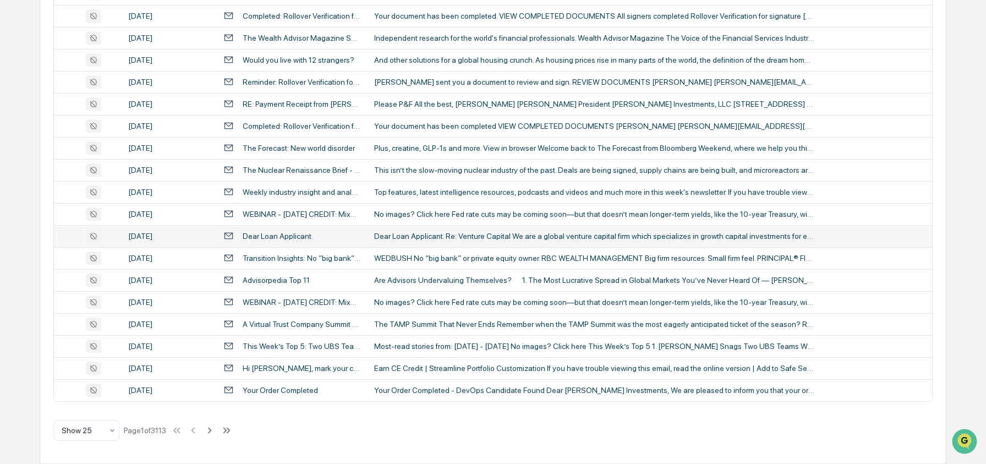
click at [455, 234] on div "Dear Loan Applicant. Re: Venture Capital We are a global venture capital firm w…" at bounding box center [594, 236] width 440 height 9
click at [13, 171] on div "Calendar Manage Tasks Reviews Approval Management Company People, Data, Setting…" at bounding box center [493, 31] width 986 height 866
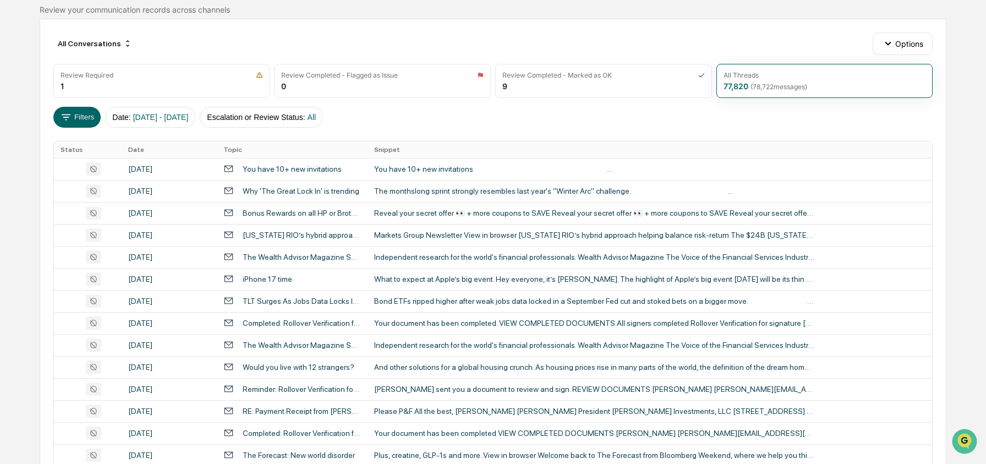
scroll to position [97, 0]
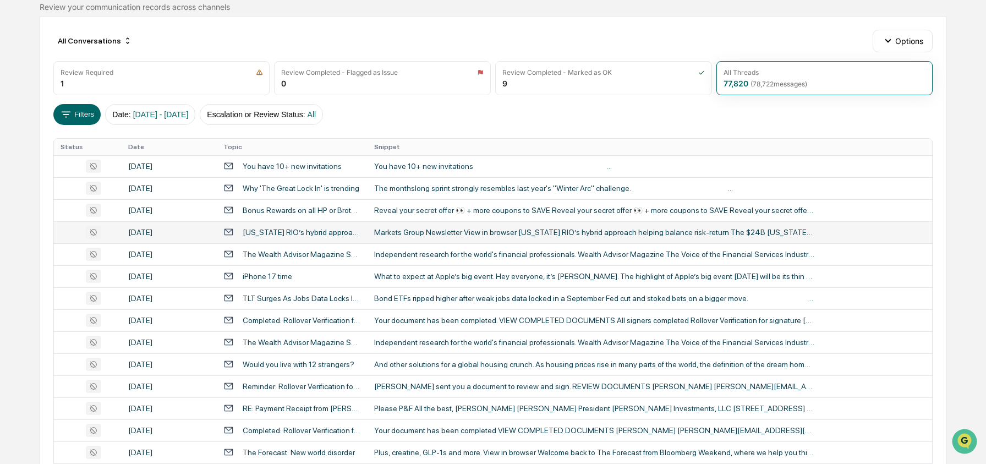
click at [266, 237] on div "[US_STATE] RIO’s hybrid approach helping balance risk-return; Sidelines: Big id…" at bounding box center [292, 232] width 138 height 10
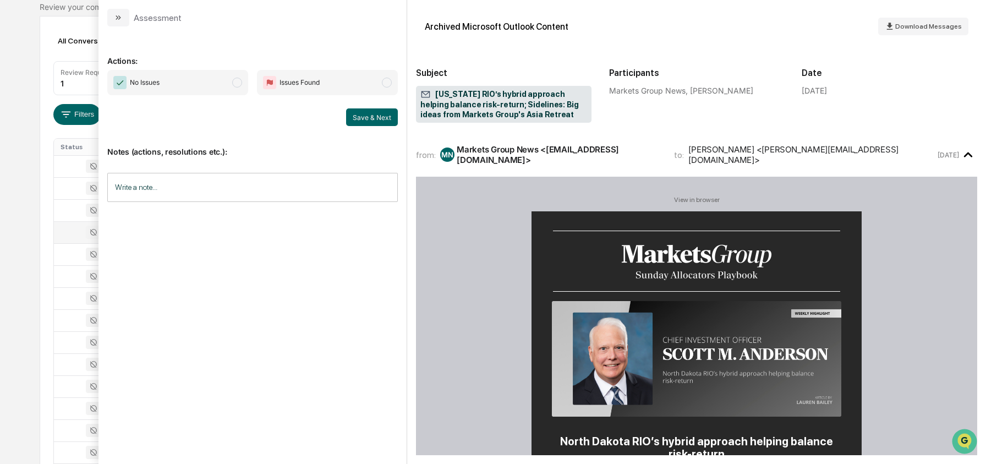
scroll to position [355, 0]
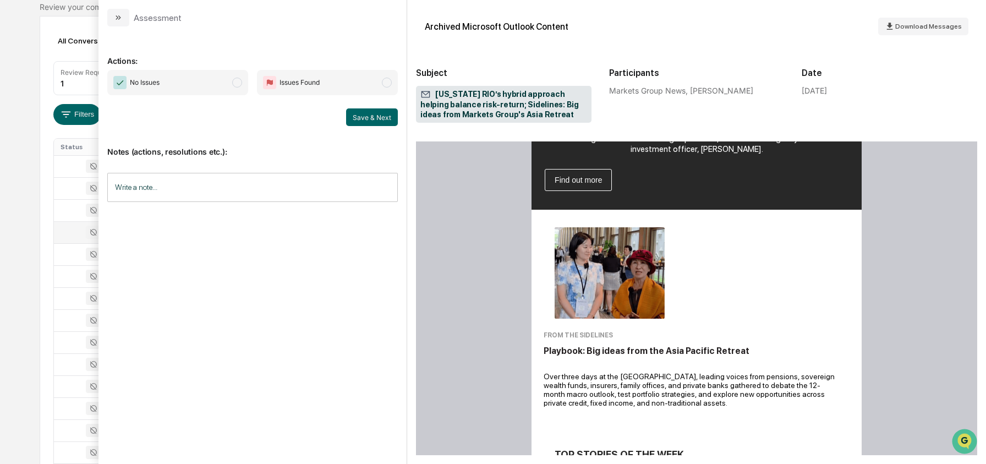
click at [31, 194] on div "Calendar Manage Tasks Reviews Approval Management Company People, Data, Setting…" at bounding box center [493, 336] width 986 height 866
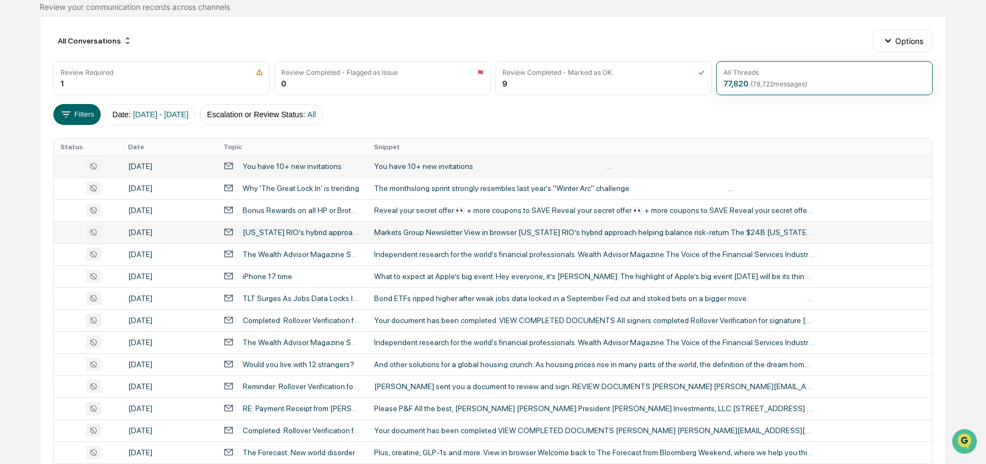
click at [320, 171] on div "You have 10+ new invitations" at bounding box center [292, 166] width 138 height 10
click at [13, 210] on div "Calendar Manage Tasks Reviews Approval Management Company People, Data, Setting…" at bounding box center [493, 336] width 986 height 866
click at [412, 209] on div "Reveal your secret offer 👀 + more coupons to SAVE Reveal your secret offer 👀 + …" at bounding box center [594, 210] width 440 height 9
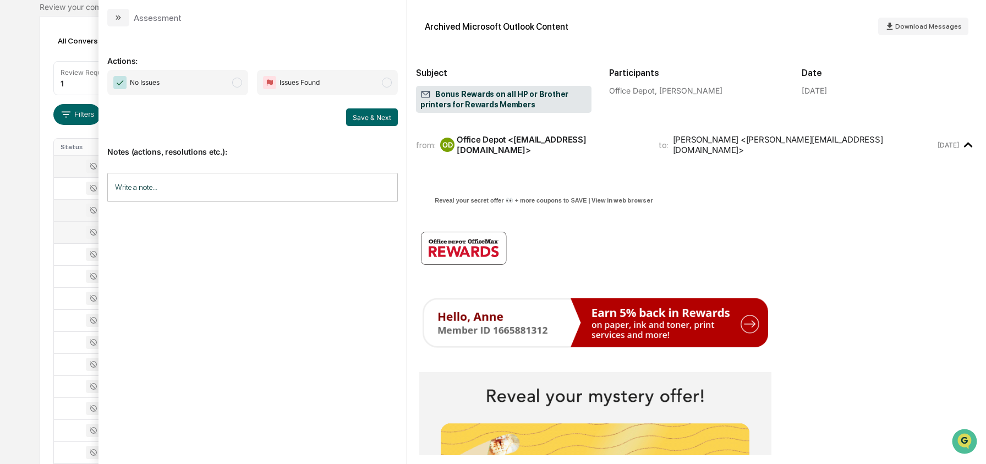
click at [151, 195] on input "Write a note..." at bounding box center [252, 187] width 291 height 29
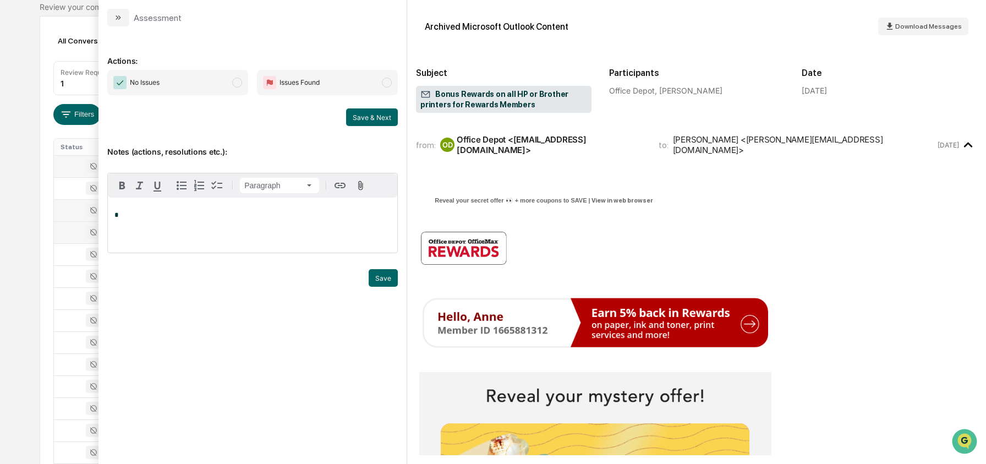
click at [209, 131] on div "Notes (actions, resolutions etc.): Paragraph * Trigger Save" at bounding box center [252, 213] width 291 height 174
click at [25, 194] on div "Calendar Manage Tasks Reviews Approval Management Company People, Data, Setting…" at bounding box center [493, 336] width 986 height 866
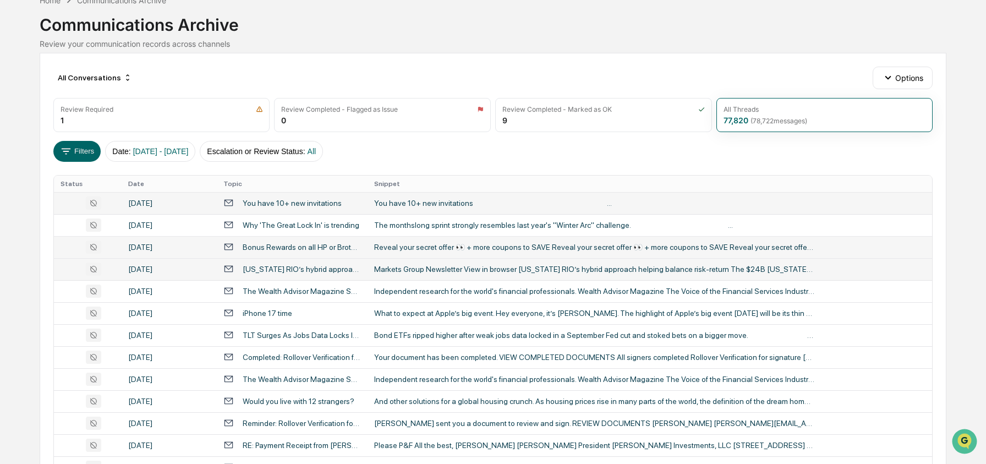
scroll to position [81, 0]
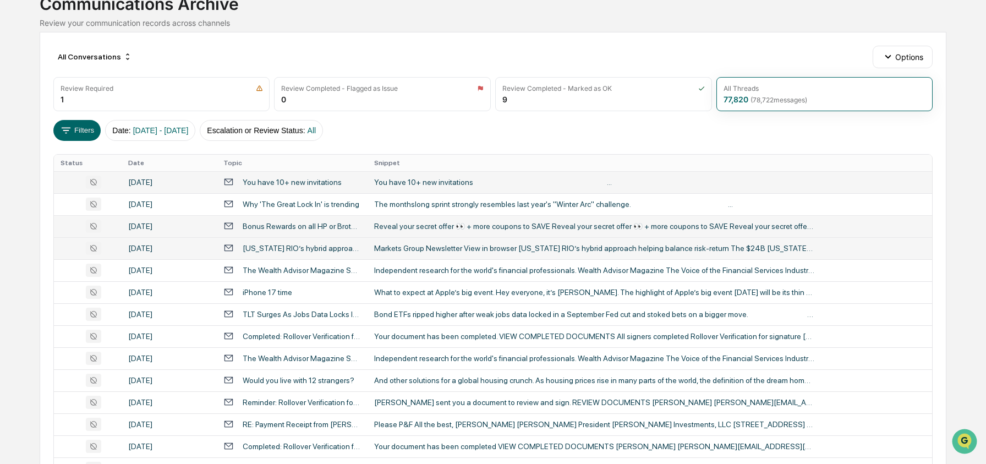
click at [284, 190] on td "You have 10+ new invitations" at bounding box center [292, 182] width 151 height 22
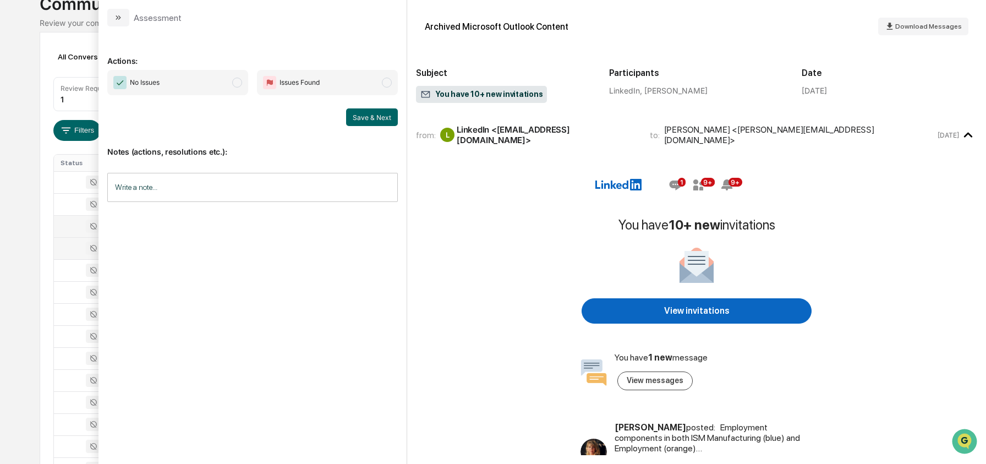
click at [28, 171] on div "Calendar Manage Tasks Reviews Approval Management Company People, Data, Setting…" at bounding box center [493, 352] width 986 height 866
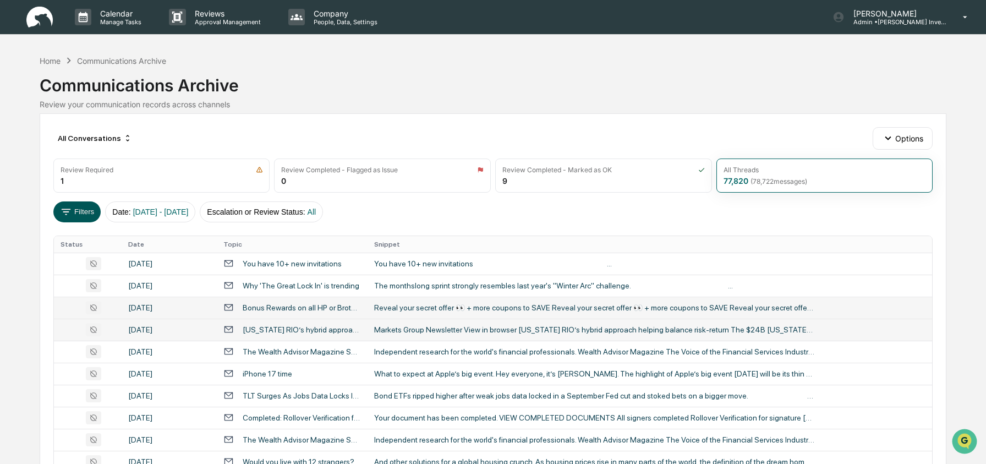
click at [77, 215] on button "Filters" at bounding box center [77, 211] width 48 height 21
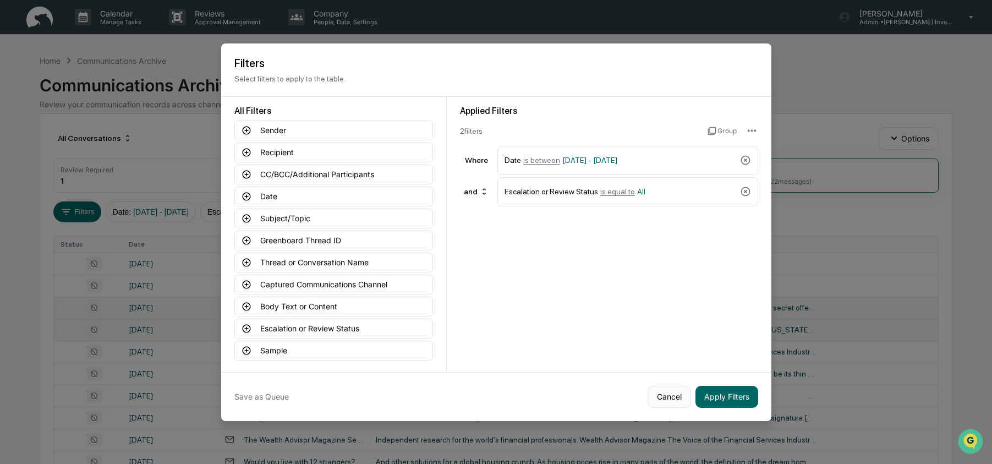
click at [662, 402] on button "Cancel" at bounding box center [669, 397] width 43 height 22
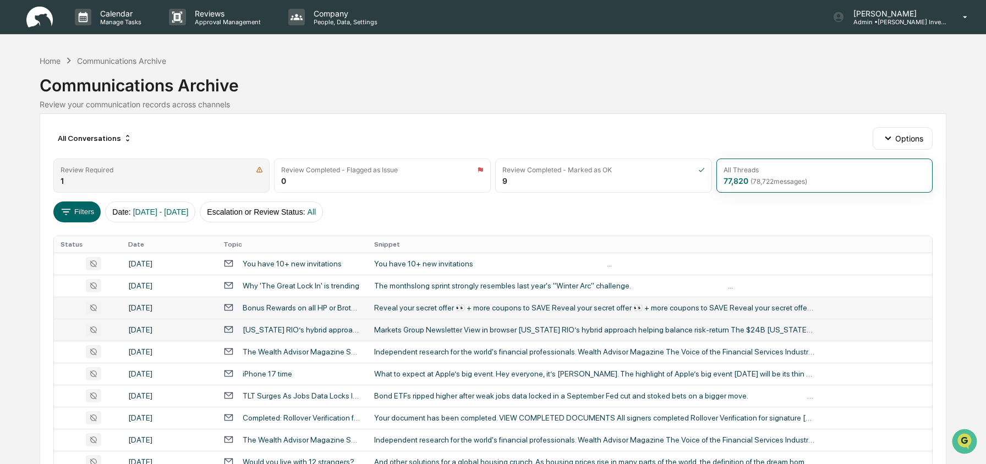
click at [194, 184] on div "Review Required 1" at bounding box center [161, 175] width 217 height 34
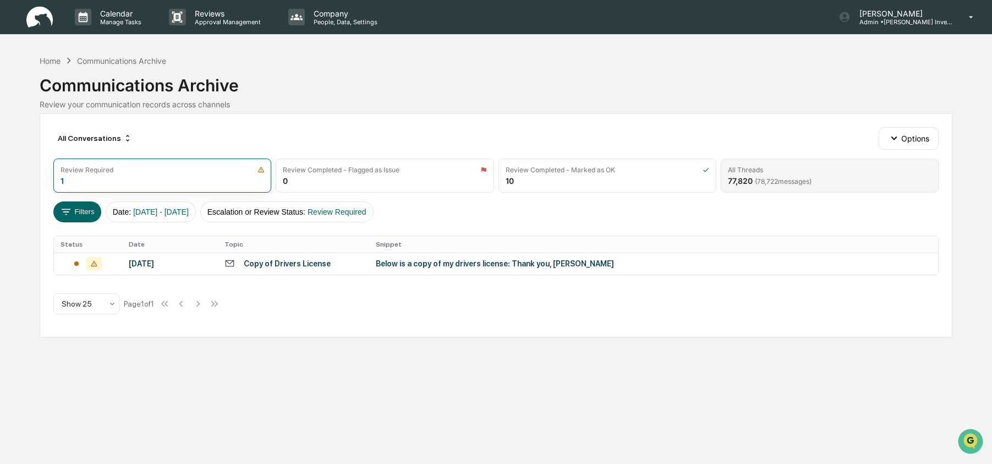
click at [787, 171] on div "All Threads" at bounding box center [830, 170] width 204 height 8
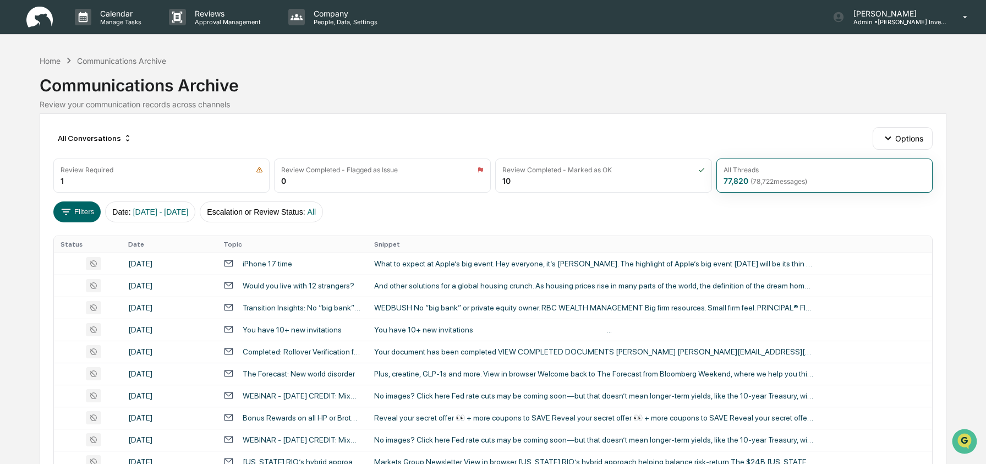
click at [57, 56] on div "Home" at bounding box center [50, 60] width 21 height 9
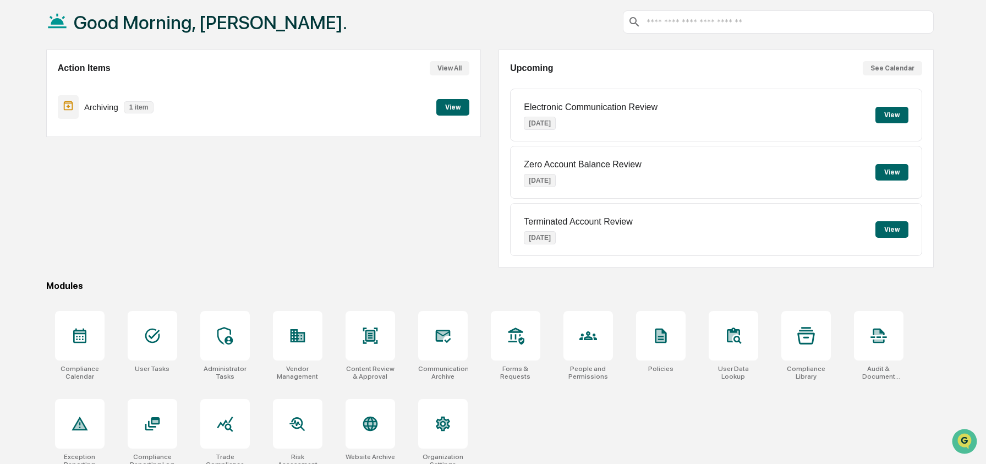
scroll to position [71, 0]
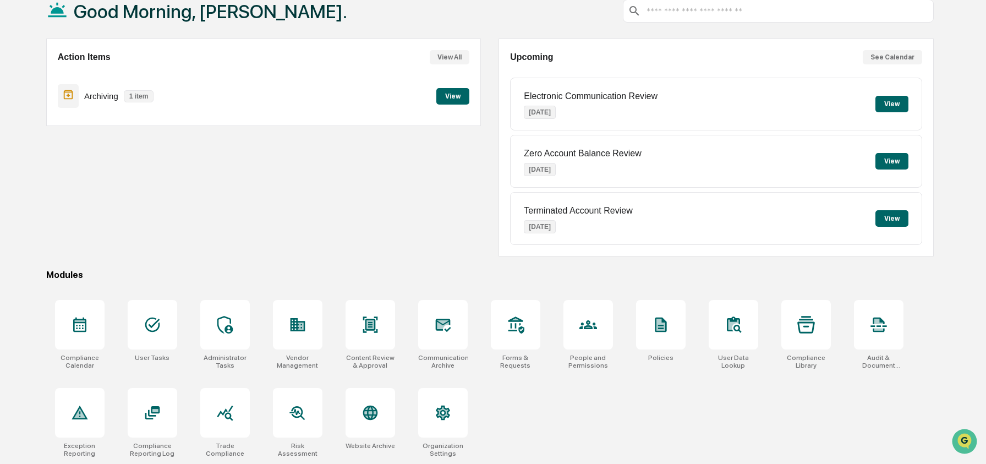
click at [139, 206] on div "Action Items View All Archiving 1 item View" at bounding box center [263, 148] width 435 height 218
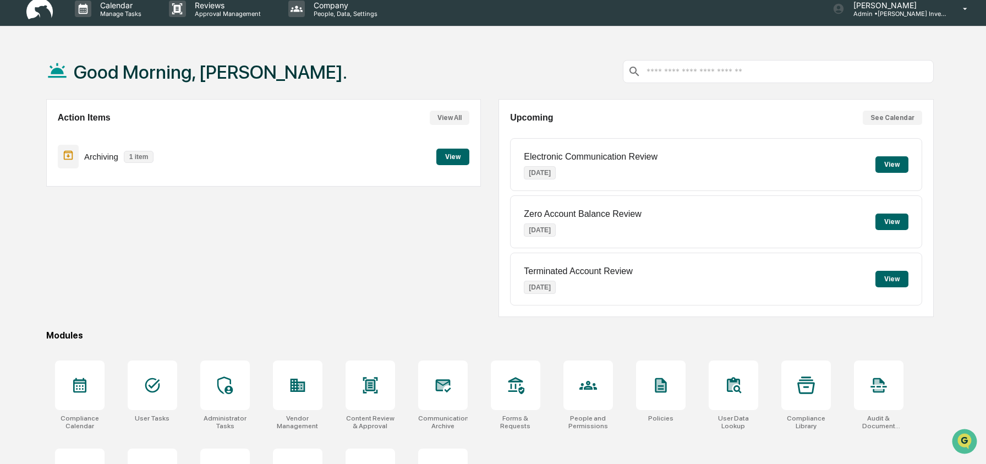
scroll to position [0, 0]
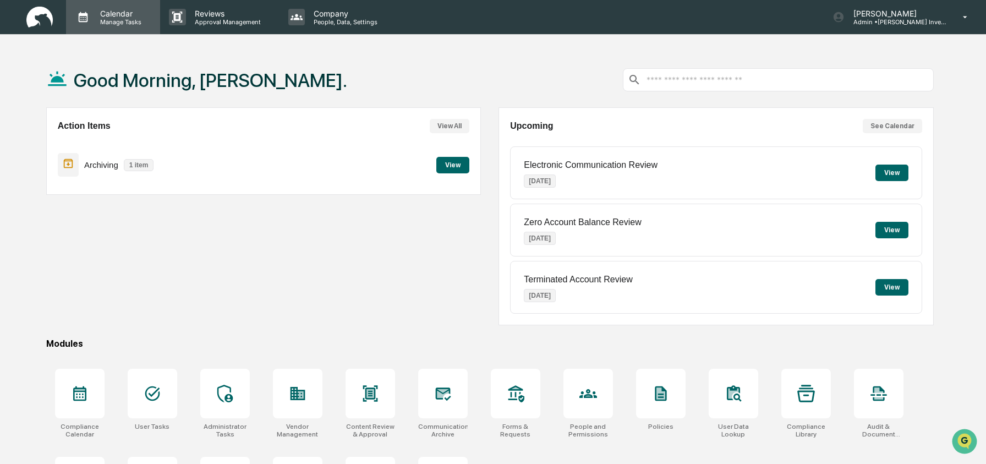
click at [108, 24] on p "Manage Tasks" at bounding box center [119, 22] width 56 height 8
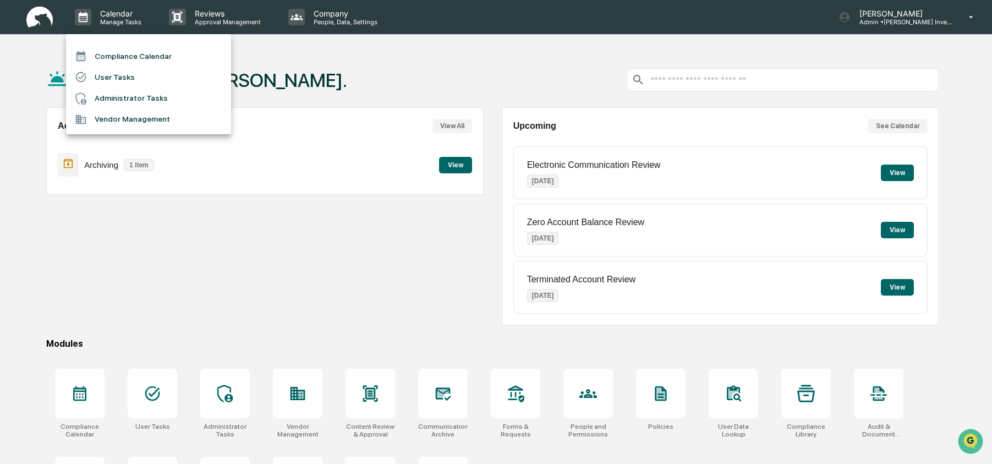
click at [147, 58] on li "Compliance Calendar" at bounding box center [148, 56] width 165 height 21
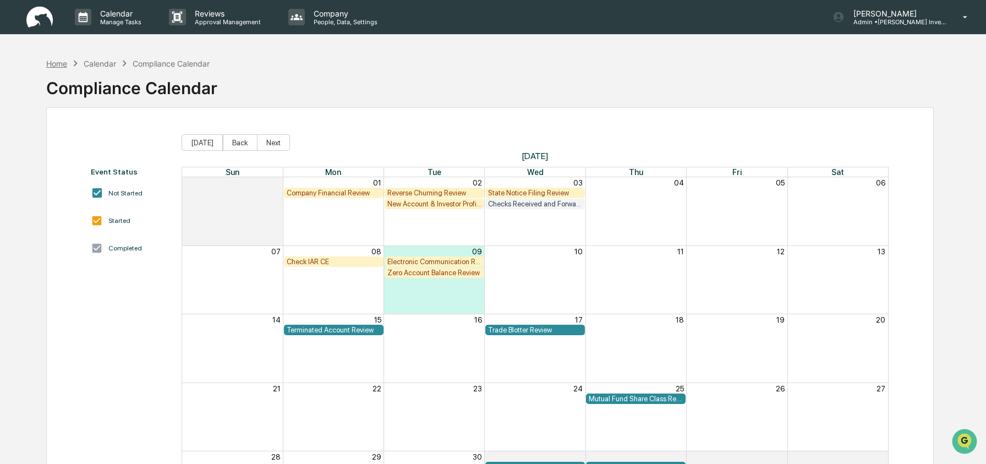
click at [52, 64] on div "Home" at bounding box center [56, 63] width 21 height 9
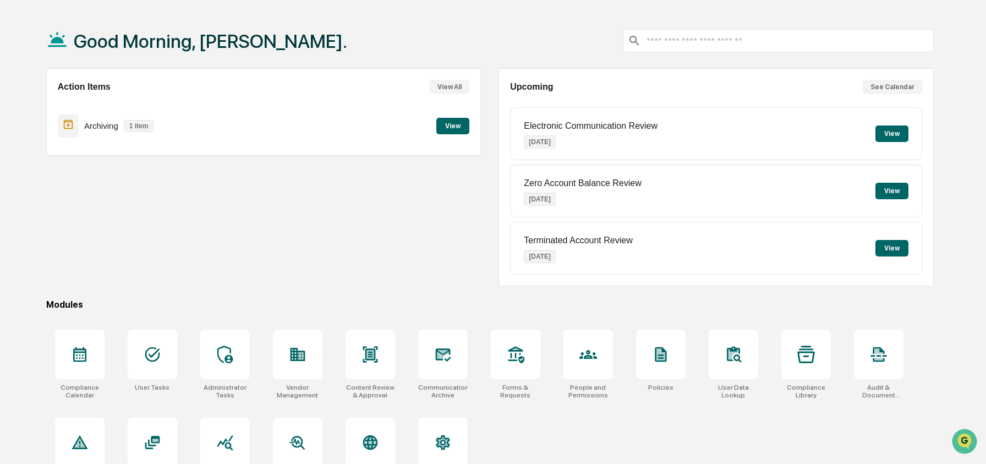
scroll to position [71, 0]
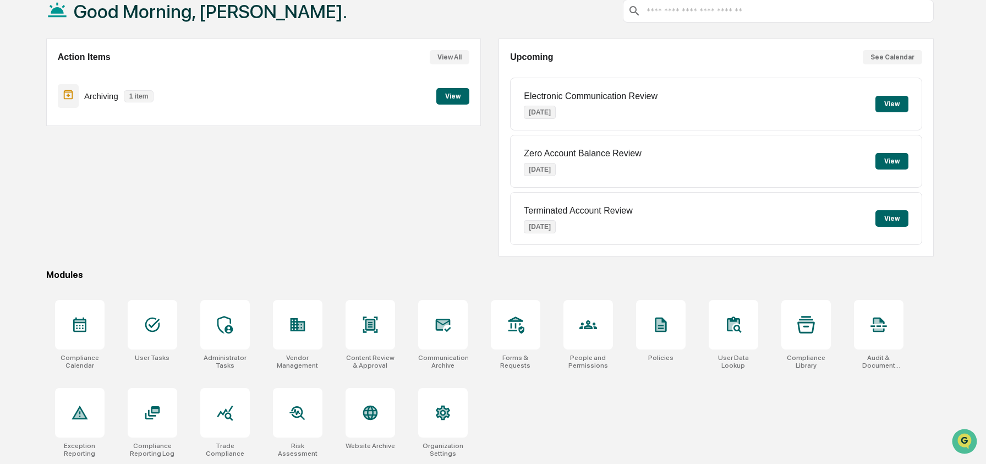
click at [286, 230] on div "Action Items View All Archiving 1 item View" at bounding box center [263, 148] width 435 height 218
click at [67, 323] on div at bounding box center [80, 325] width 50 height 50
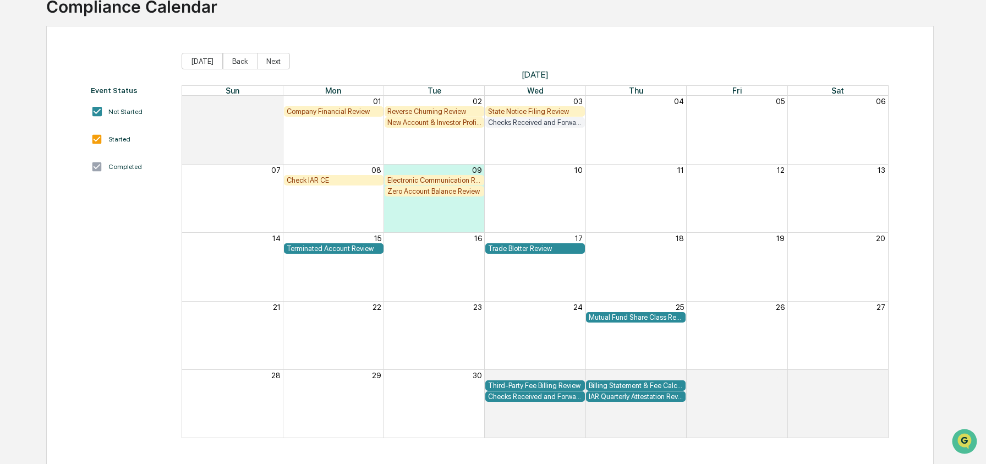
scroll to position [83, 0]
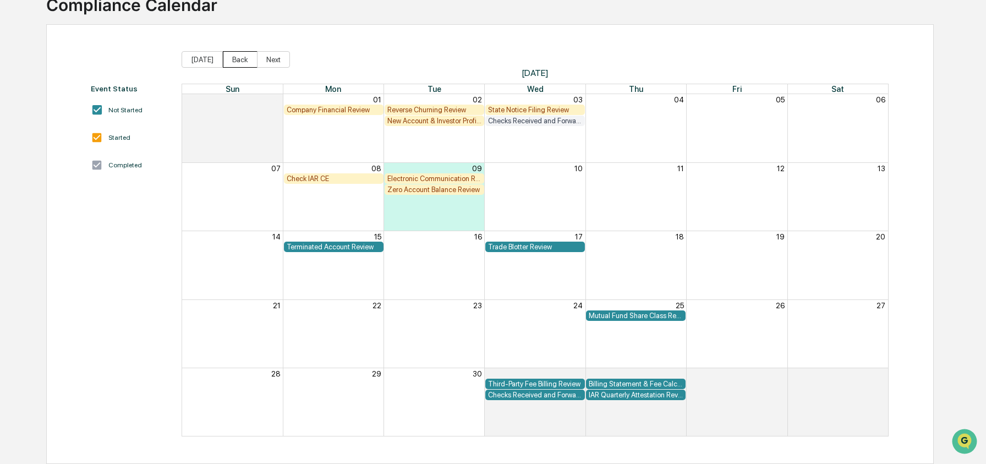
click at [235, 59] on button "Back" at bounding box center [240, 59] width 35 height 17
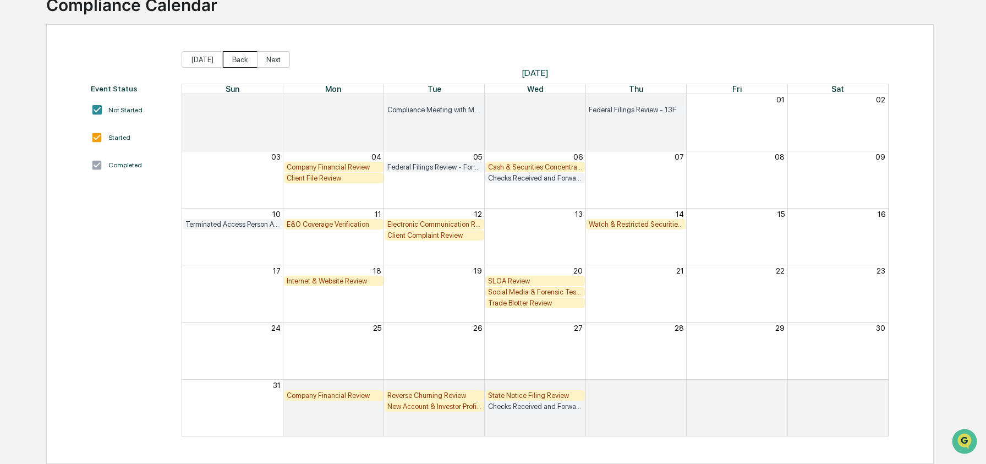
click at [235, 59] on button "Back" at bounding box center [240, 59] width 35 height 17
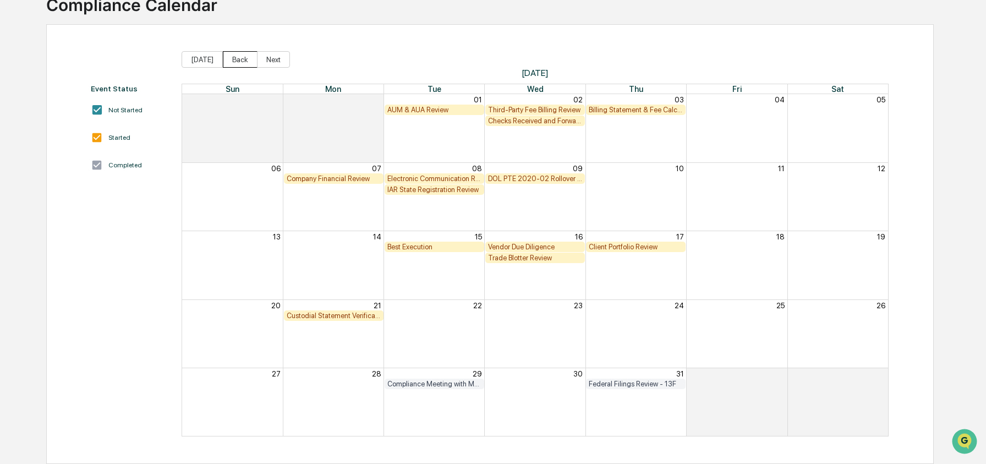
click at [235, 59] on button "Back" at bounding box center [240, 59] width 35 height 17
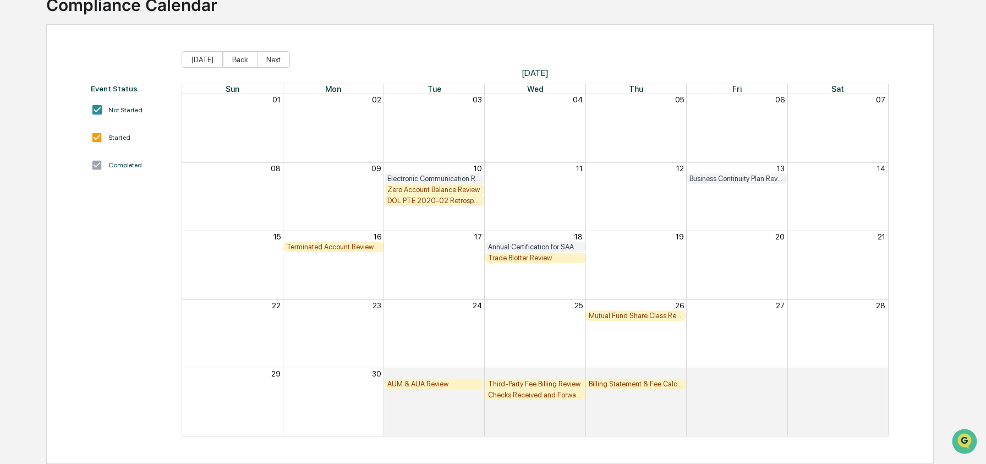
click at [410, 193] on div "Zero Account Balance Review" at bounding box center [434, 189] width 94 height 8
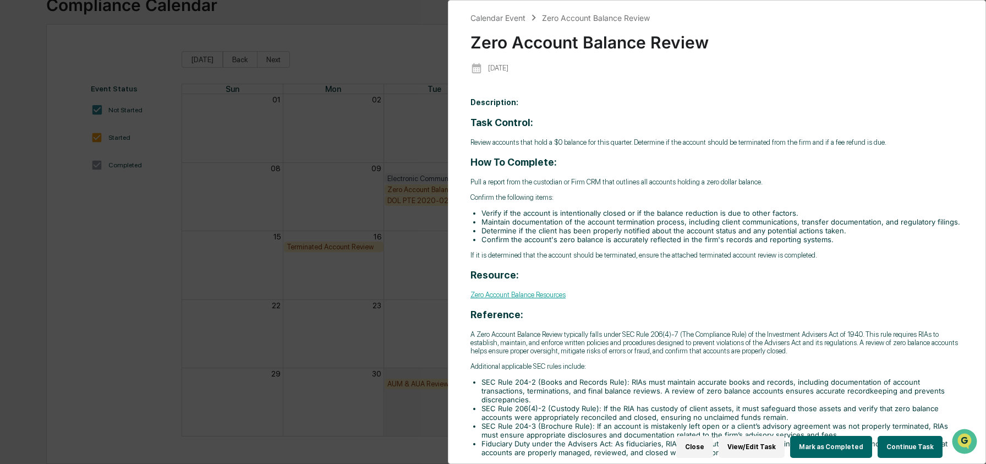
click at [930, 446] on button "Continue Task" at bounding box center [910, 447] width 65 height 22
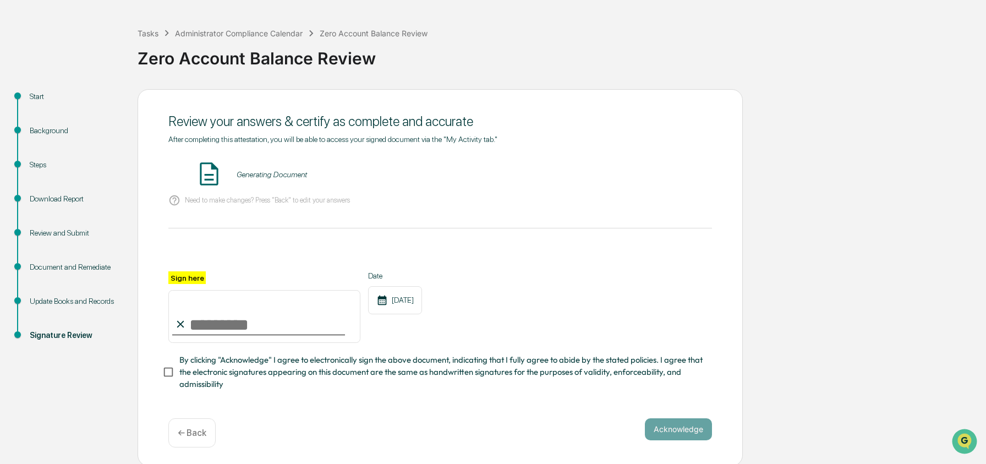
scroll to position [43, 0]
click at [42, 196] on div "Download Report" at bounding box center [75, 198] width 90 height 12
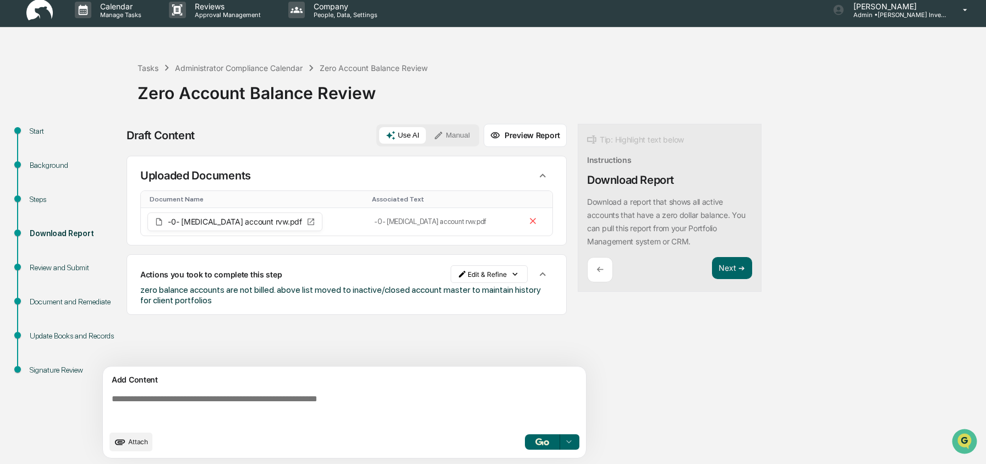
scroll to position [8, 0]
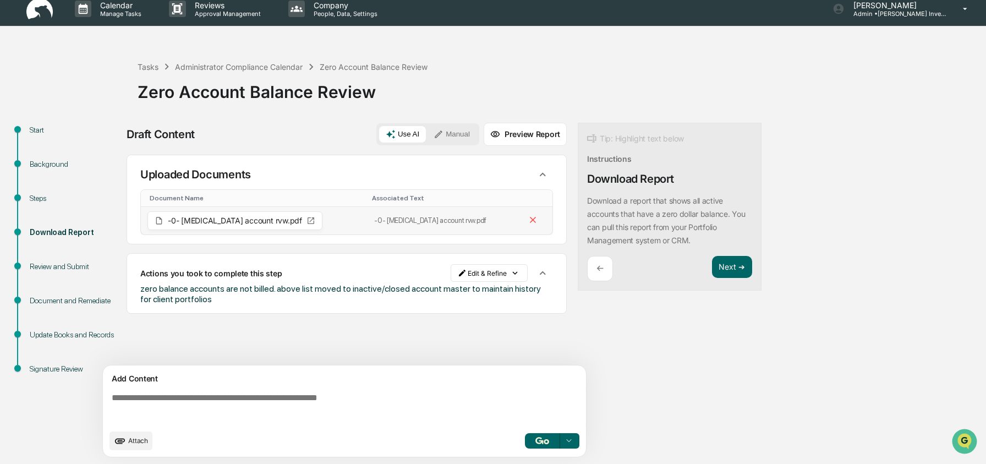
click at [208, 224] on span "-0- bal account rvw.pdf" at bounding box center [235, 221] width 134 height 8
click at [220, 220] on span "-0- bal account rvw.pdf" at bounding box center [235, 221] width 134 height 8
click at [307, 219] on icon at bounding box center [311, 220] width 9 height 9
click at [308, 219] on icon at bounding box center [311, 220] width 7 height 7
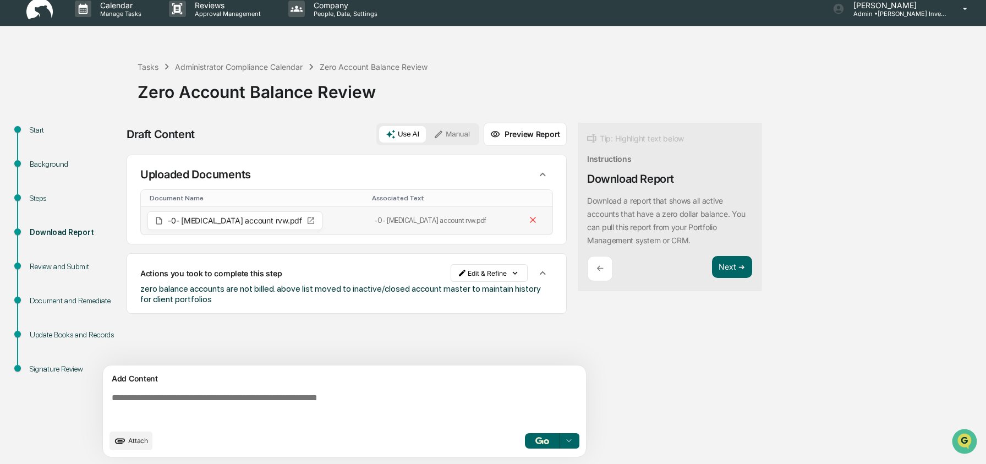
click at [308, 219] on icon at bounding box center [311, 220] width 7 height 7
click at [241, 139] on div "Draft Content Use AI Manual Preview Report" at bounding box center [347, 134] width 440 height 23
click at [190, 322] on div "Sources Uploaded Documents Document Name Associated Text -0- bal account rvw.pd…" at bounding box center [347, 260] width 440 height 211
click at [718, 361] on div "Draft Content Use AI Manual Preview Report Sources Uploaded Documents Document …" at bounding box center [435, 293] width 616 height 341
click at [45, 2] on img at bounding box center [39, 8] width 26 height 21
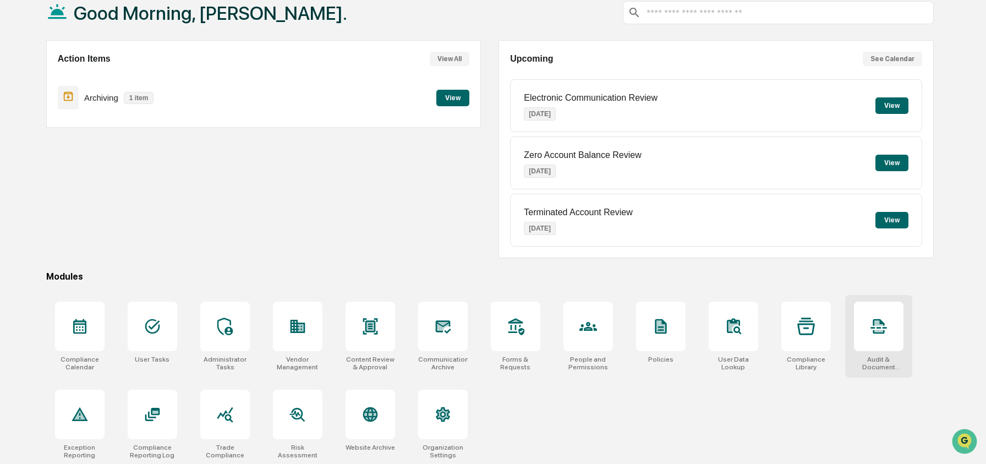
scroll to position [71, 0]
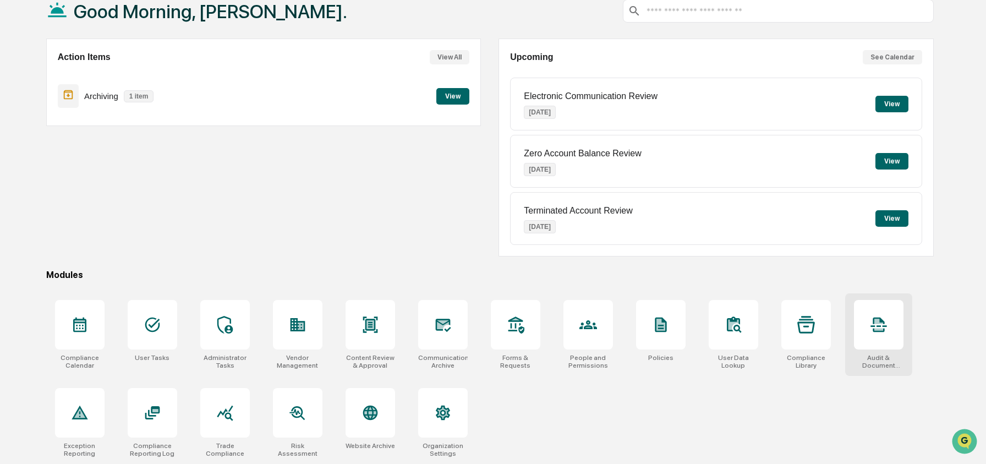
click at [888, 338] on div at bounding box center [879, 325] width 50 height 50
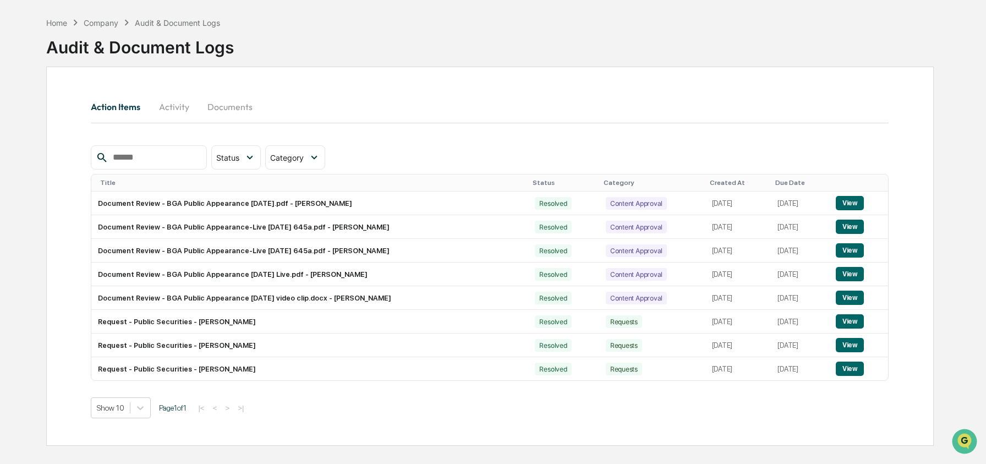
scroll to position [52, 0]
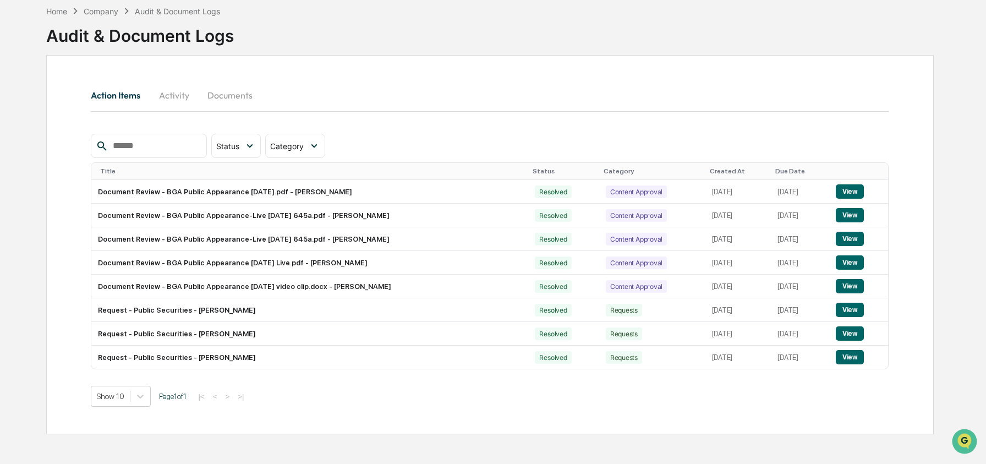
click at [168, 97] on button "Activity" at bounding box center [174, 95] width 50 height 26
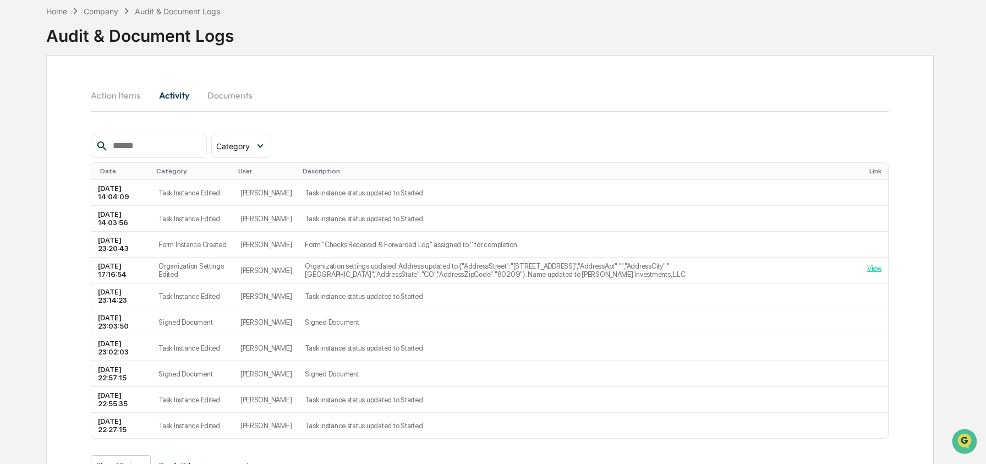
click at [222, 95] on button "Documents" at bounding box center [230, 95] width 63 height 26
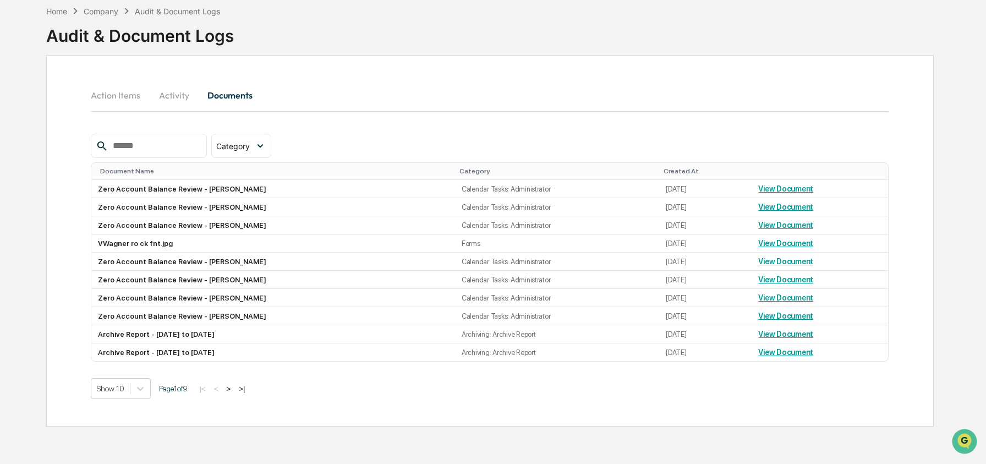
click at [229, 96] on button "Documents" at bounding box center [230, 95] width 63 height 26
click at [352, 80] on div "Action Items Activity Documents Category Select/Deselect All Forms Policies Cal…" at bounding box center [490, 240] width 888 height 371
click at [166, 94] on button "Activity" at bounding box center [174, 95] width 50 height 26
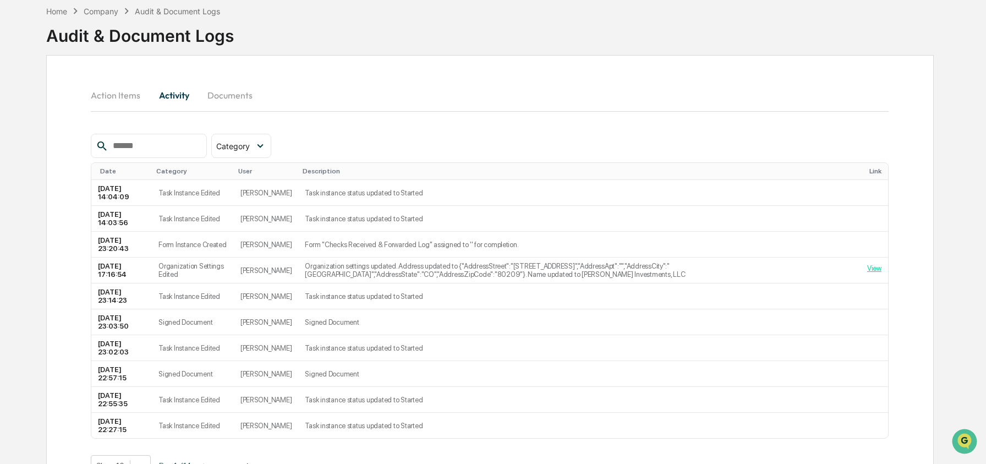
click at [236, 96] on button "Documents" at bounding box center [230, 95] width 63 height 26
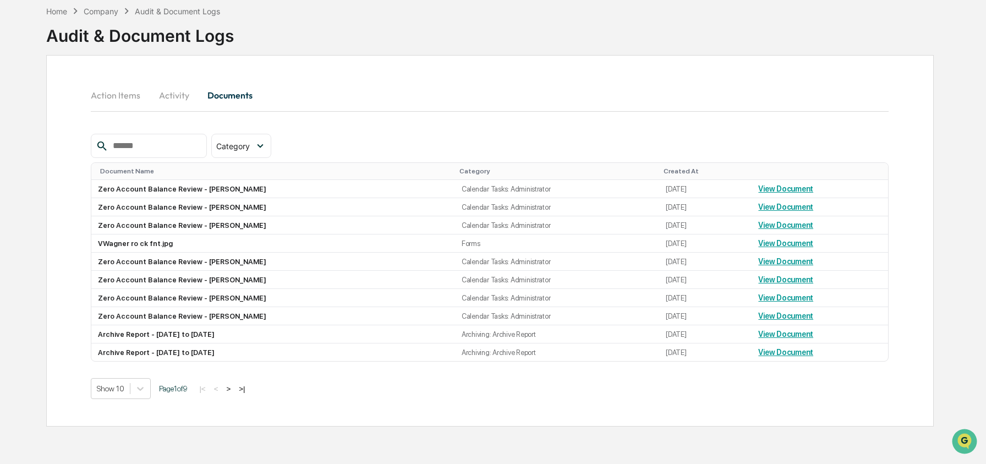
click at [134, 96] on button "Action Items" at bounding box center [120, 95] width 58 height 26
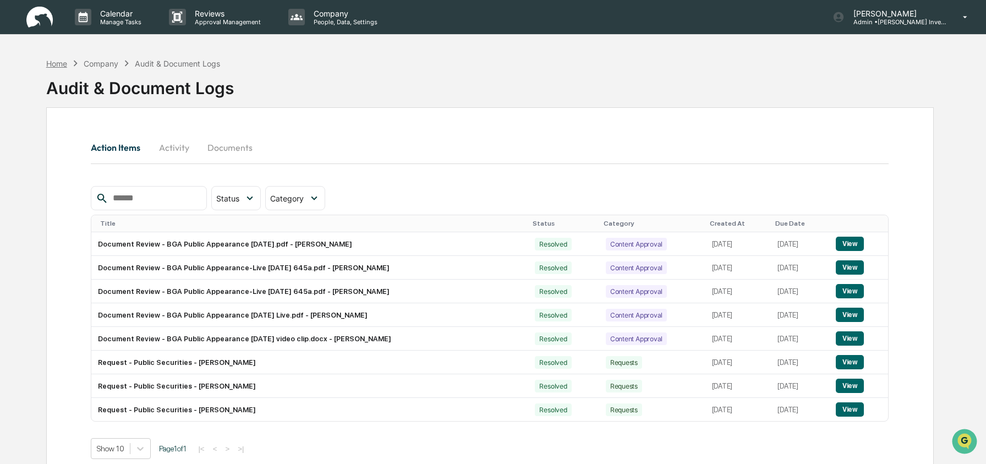
click at [62, 65] on div "Home" at bounding box center [56, 63] width 21 height 9
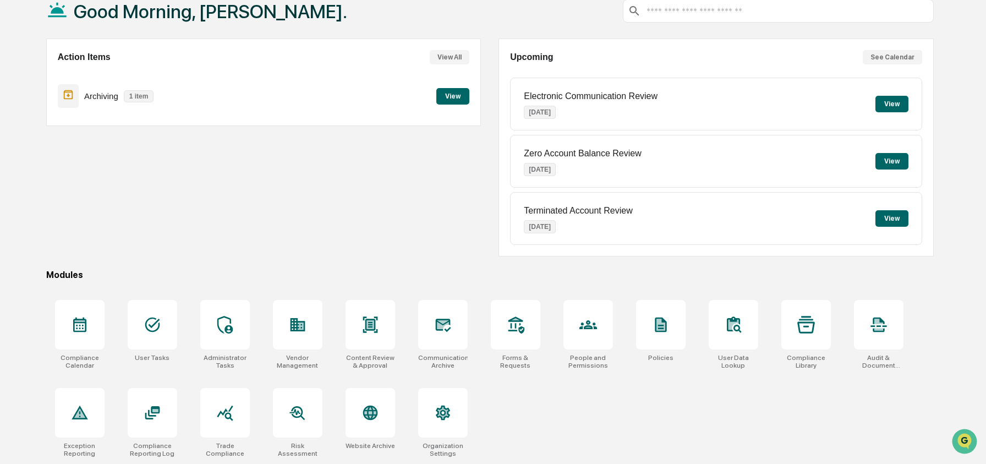
scroll to position [71, 0]
click at [438, 307] on div at bounding box center [443, 325] width 50 height 50
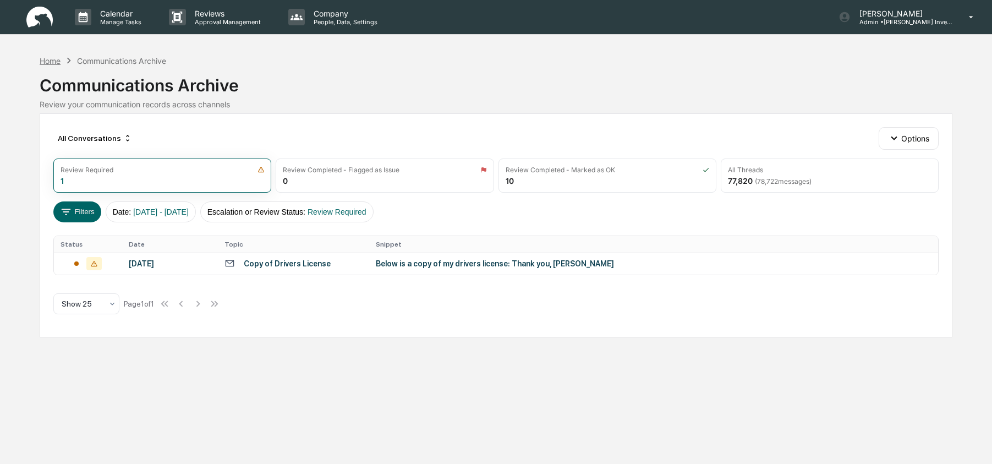
click at [57, 65] on div "Home" at bounding box center [50, 60] width 21 height 9
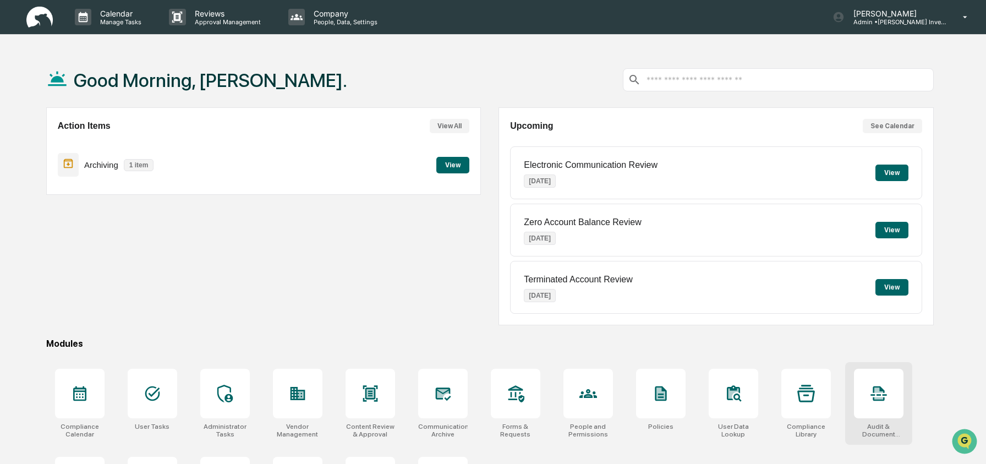
click at [882, 392] on icon at bounding box center [878, 389] width 9 height 5
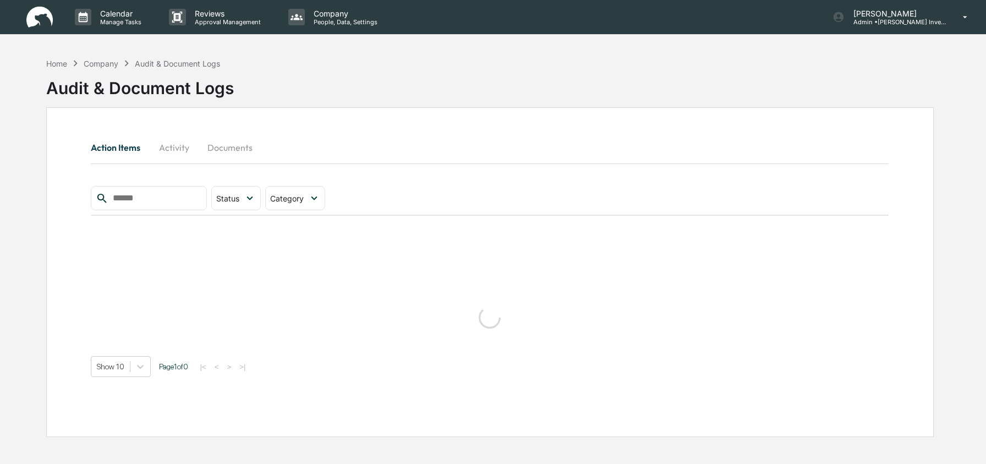
click at [154, 203] on input "text" at bounding box center [155, 198] width 94 height 14
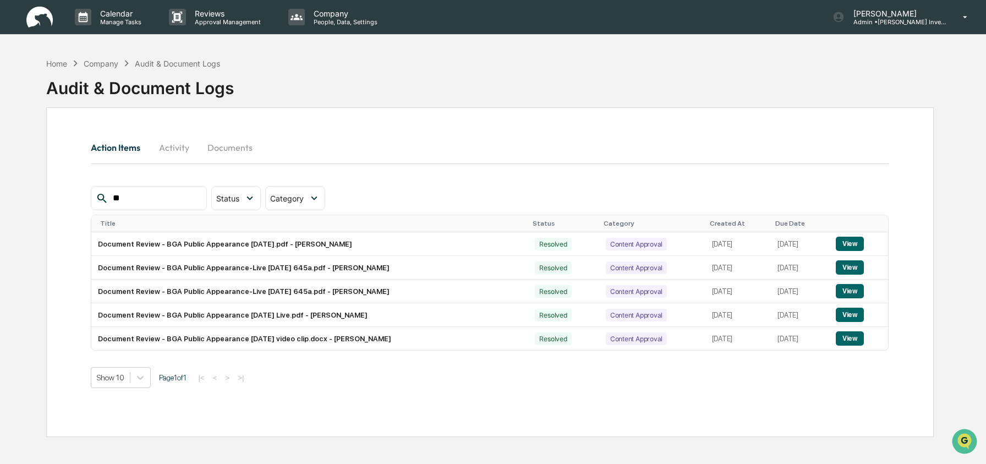
type input "**"
click at [226, 147] on button "Documents" at bounding box center [230, 147] width 63 height 26
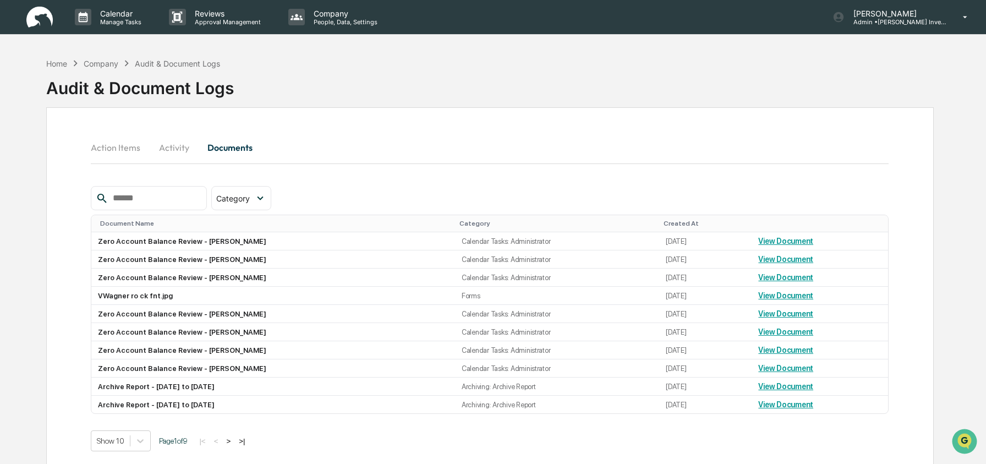
click at [157, 192] on input "text" at bounding box center [155, 198] width 94 height 14
click at [795, 391] on link "View Document" at bounding box center [785, 386] width 55 height 9
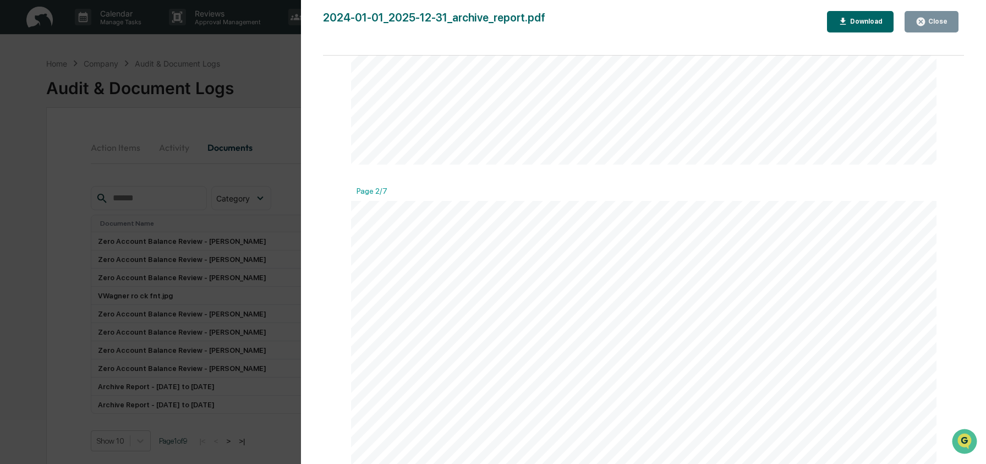
scroll to position [751, 0]
click at [53, 387] on div "Version History 09/08/2025, 04:11 PM Ashley Craddock 2024-01-01_2025-12-31_arch…" at bounding box center [493, 232] width 986 height 464
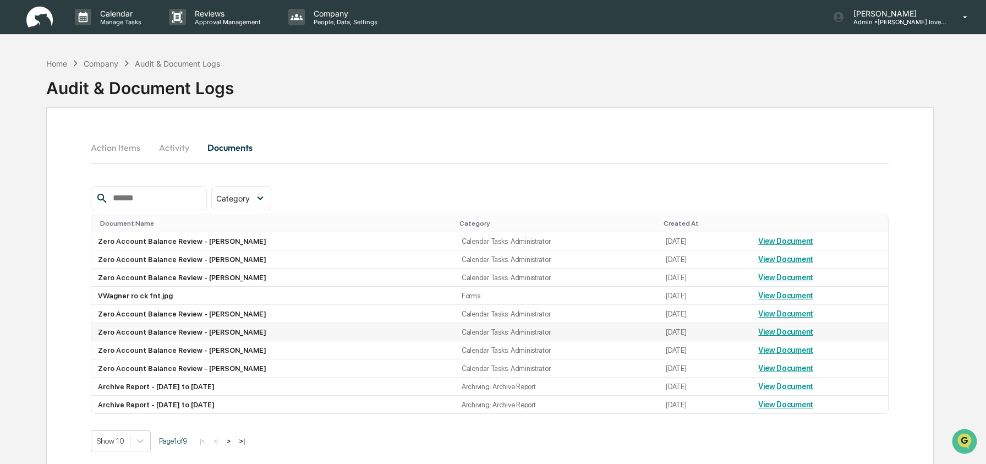
scroll to position [20, 0]
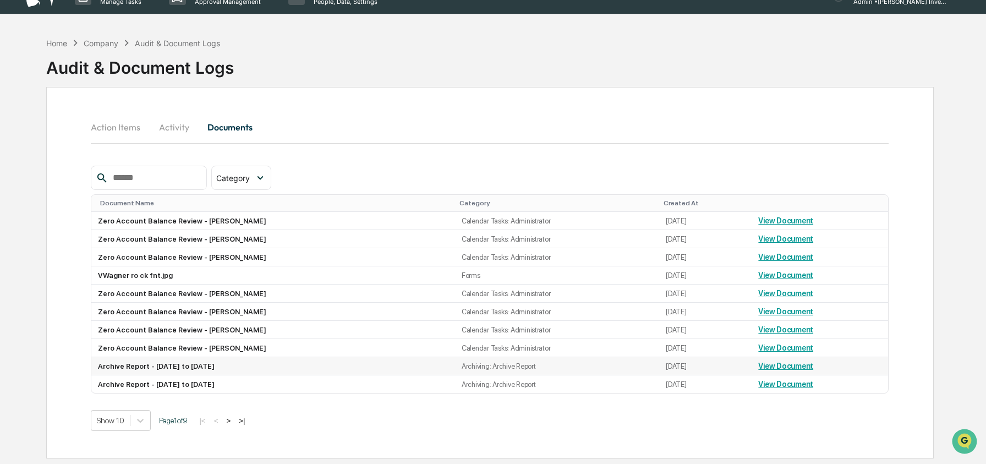
click at [780, 370] on link "View Document" at bounding box center [785, 366] width 55 height 9
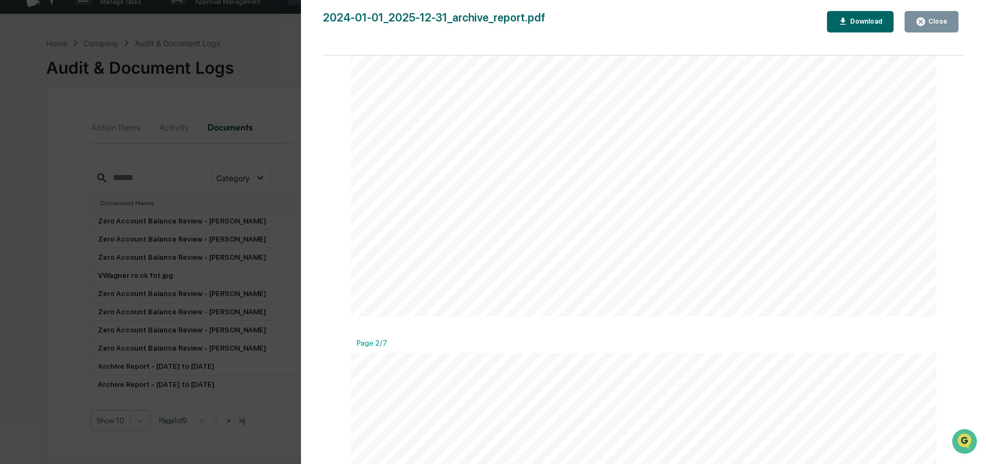
scroll to position [666, 0]
click at [929, 25] on div "Close" at bounding box center [932, 22] width 32 height 10
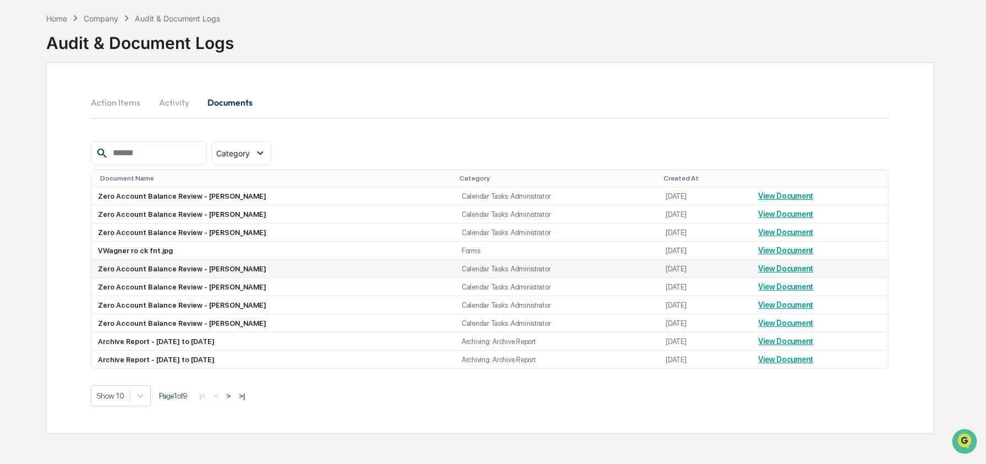
scroll to position [52, 0]
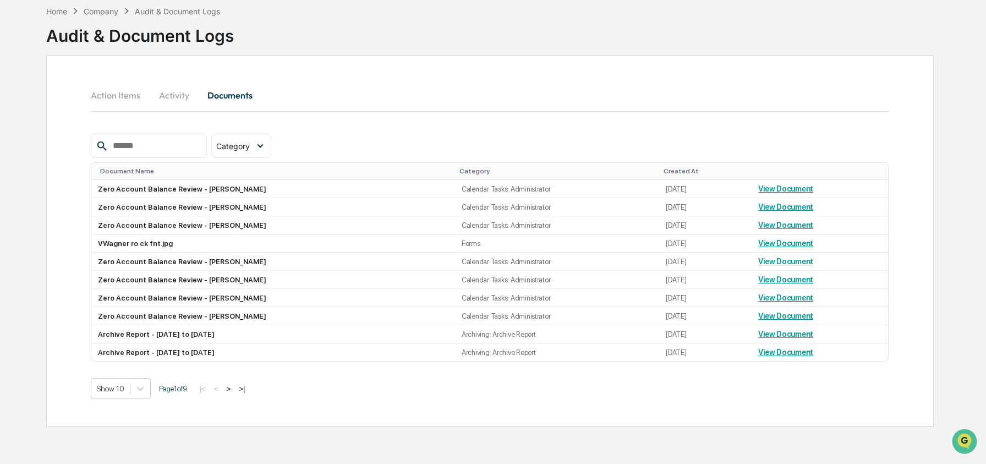
click at [234, 393] on button ">" at bounding box center [228, 388] width 11 height 9
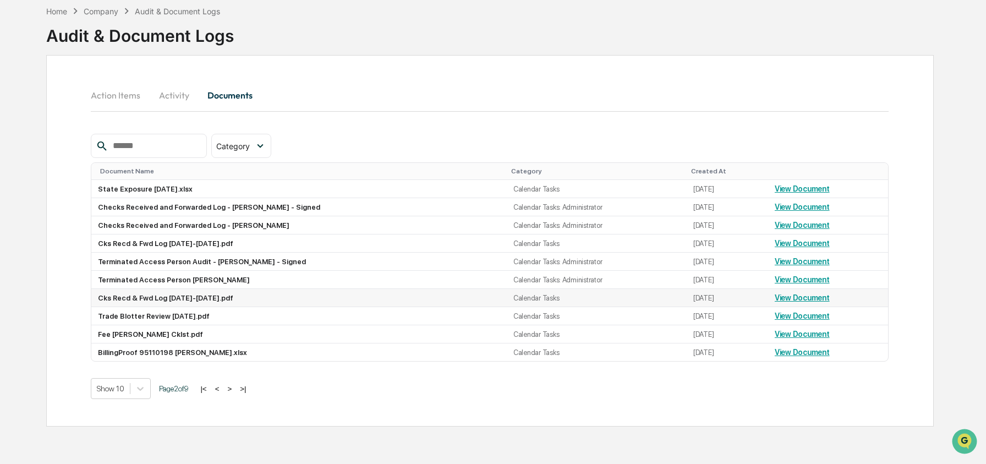
click at [792, 297] on link "View Document" at bounding box center [802, 297] width 55 height 9
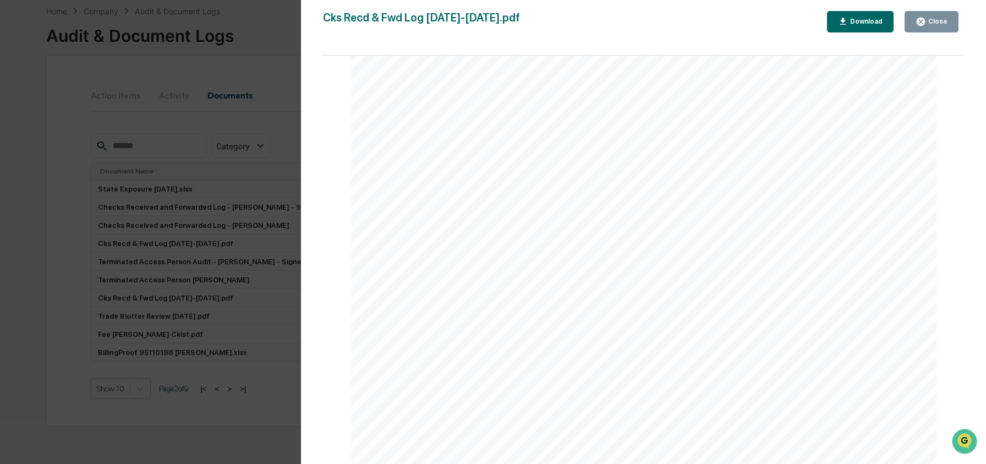
scroll to position [381, 0]
click at [944, 14] on button "Close" at bounding box center [932, 21] width 54 height 21
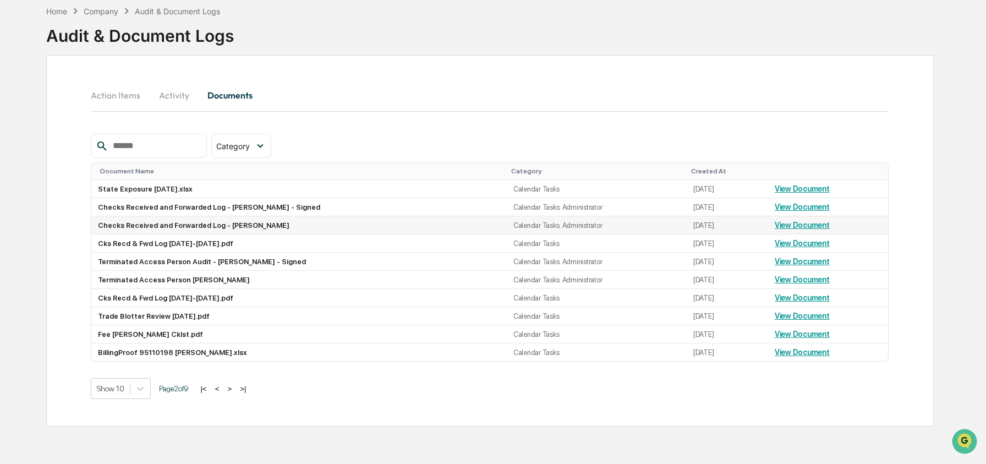
click at [799, 228] on link "View Document" at bounding box center [802, 225] width 55 height 9
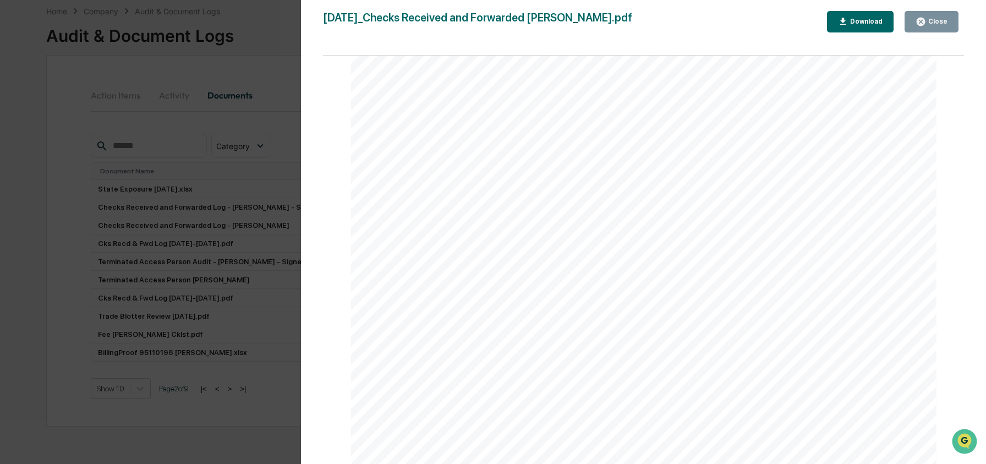
scroll to position [1025, 0]
click at [949, 21] on button "Close" at bounding box center [932, 21] width 54 height 21
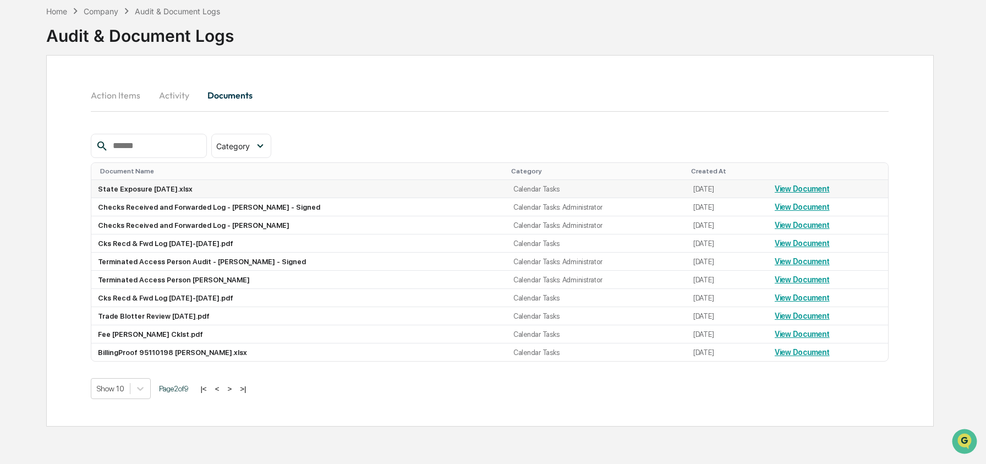
click at [806, 186] on link "View Document" at bounding box center [802, 188] width 55 height 9
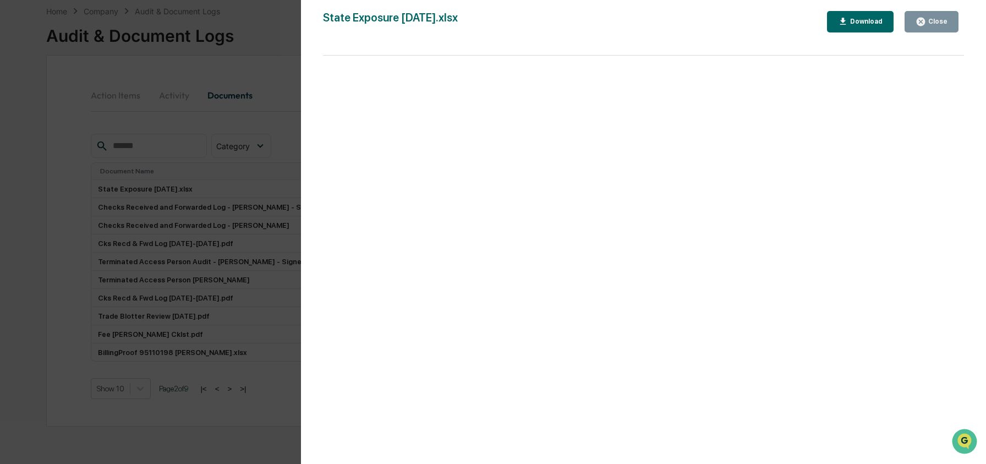
click at [949, 21] on button "Close" at bounding box center [932, 21] width 54 height 21
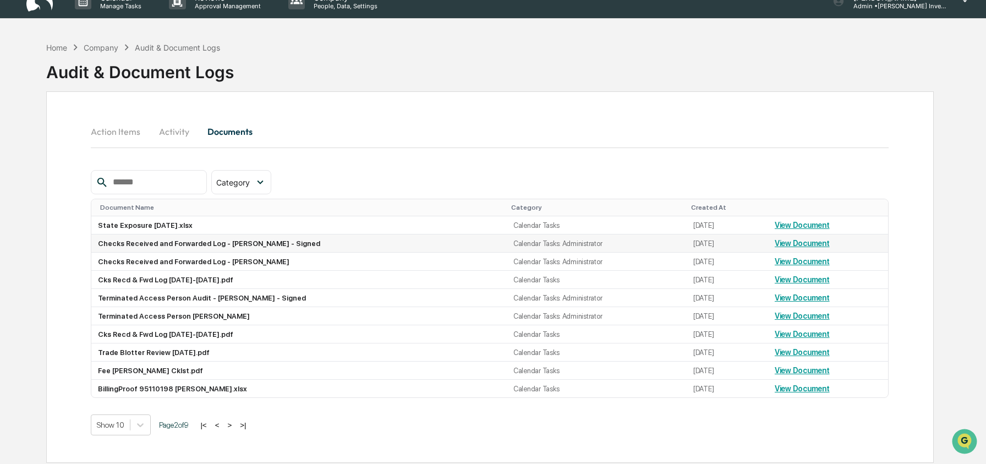
scroll to position [17, 0]
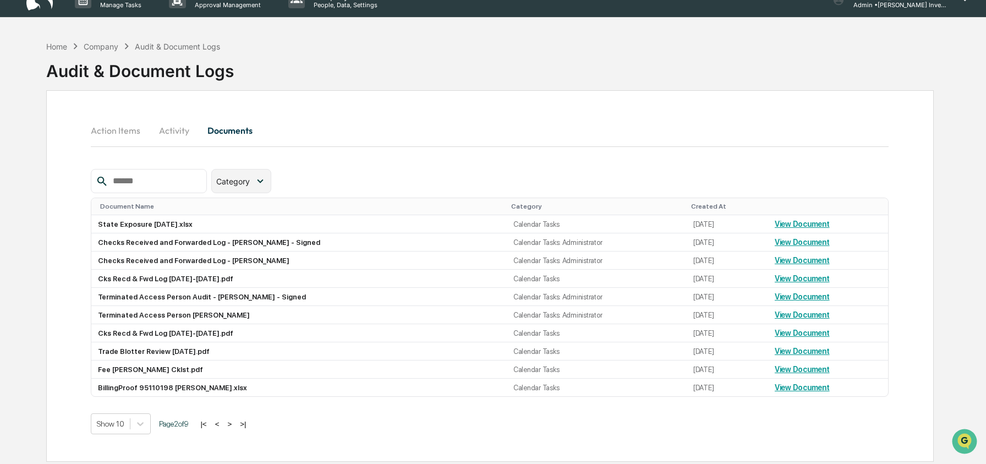
click at [250, 188] on div "Category" at bounding box center [241, 181] width 60 height 24
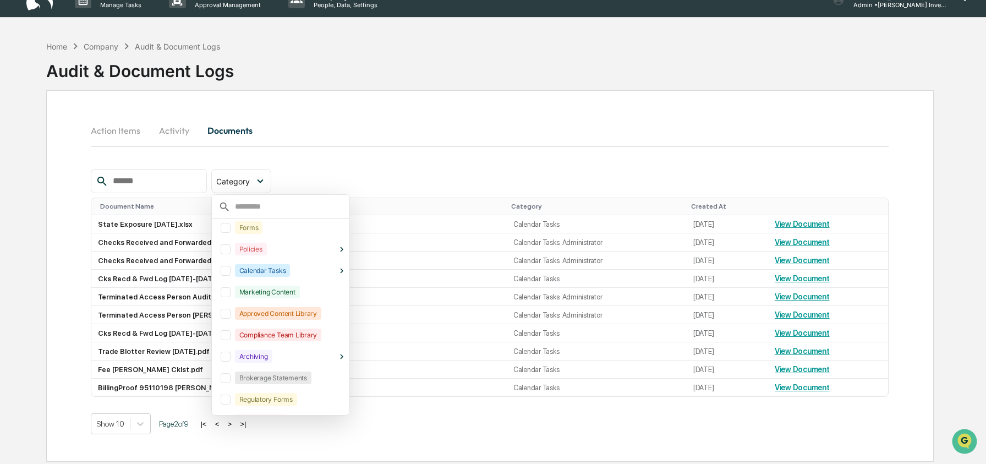
click at [306, 176] on div "Category Select/Deselect All Forms Policies Calendar Tasks Marketing Content Ap…" at bounding box center [490, 181] width 798 height 24
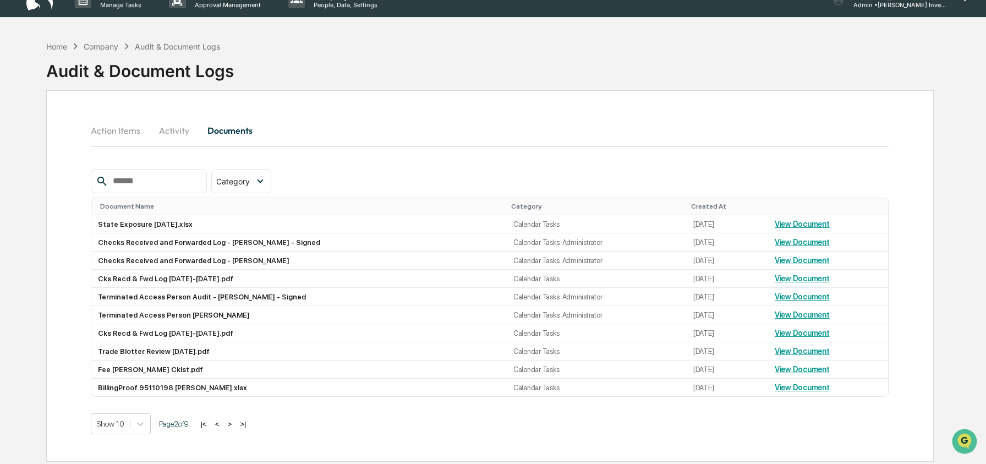
click at [235, 426] on button ">" at bounding box center [229, 423] width 11 height 9
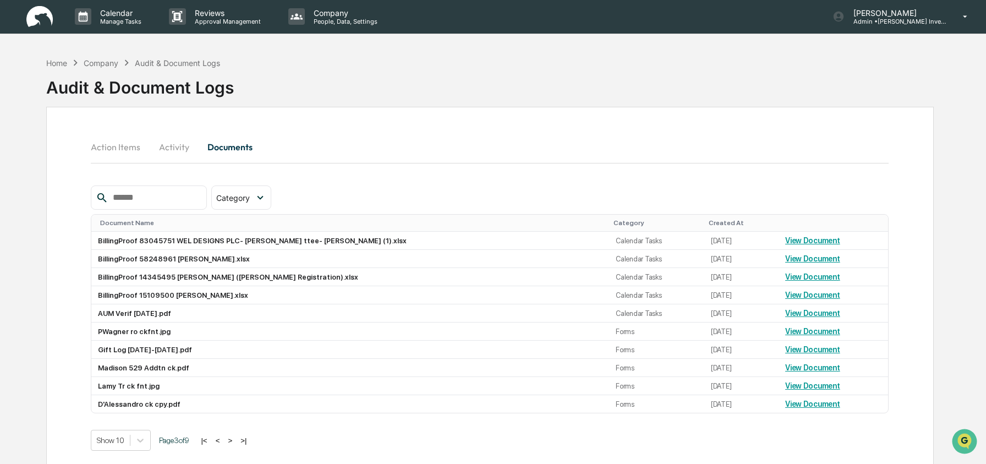
scroll to position [0, 0]
click at [54, 70] on div "Audit & Document Logs" at bounding box center [140, 83] width 188 height 29
click at [55, 69] on div "Audit & Document Logs" at bounding box center [140, 83] width 188 height 29
click at [57, 65] on div "Home" at bounding box center [56, 63] width 21 height 9
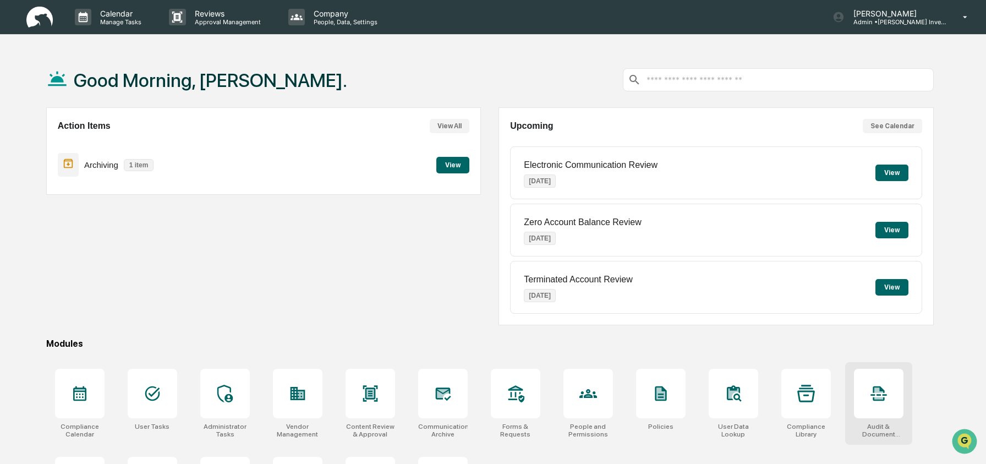
click at [872, 399] on icon at bounding box center [879, 394] width 18 height 18
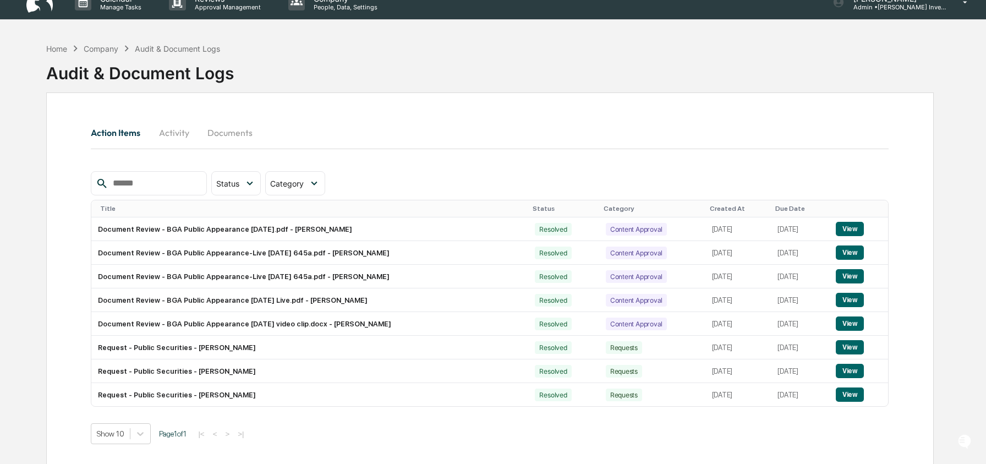
scroll to position [15, 0]
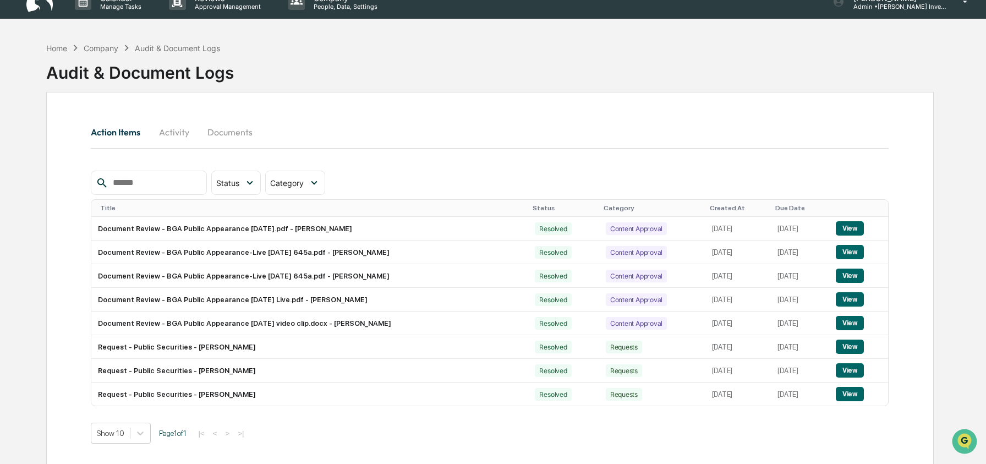
click at [248, 125] on button "Documents" at bounding box center [230, 132] width 63 height 26
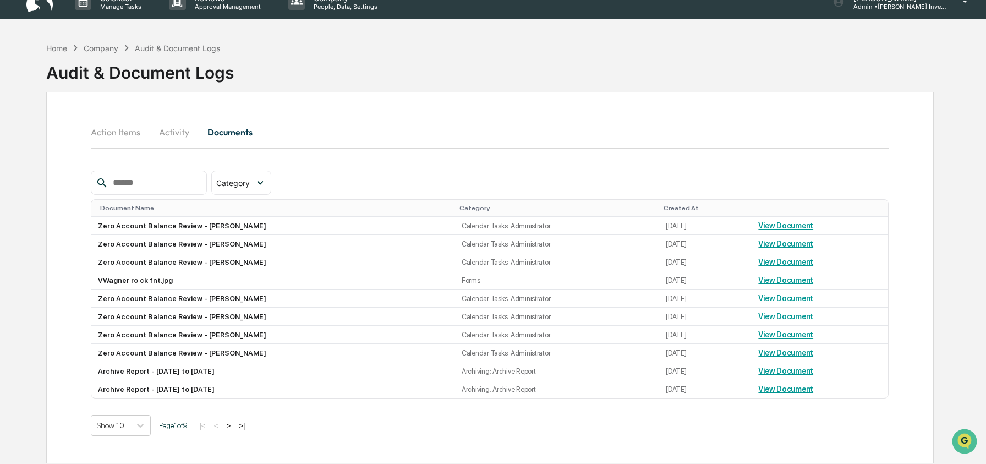
click at [234, 430] on button ">" at bounding box center [228, 425] width 11 height 9
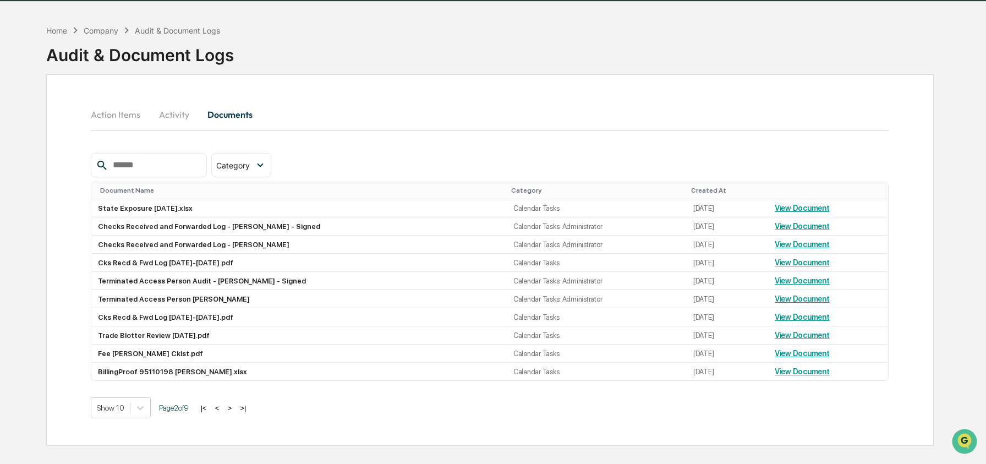
scroll to position [34, 0]
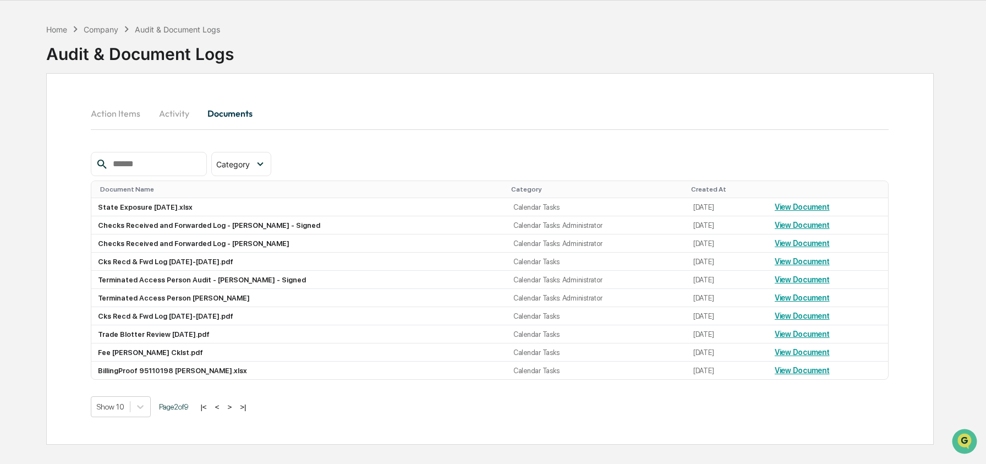
click at [235, 412] on button ">" at bounding box center [229, 406] width 11 height 9
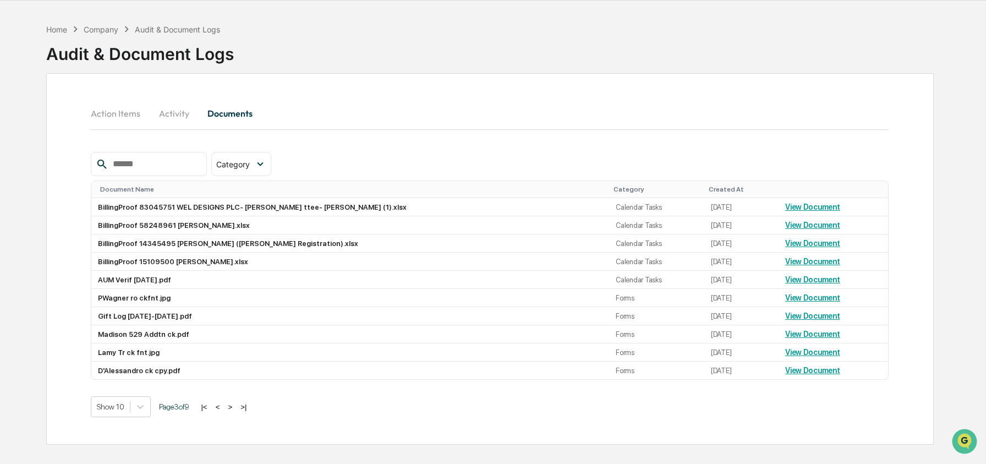
click at [236, 412] on button ">" at bounding box center [230, 406] width 11 height 9
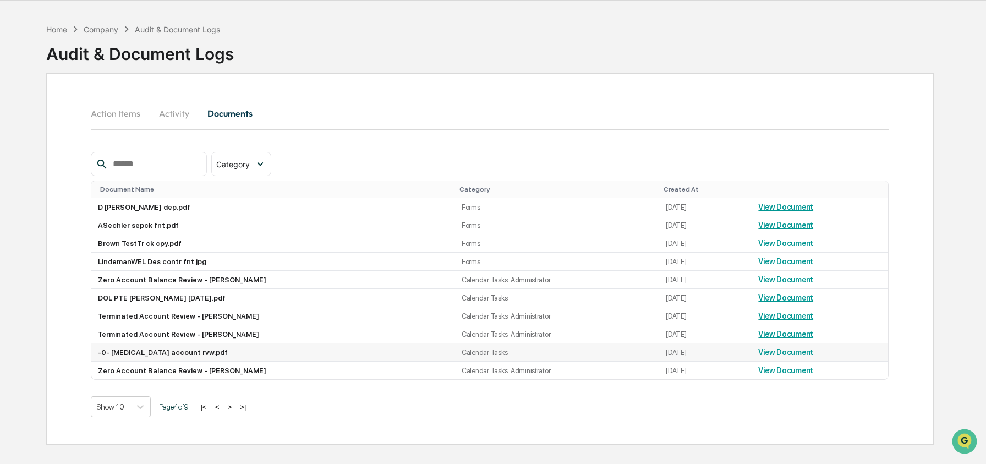
click at [786, 356] on link "View Document" at bounding box center [785, 352] width 55 height 9
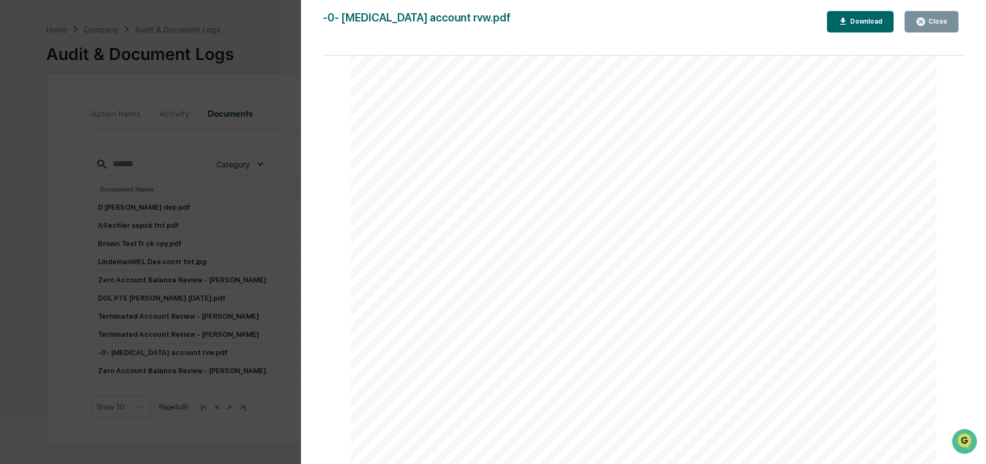
scroll to position [381, 0]
click at [261, 289] on div "Version History [DATE] 08:09 PM [PERSON_NAME] -0- [MEDICAL_DATA] account rvw.pd…" at bounding box center [493, 232] width 986 height 464
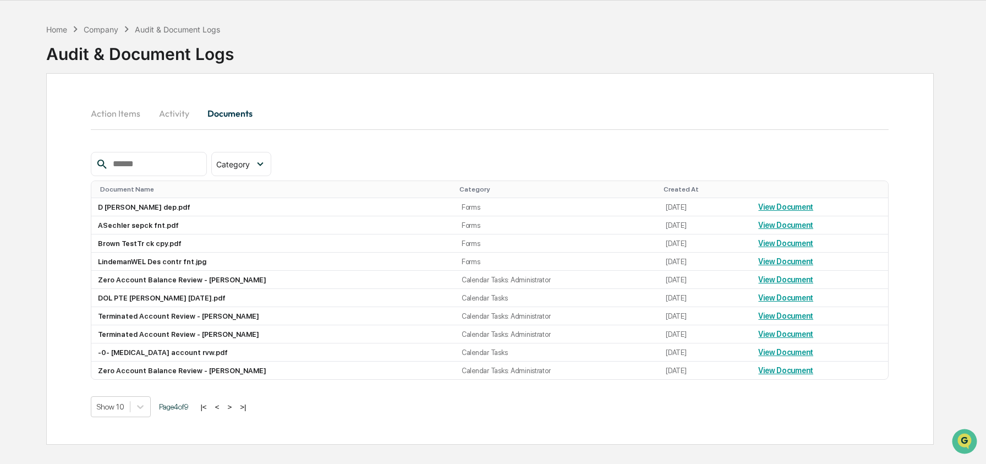
click at [235, 412] on button ">" at bounding box center [229, 406] width 11 height 9
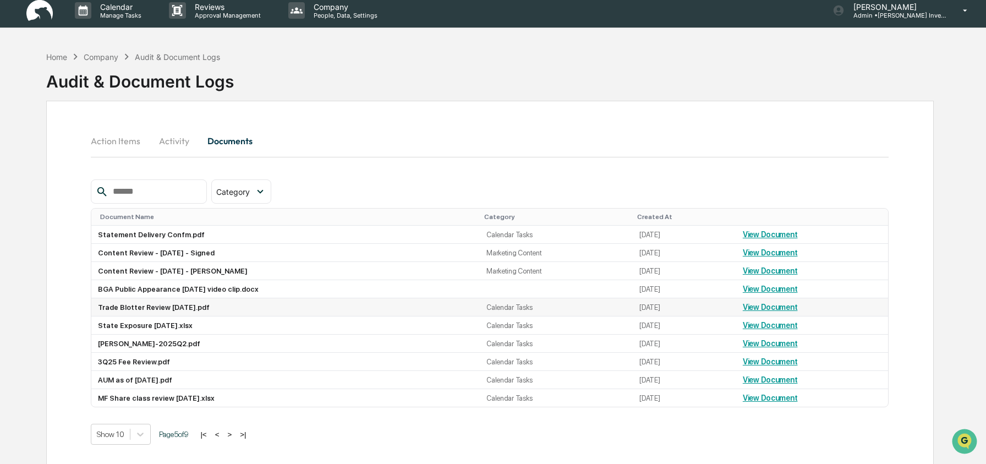
scroll to position [0, 0]
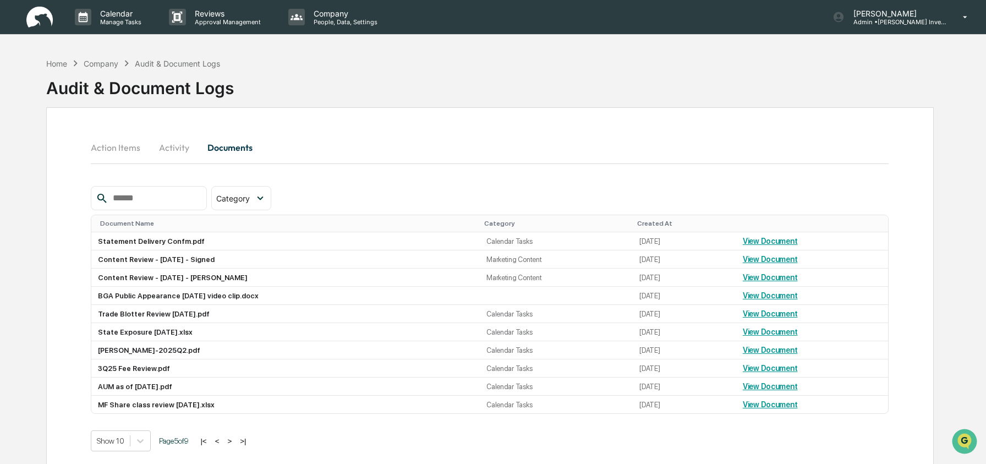
click at [235, 446] on button ">" at bounding box center [229, 440] width 11 height 9
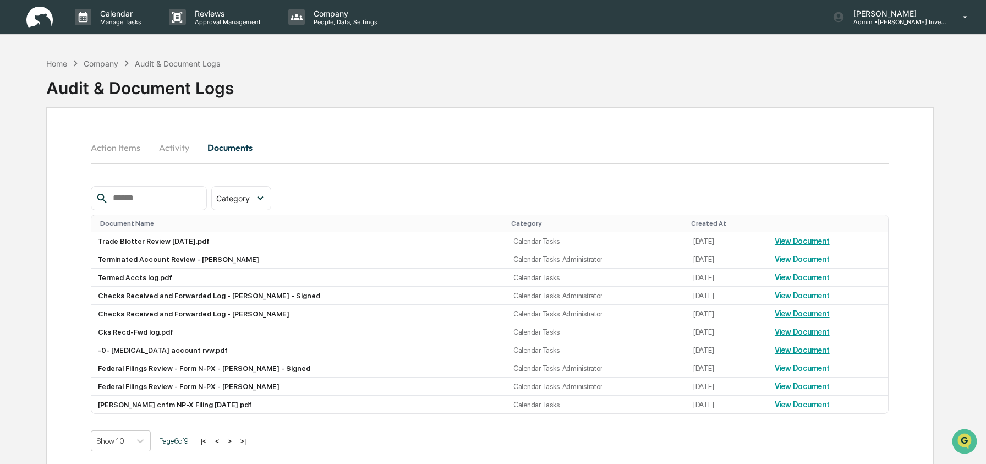
click at [235, 446] on button ">" at bounding box center [229, 440] width 11 height 9
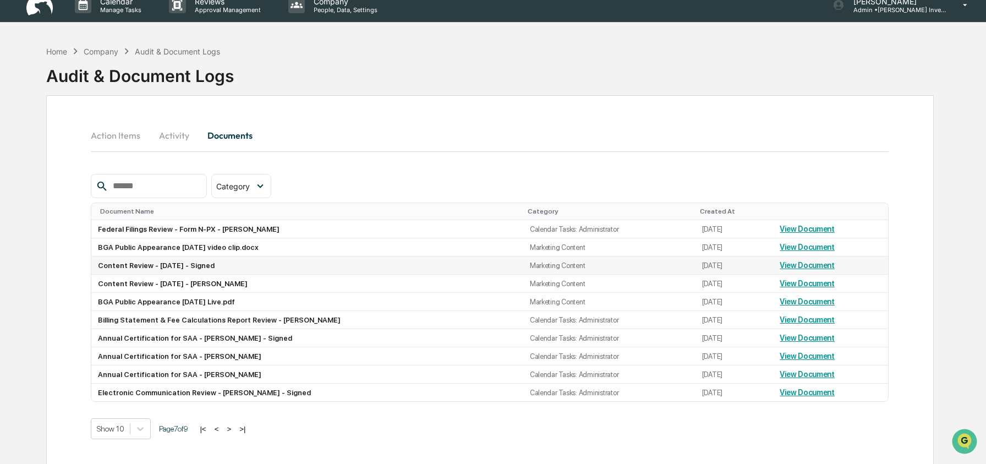
scroll to position [13, 0]
click at [234, 433] on button ">" at bounding box center [228, 428] width 11 height 9
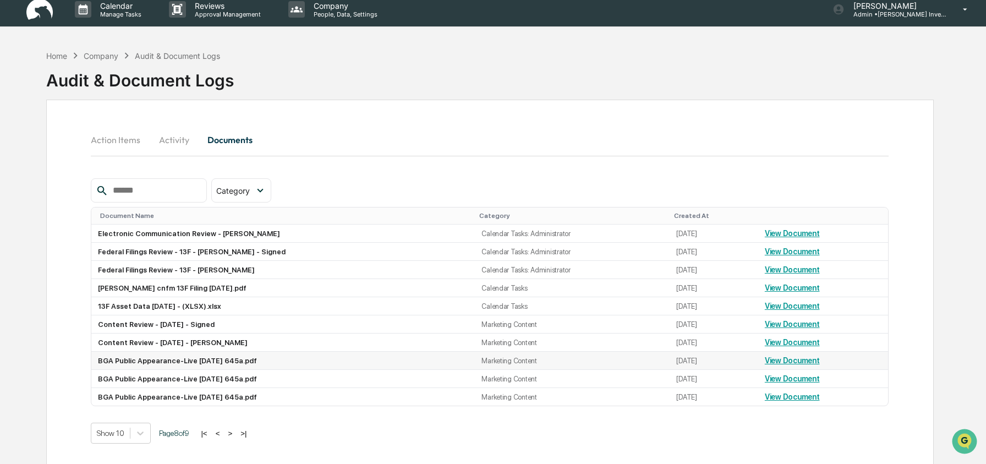
scroll to position [0, 0]
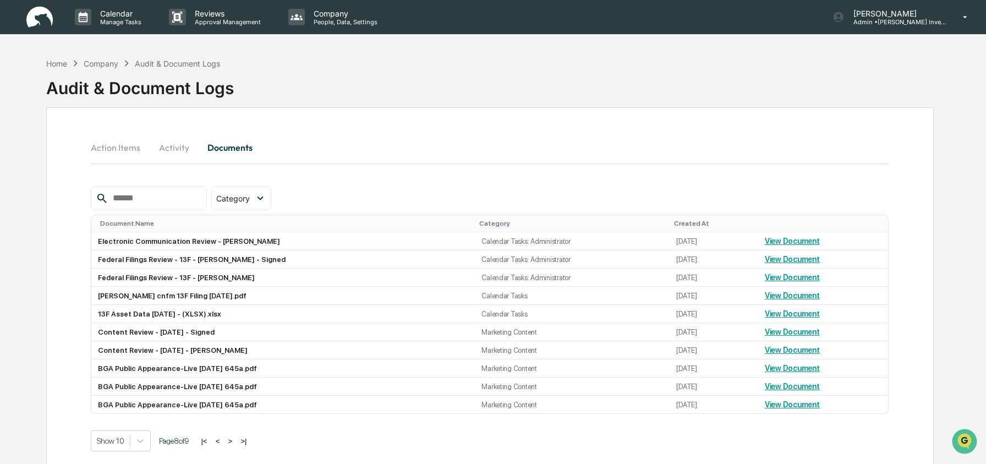
click at [362, 154] on div "Action Items Activity Documents" at bounding box center [490, 147] width 798 height 26
click at [59, 65] on div "Home" at bounding box center [56, 63] width 21 height 9
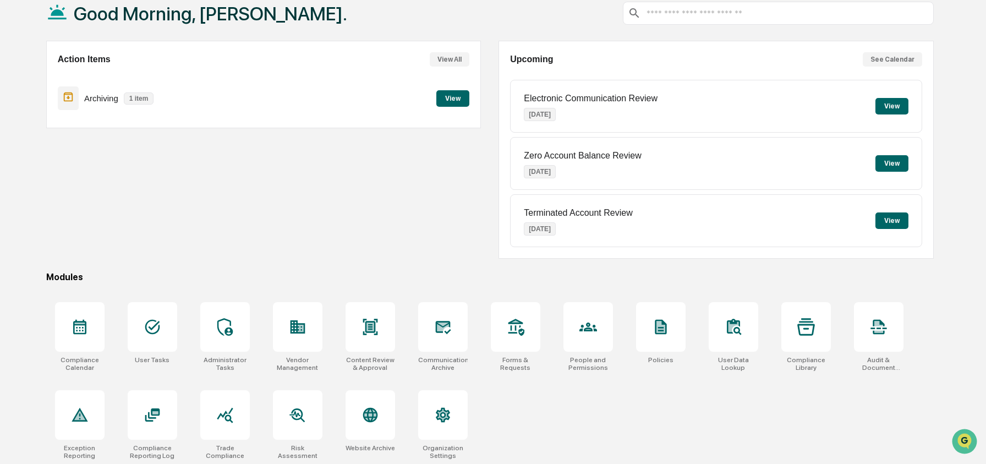
scroll to position [71, 0]
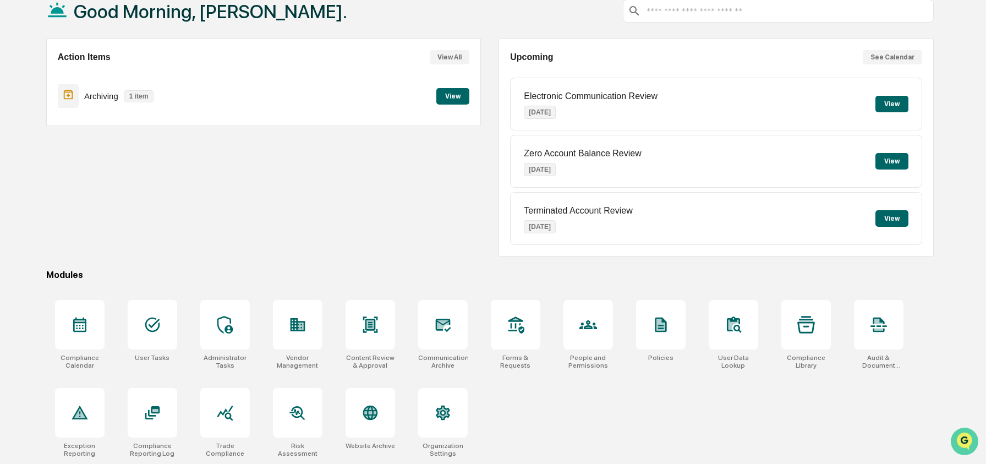
click at [961, 442] on icon "Open customer support" at bounding box center [965, 455] width 28 height 28
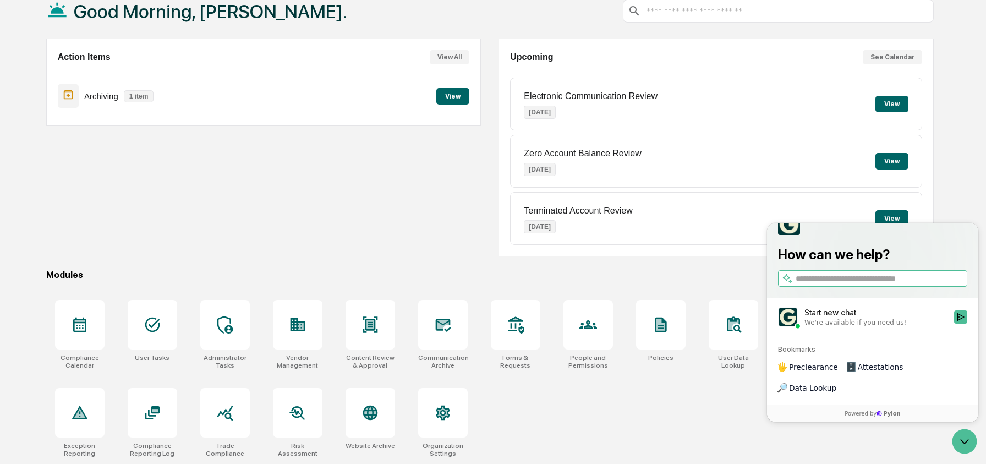
click at [808, 373] on span "Preclearance" at bounding box center [813, 367] width 49 height 11
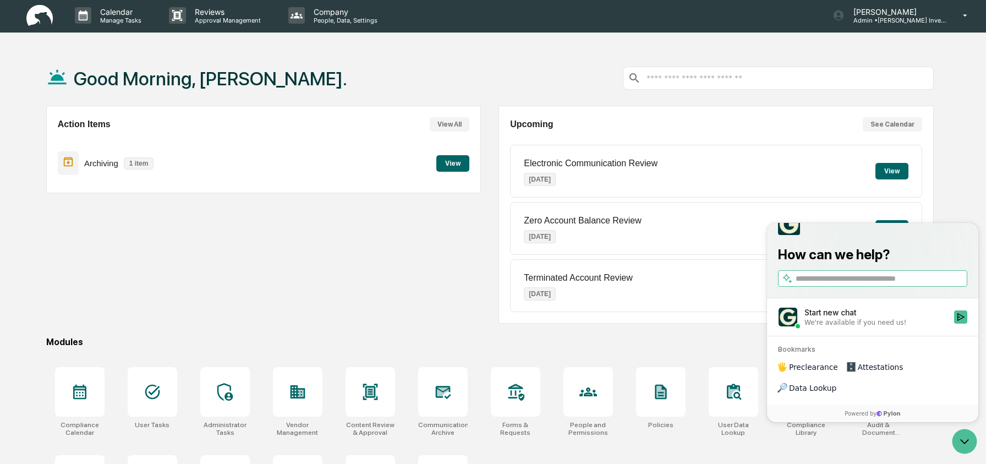
scroll to position [0, 0]
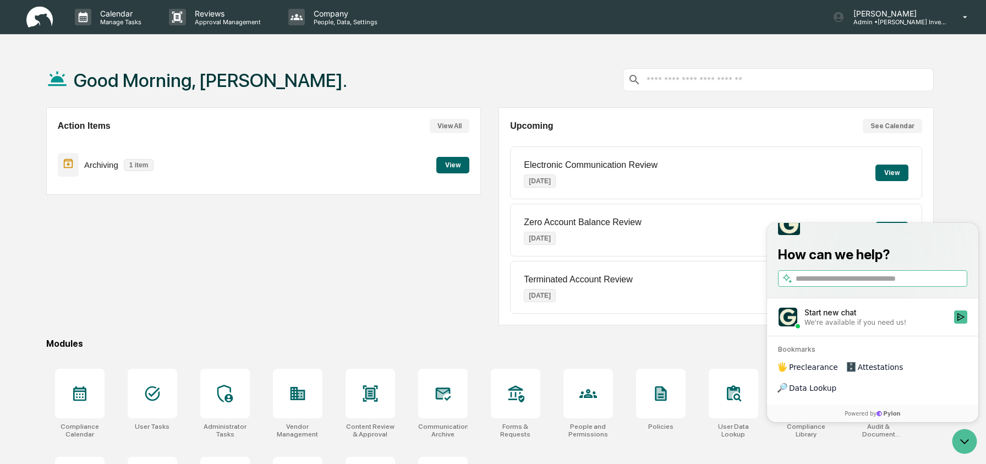
click at [960, 179] on div "Good Morning, Ashley. Action Items View All Archiving 1 item View Upcoming See …" at bounding box center [493, 292] width 986 height 480
click at [972, 447] on icon "Open customer support" at bounding box center [965, 442] width 28 height 28
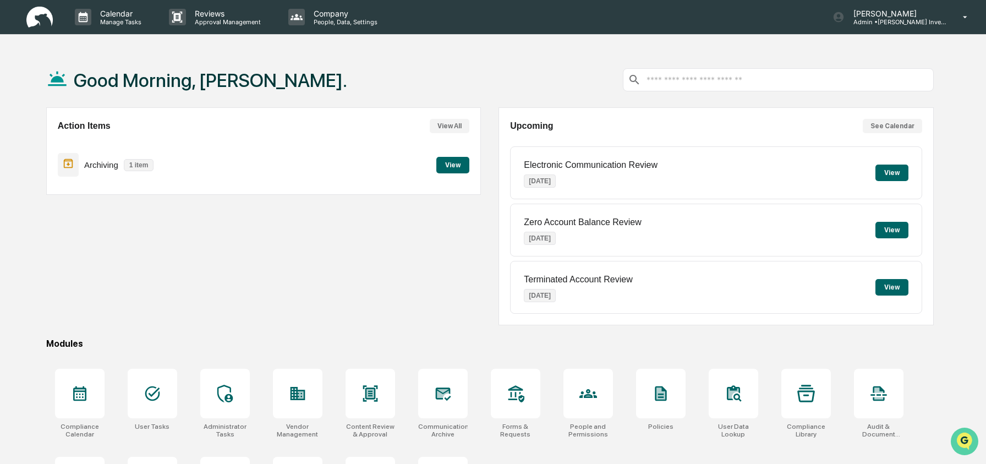
click at [964, 448] on icon "Open customer support" at bounding box center [965, 455] width 28 height 28
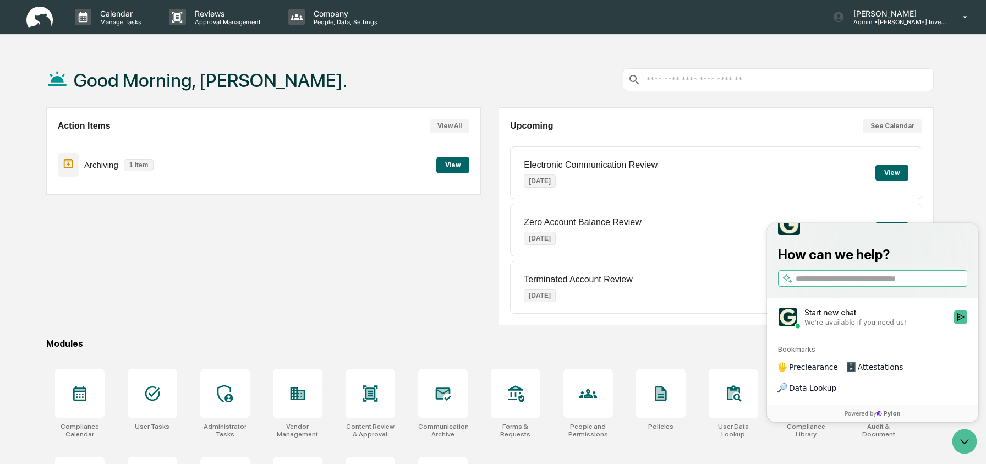
click at [837, 389] on span "Data Lookup" at bounding box center [812, 387] width 47 height 11
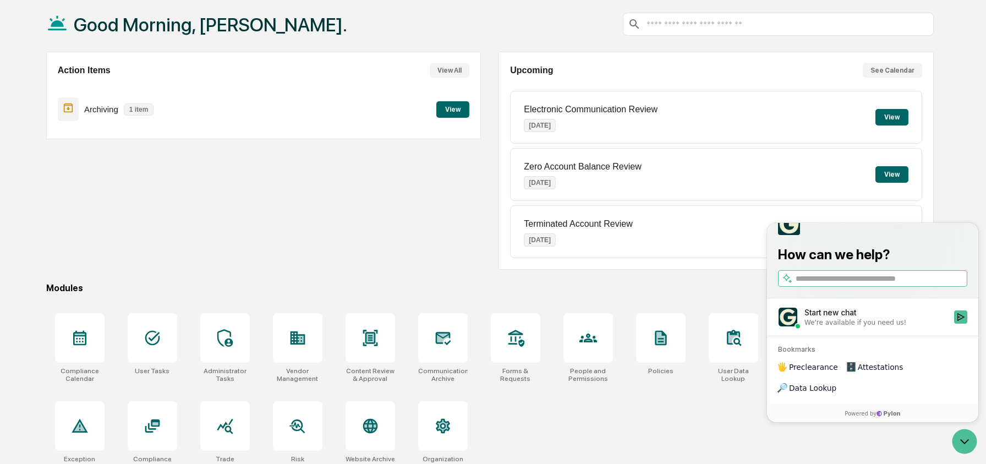
scroll to position [71, 0]
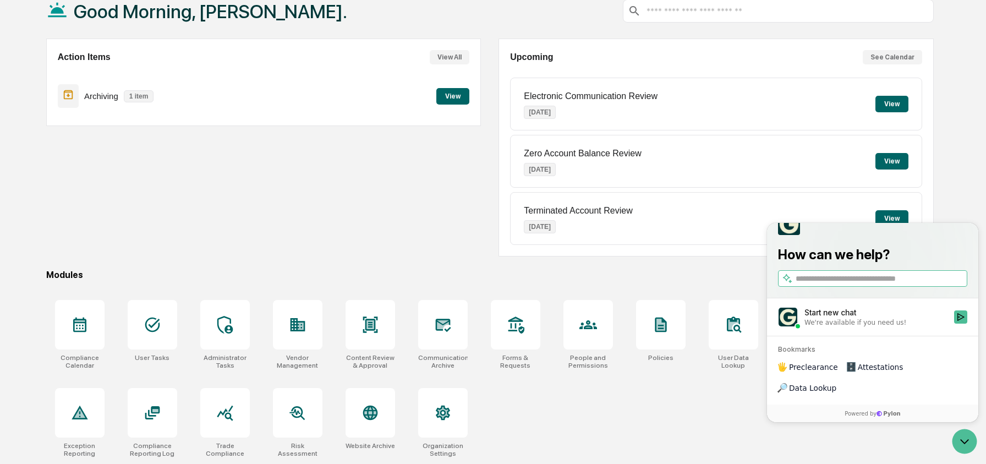
click at [871, 285] on input "search" at bounding box center [881, 279] width 170 height 12
click at [934, 264] on p "How can we help?" at bounding box center [872, 255] width 189 height 18
click at [854, 285] on input "search" at bounding box center [881, 279] width 170 height 12
click at [787, 392] on div "🔎" at bounding box center [782, 388] width 9 height 9
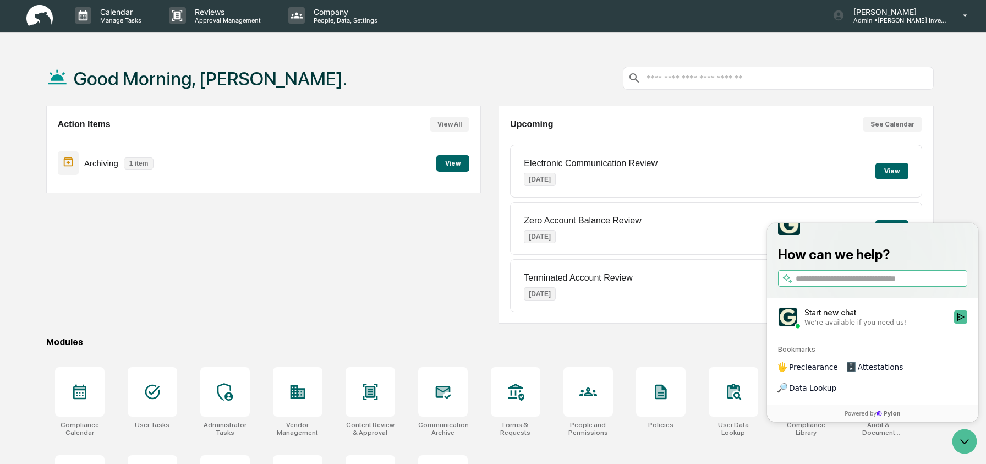
scroll to position [0, 0]
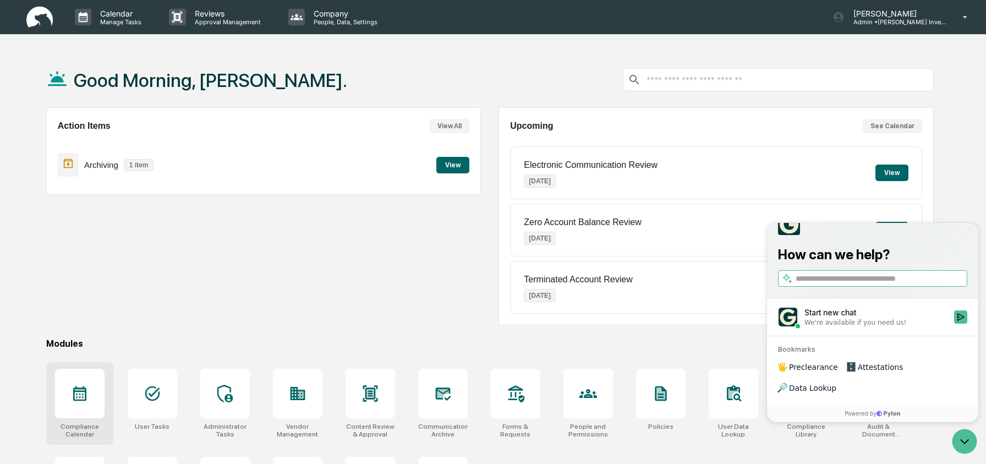
click at [80, 397] on icon at bounding box center [79, 393] width 13 height 15
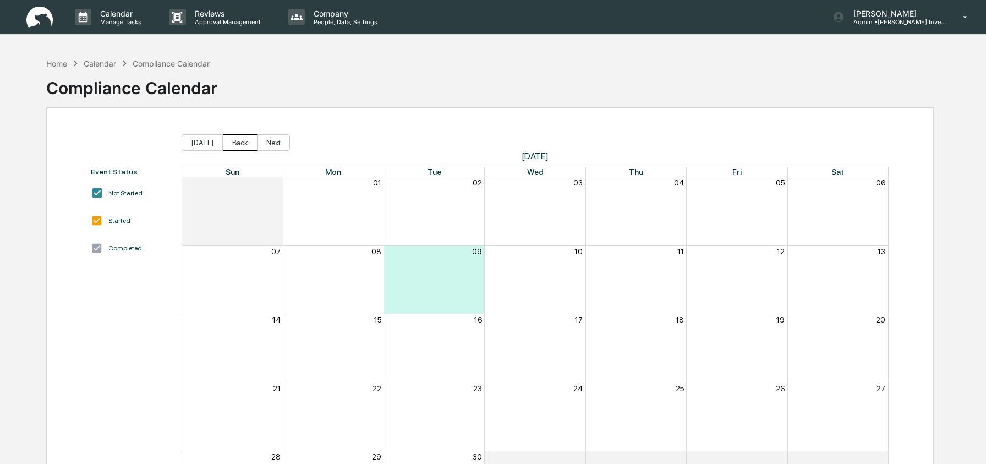
click at [238, 144] on button "Back" at bounding box center [240, 142] width 35 height 17
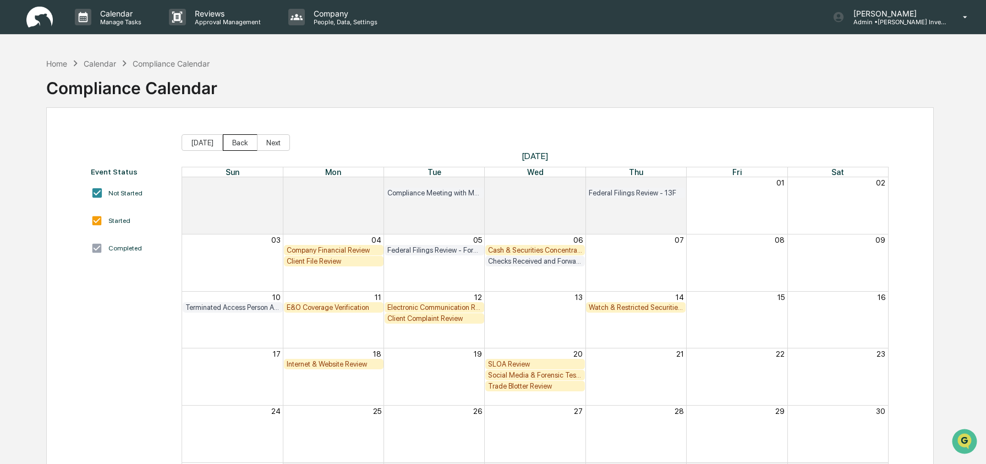
click at [238, 144] on button "Back" at bounding box center [240, 142] width 35 height 17
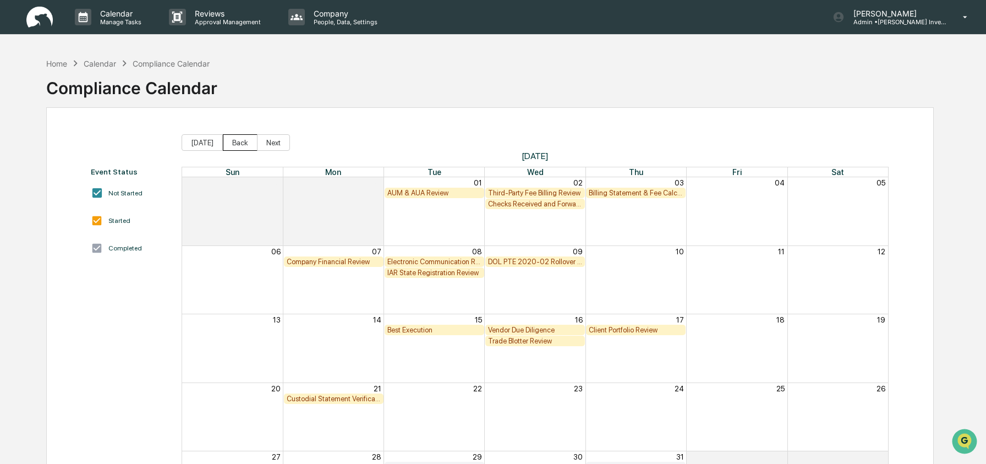
click at [238, 144] on button "Back" at bounding box center [240, 142] width 35 height 17
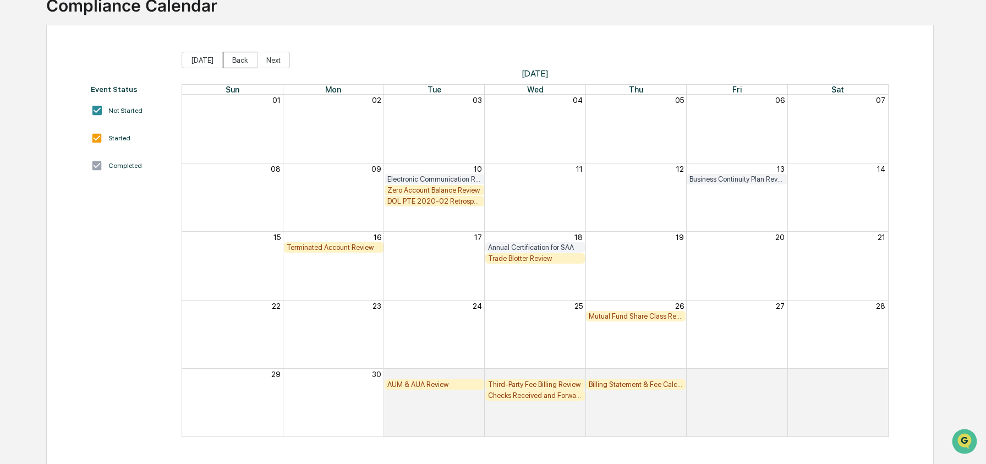
scroll to position [83, 0]
click at [416, 188] on div "Zero Account Balance Review" at bounding box center [434, 189] width 94 height 8
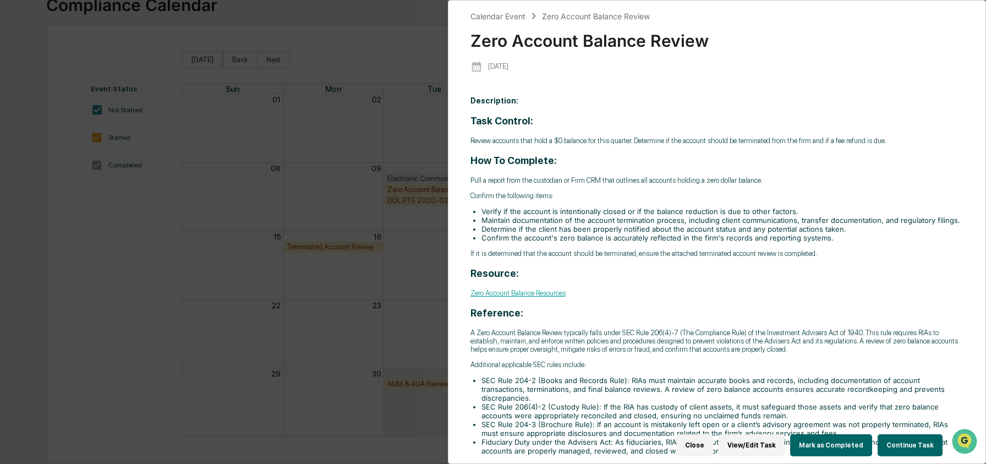
scroll to position [2, 0]
click at [900, 446] on button "Continue Task" at bounding box center [910, 445] width 65 height 22
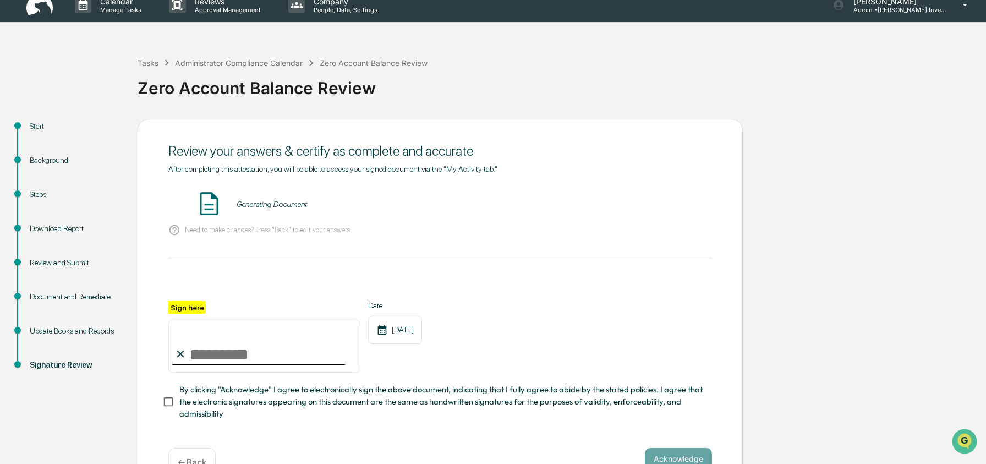
scroll to position [43, 0]
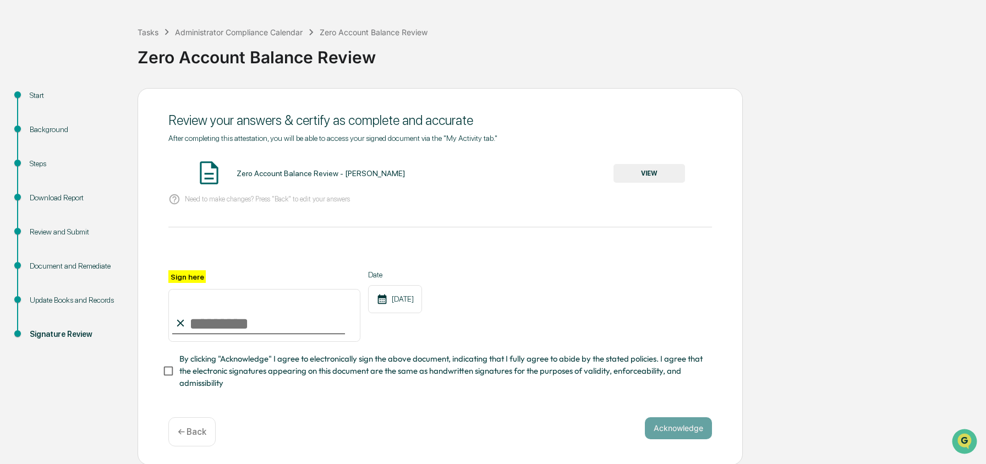
click at [52, 191] on div "Steps" at bounding box center [75, 177] width 108 height 34
click at [39, 167] on div "Steps" at bounding box center [75, 164] width 90 height 12
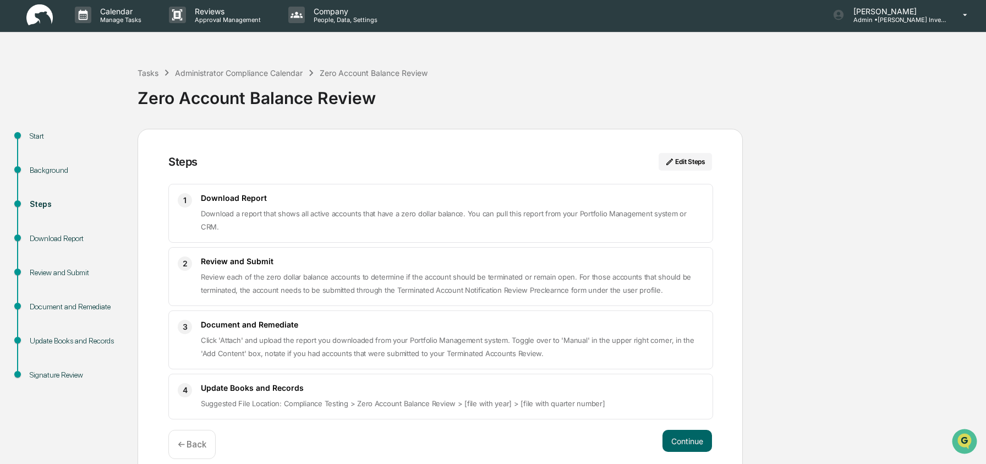
click at [47, 243] on div "Download Report" at bounding box center [75, 239] width 90 height 12
click at [48, 243] on div "Download Report" at bounding box center [75, 239] width 90 height 12
click at [701, 430] on button "Continue" at bounding box center [688, 441] width 50 height 22
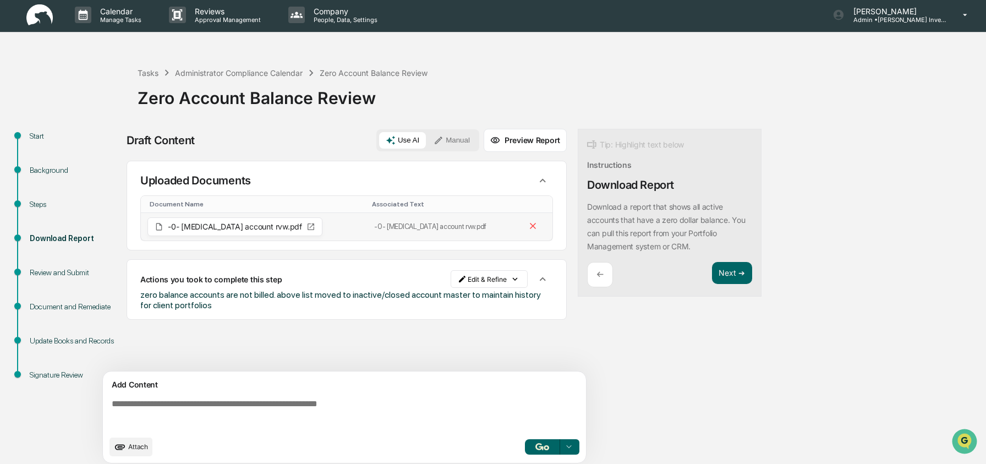
click at [233, 230] on span "-0- [MEDICAL_DATA] account rvw.pdf" at bounding box center [235, 227] width 134 height 8
